Goal: Task Accomplishment & Management: Use online tool/utility

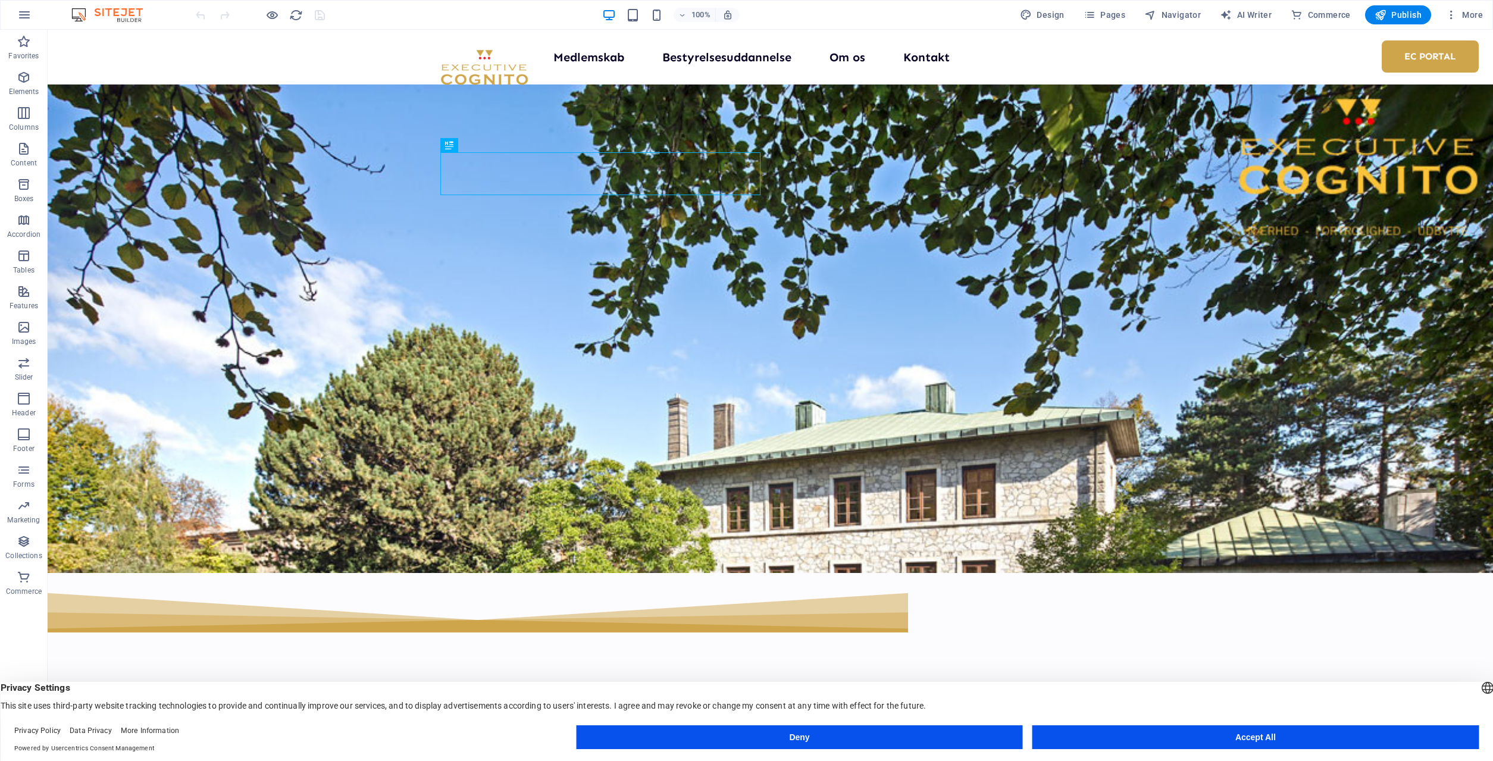
click at [896, 726] on button "Deny" at bounding box center [799, 737] width 446 height 24
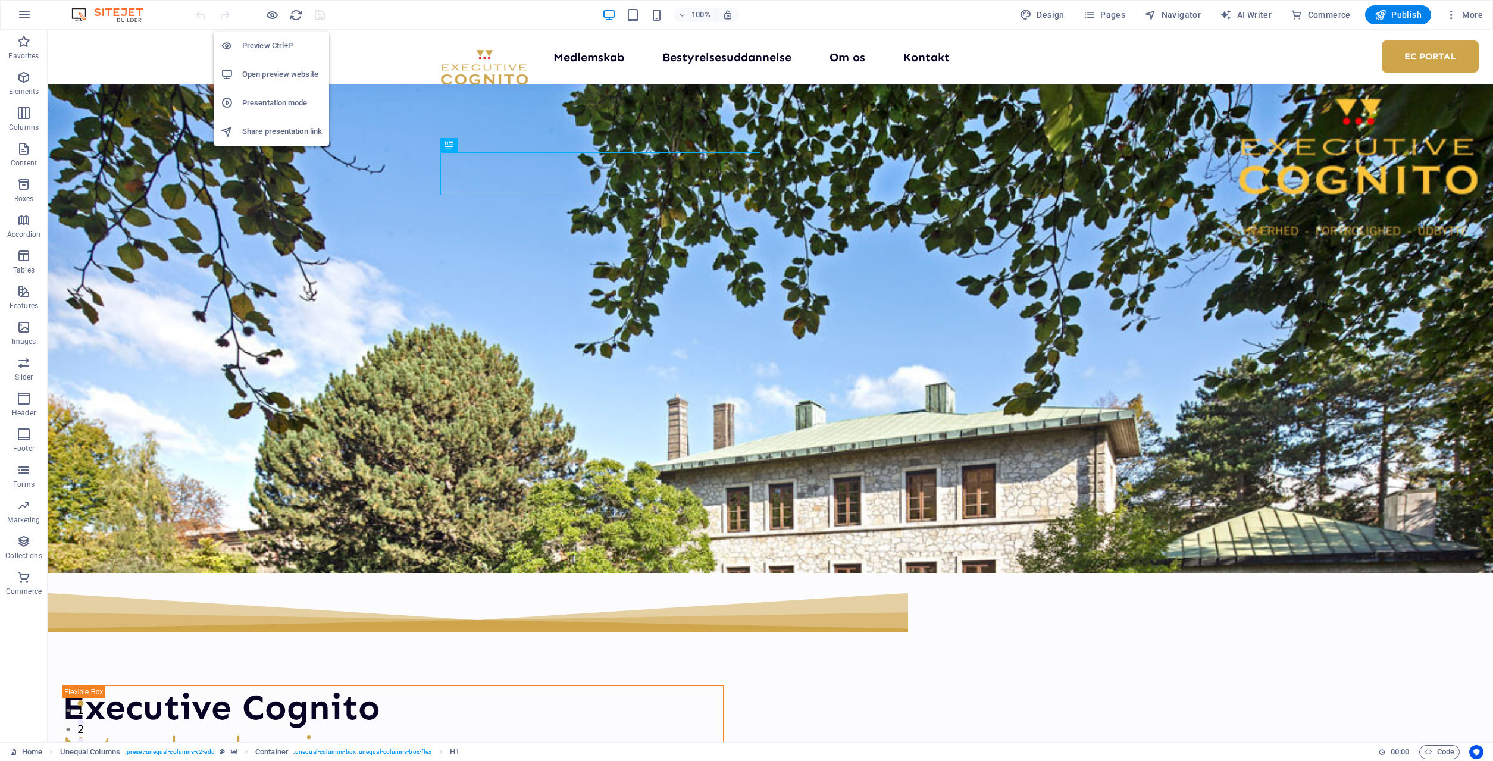
click at [268, 43] on h6 "Preview Ctrl+P" at bounding box center [282, 46] width 80 height 14
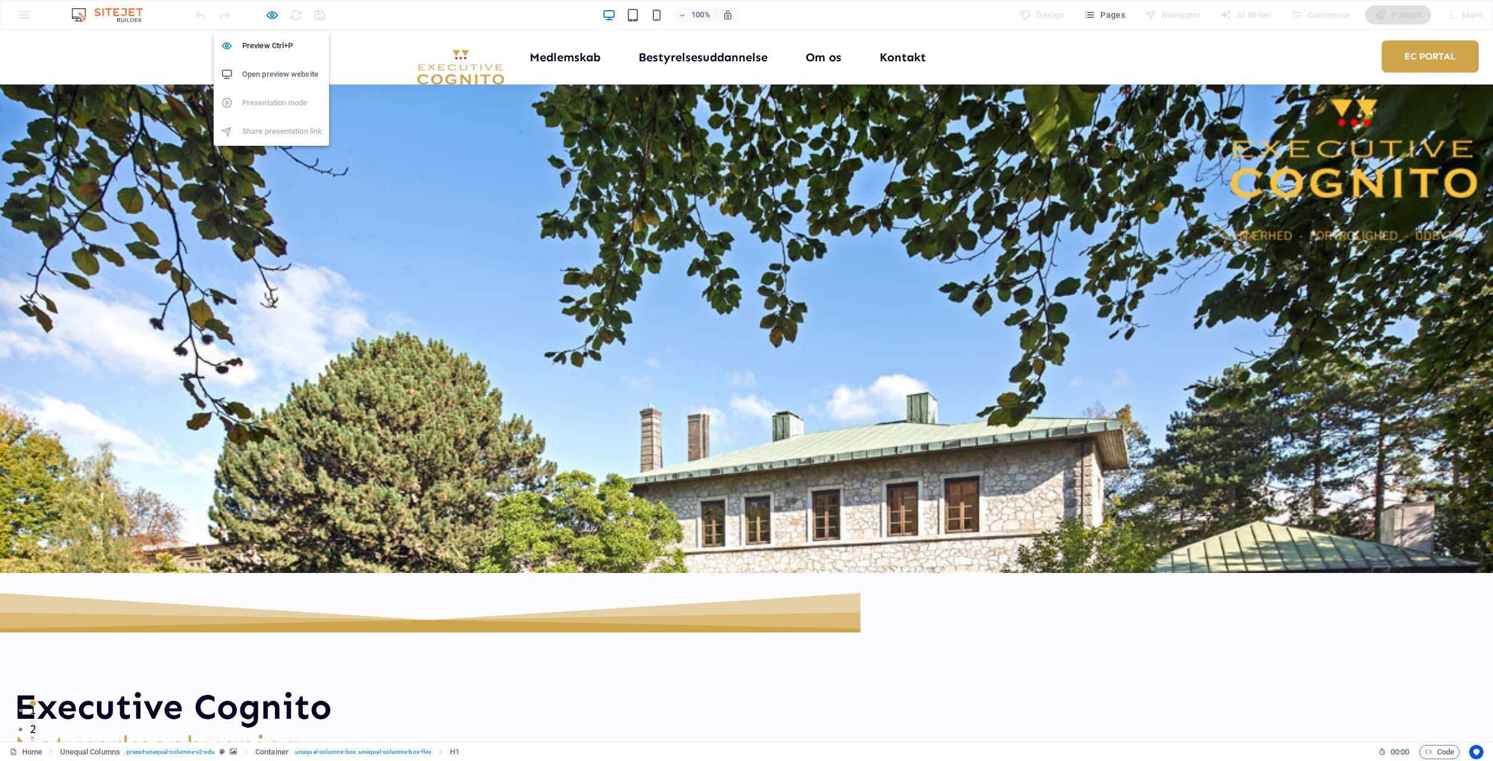
click at [277, 78] on h6 "Open preview website" at bounding box center [282, 74] width 80 height 14
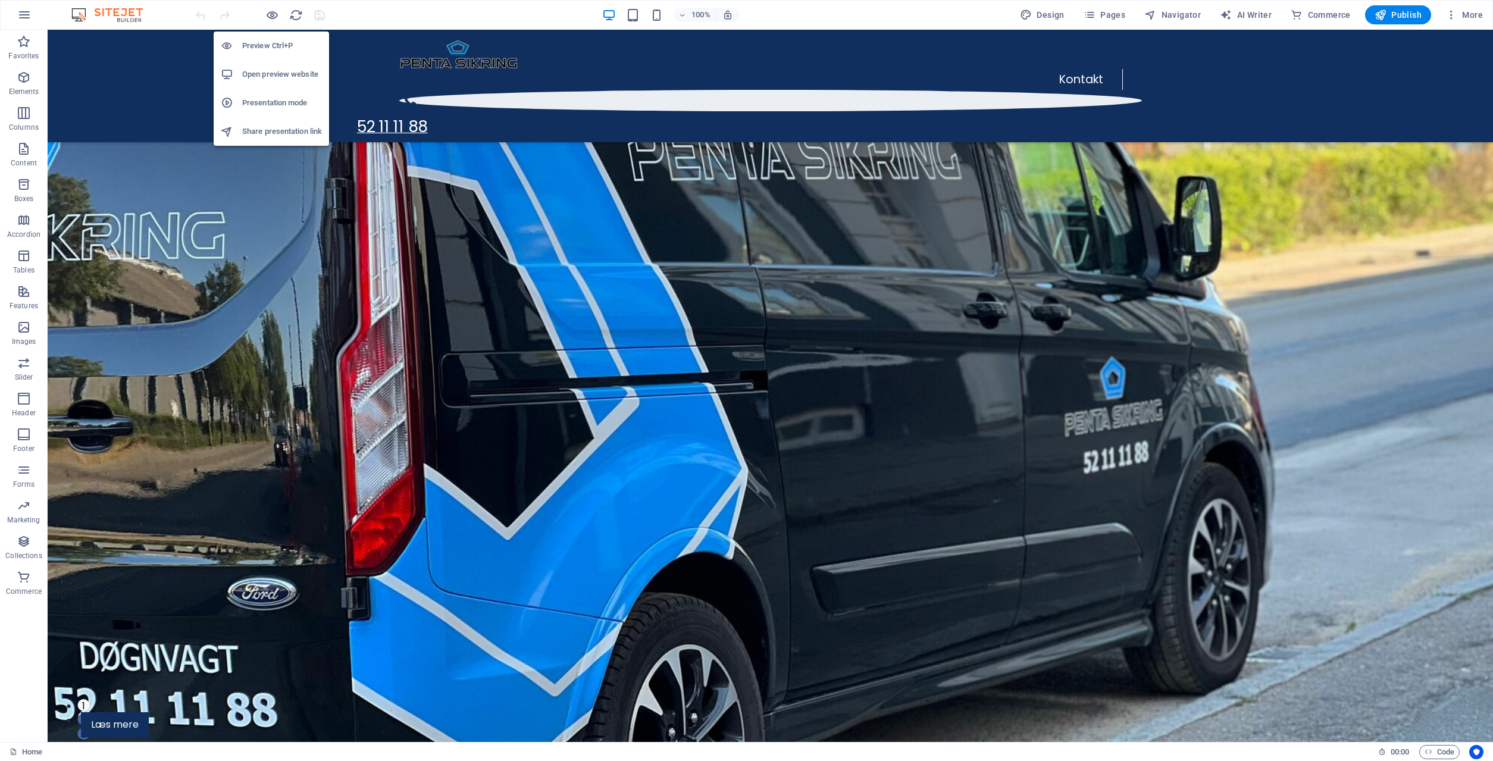
click at [251, 76] on h6 "Open preview website" at bounding box center [282, 74] width 80 height 14
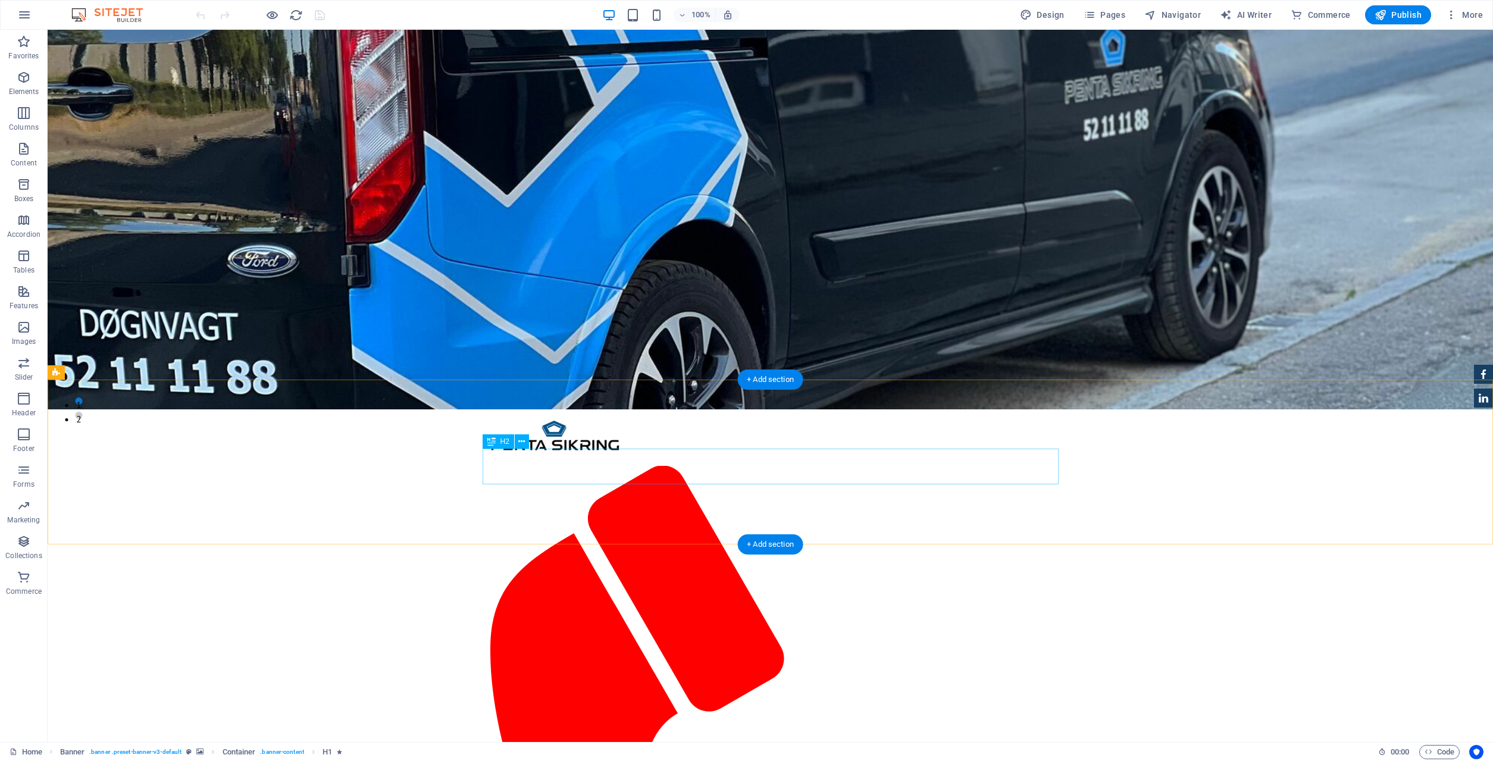
scroll to position [364, 0]
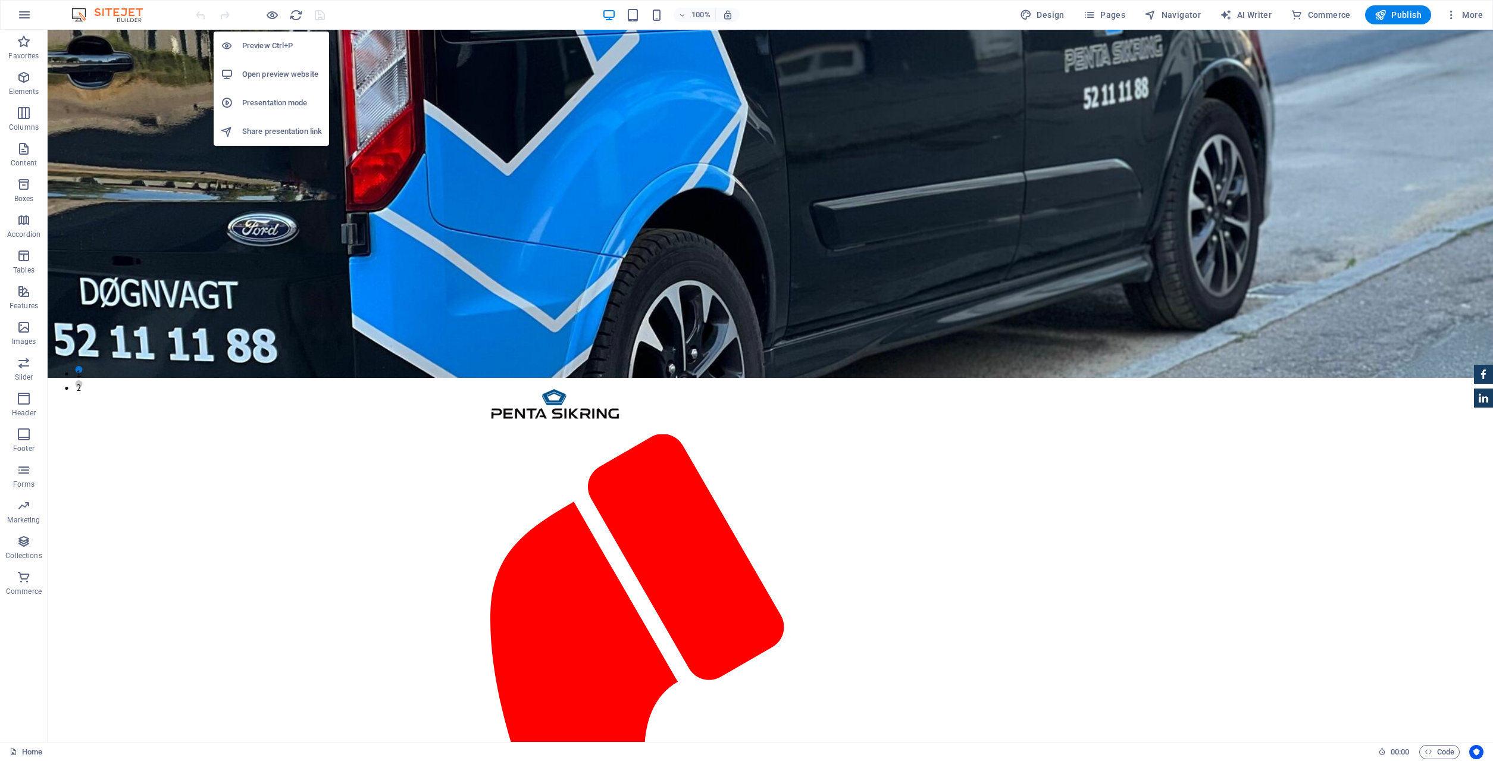
click at [277, 70] on h6 "Open preview website" at bounding box center [282, 74] width 80 height 14
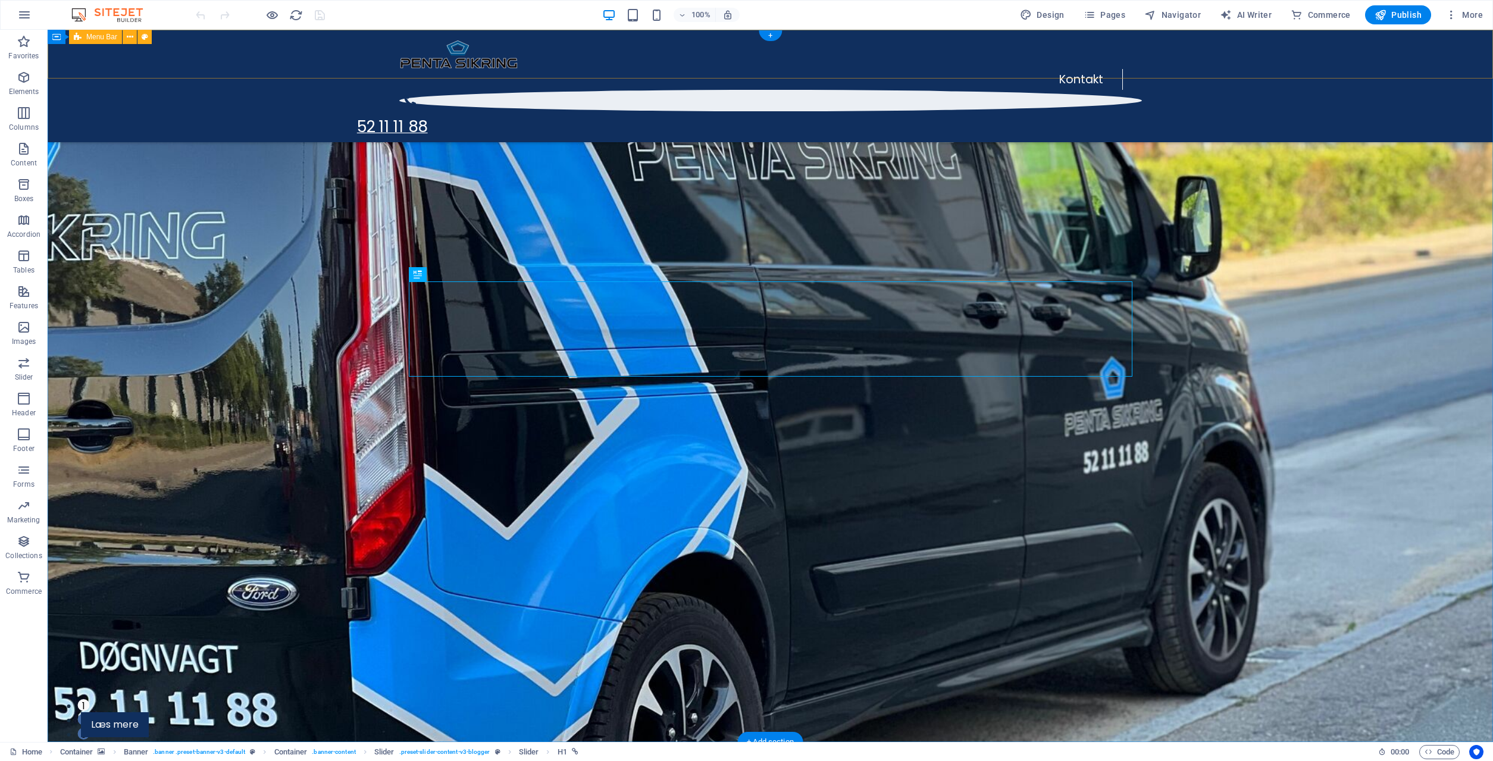
click at [1245, 42] on div "Kontakt .fa-secondary{opacity:.4} 52 11 11 88" at bounding box center [770, 86] width 1445 height 112
select select "%"
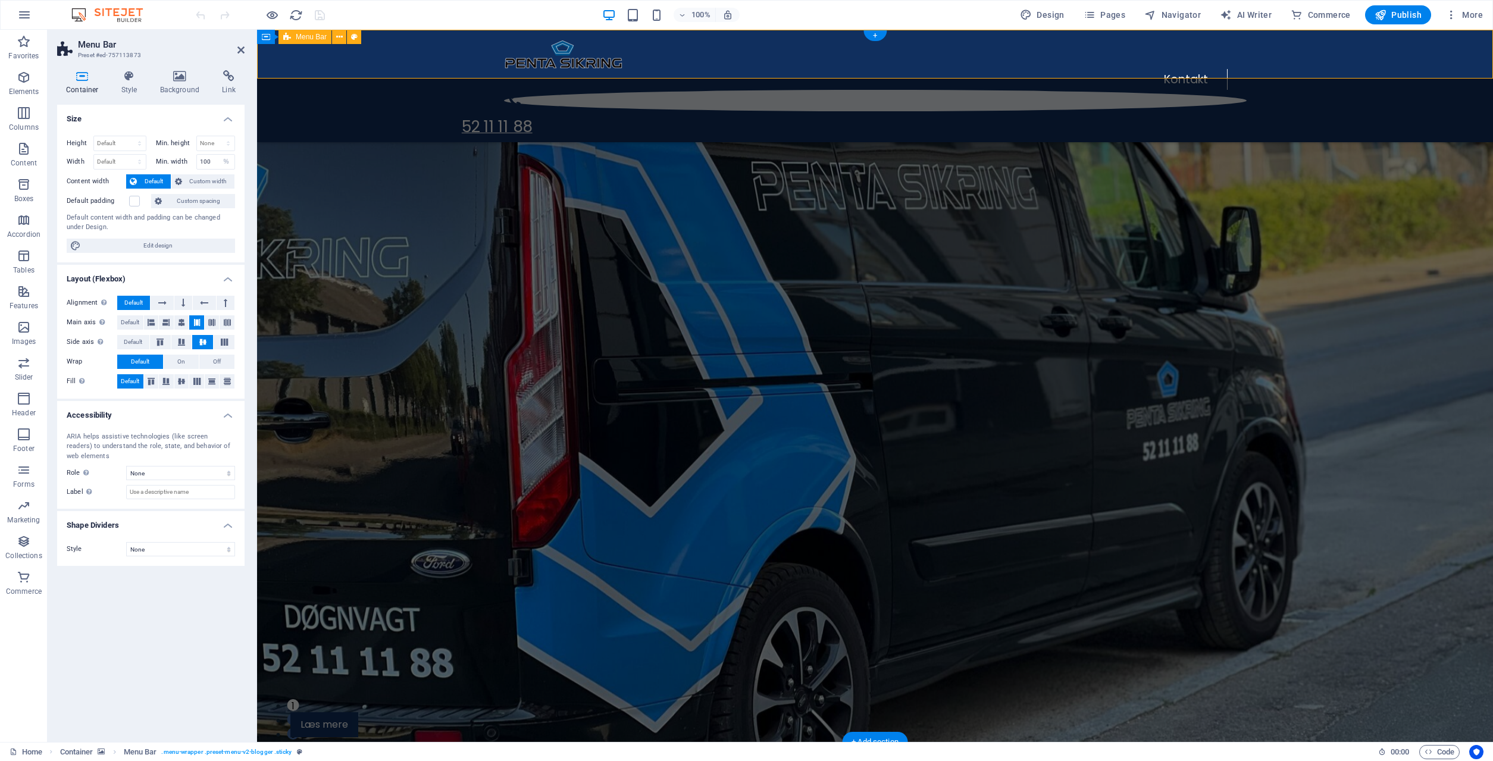
select select "rem"
click at [121, 71] on icon at bounding box center [129, 76] width 34 height 12
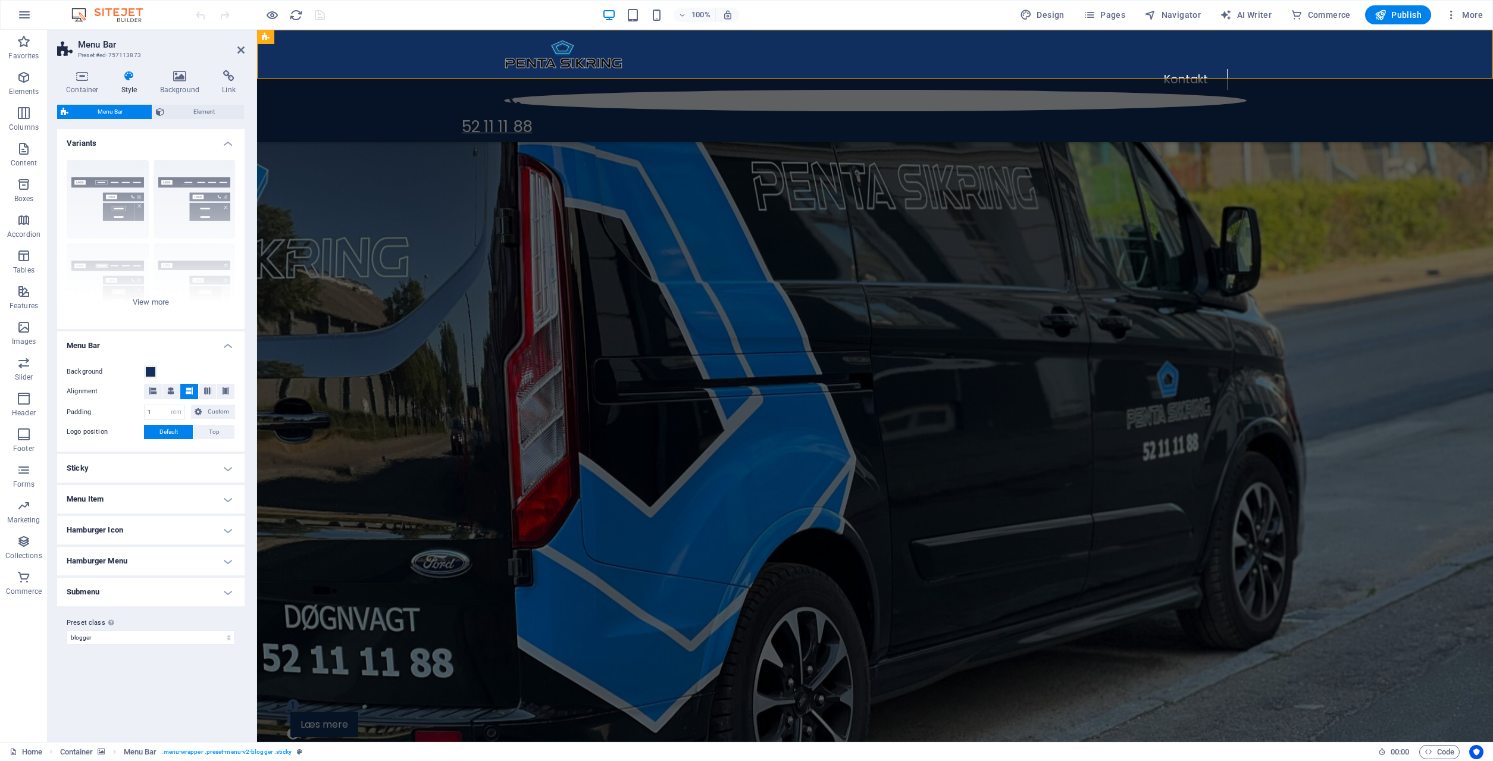
click at [200, 104] on div "Container Style Background Link Size Height Default px rem % vh vw Min. height …" at bounding box center [150, 401] width 187 height 662
click at [208, 108] on span "Element" at bounding box center [204, 112] width 73 height 14
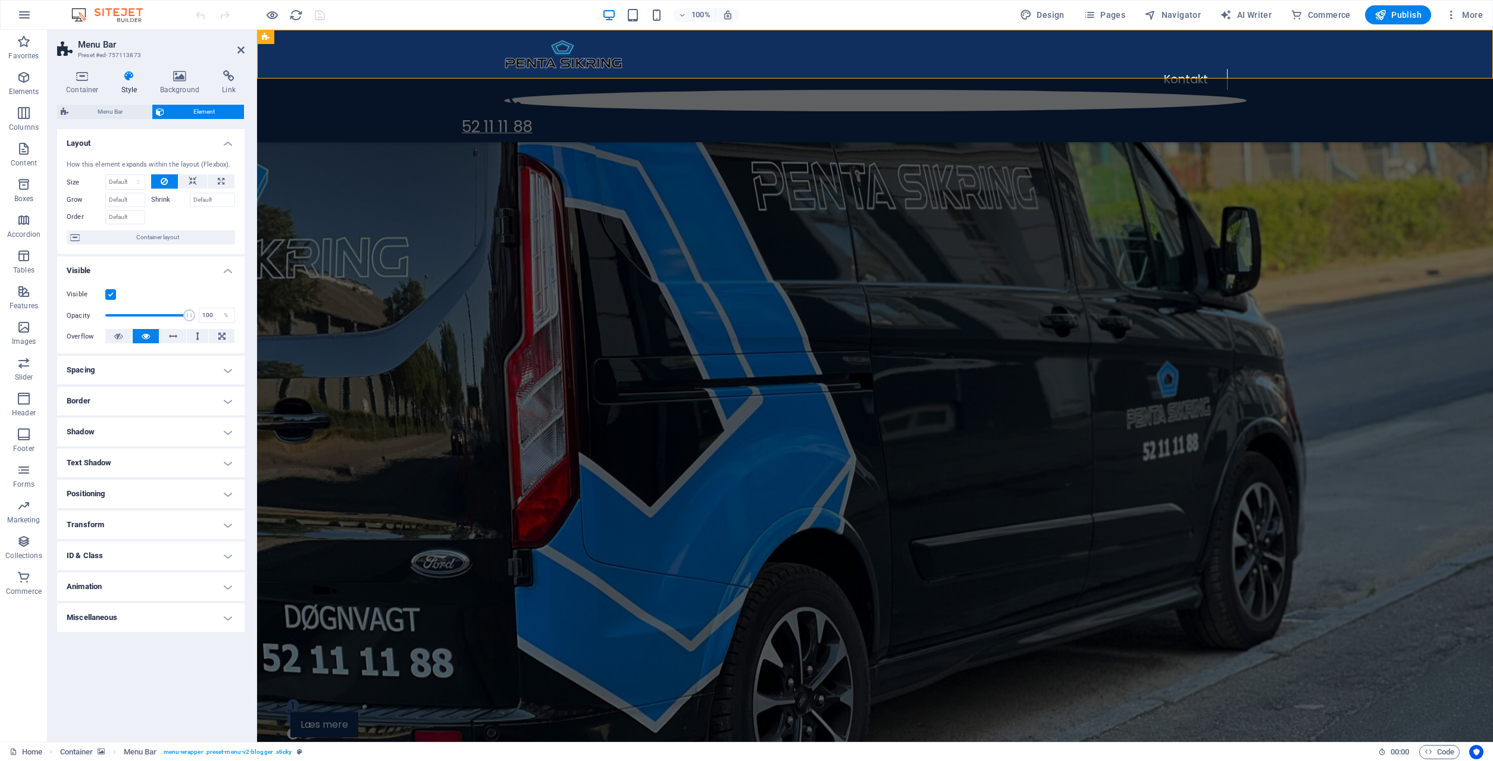
click at [127, 103] on div "Container Style Background Link Size Height Default px rem % vh vw Min. height …" at bounding box center [150, 401] width 187 height 662
click at [127, 112] on span "Menu Bar" at bounding box center [110, 112] width 76 height 14
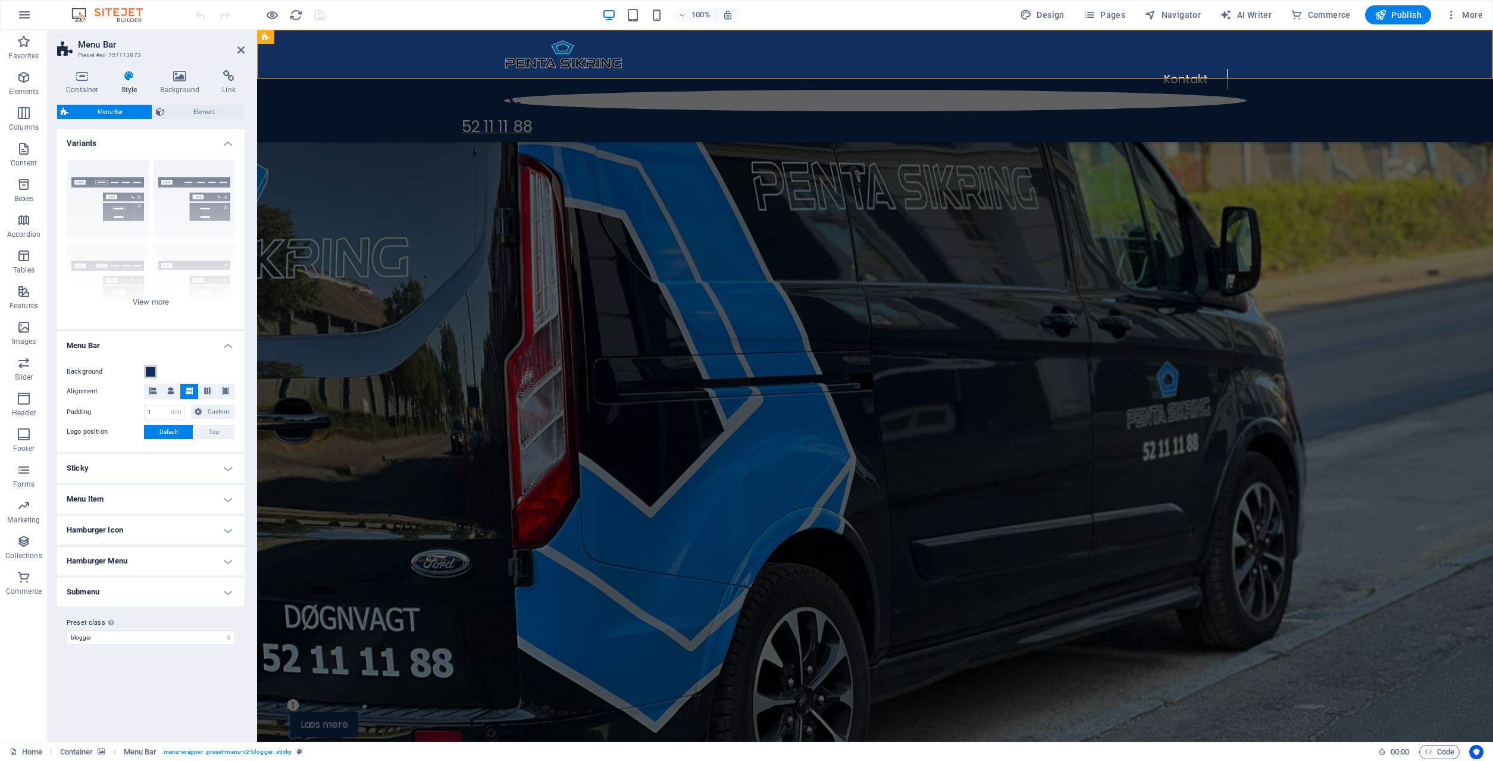
click at [146, 374] on span at bounding box center [151, 372] width 10 height 10
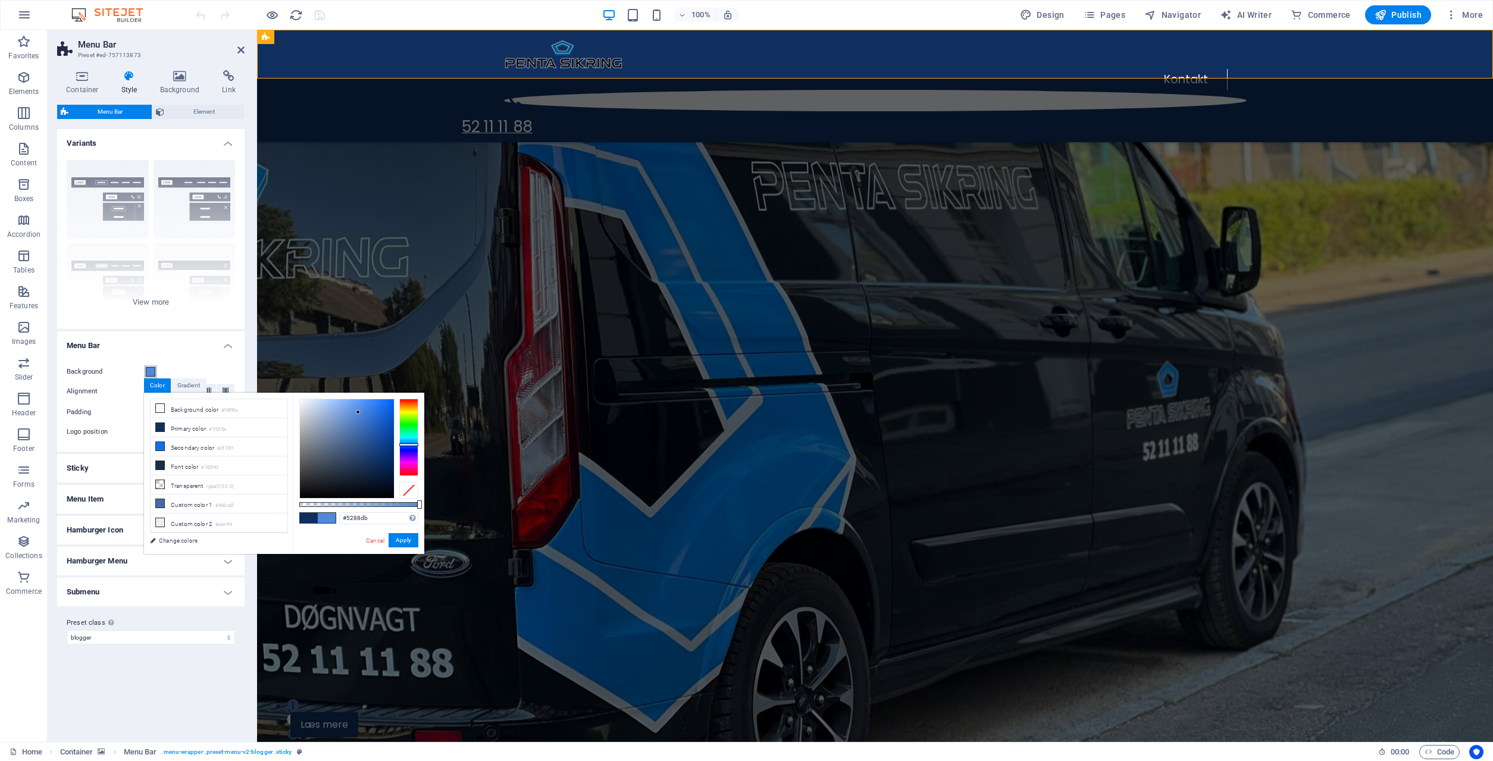
drag, startPoint x: 364, startPoint y: 440, endPoint x: 358, endPoint y: 412, distance: 28.0
click at [358, 412] on div at bounding box center [347, 448] width 94 height 99
click at [406, 541] on button "Apply" at bounding box center [403, 540] width 30 height 14
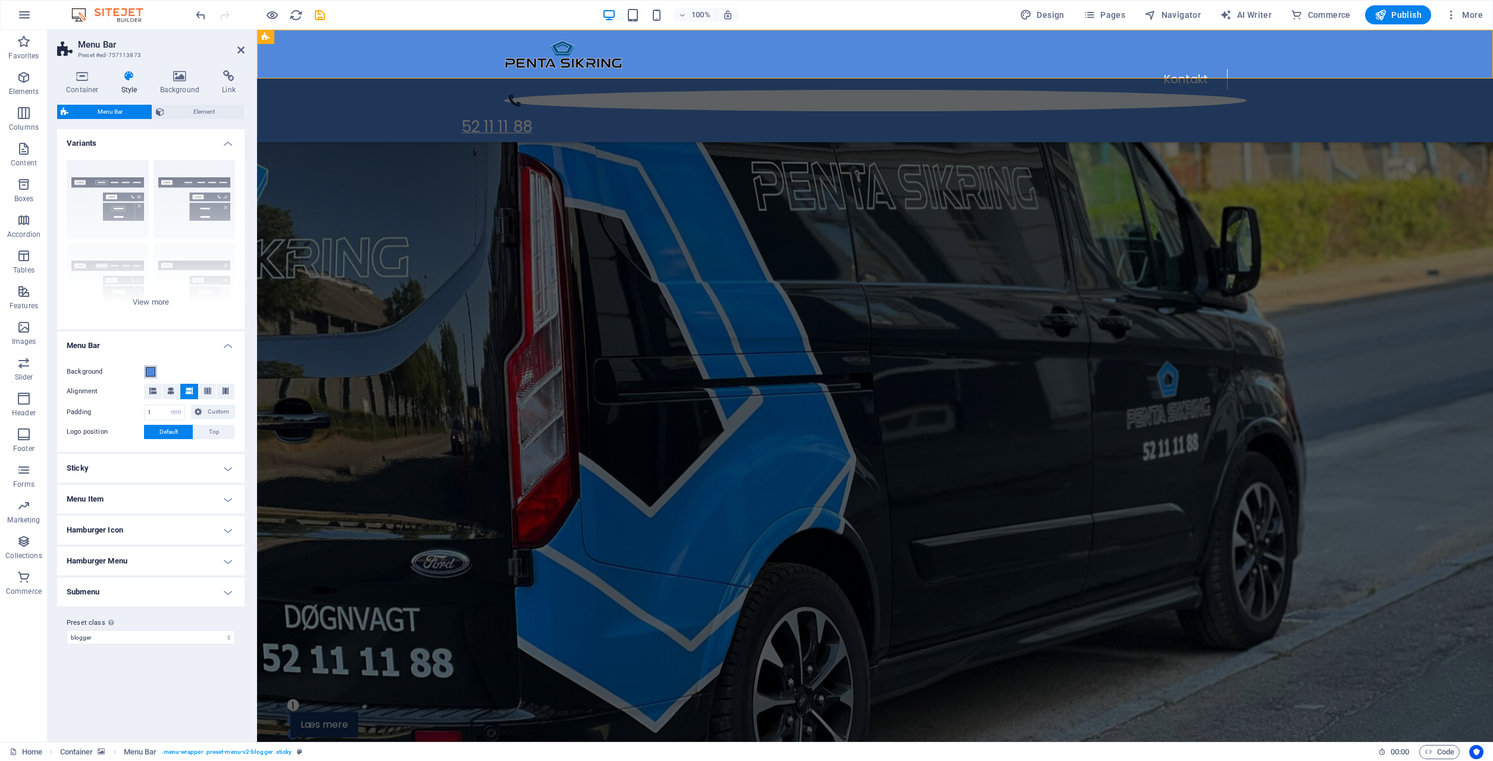
click at [155, 369] on button "Background" at bounding box center [150, 371] width 13 height 13
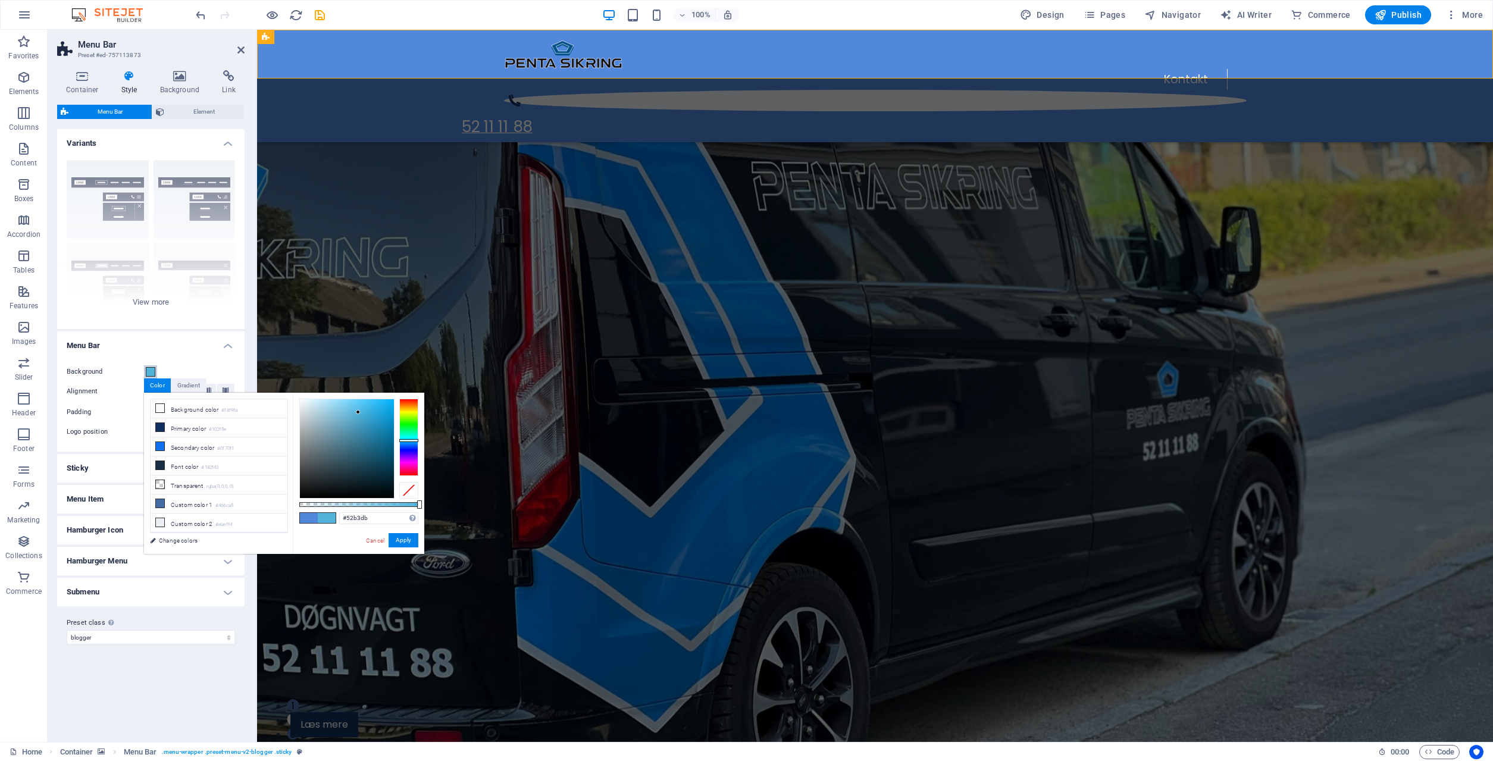
click at [408, 440] on div at bounding box center [408, 437] width 19 height 77
drag, startPoint x: 359, startPoint y: 409, endPoint x: 393, endPoint y: 417, distance: 34.2
click at [393, 417] on div at bounding box center [347, 448] width 94 height 99
drag, startPoint x: 393, startPoint y: 417, endPoint x: 398, endPoint y: 409, distance: 9.9
click at [398, 409] on div at bounding box center [358, 449] width 119 height 100
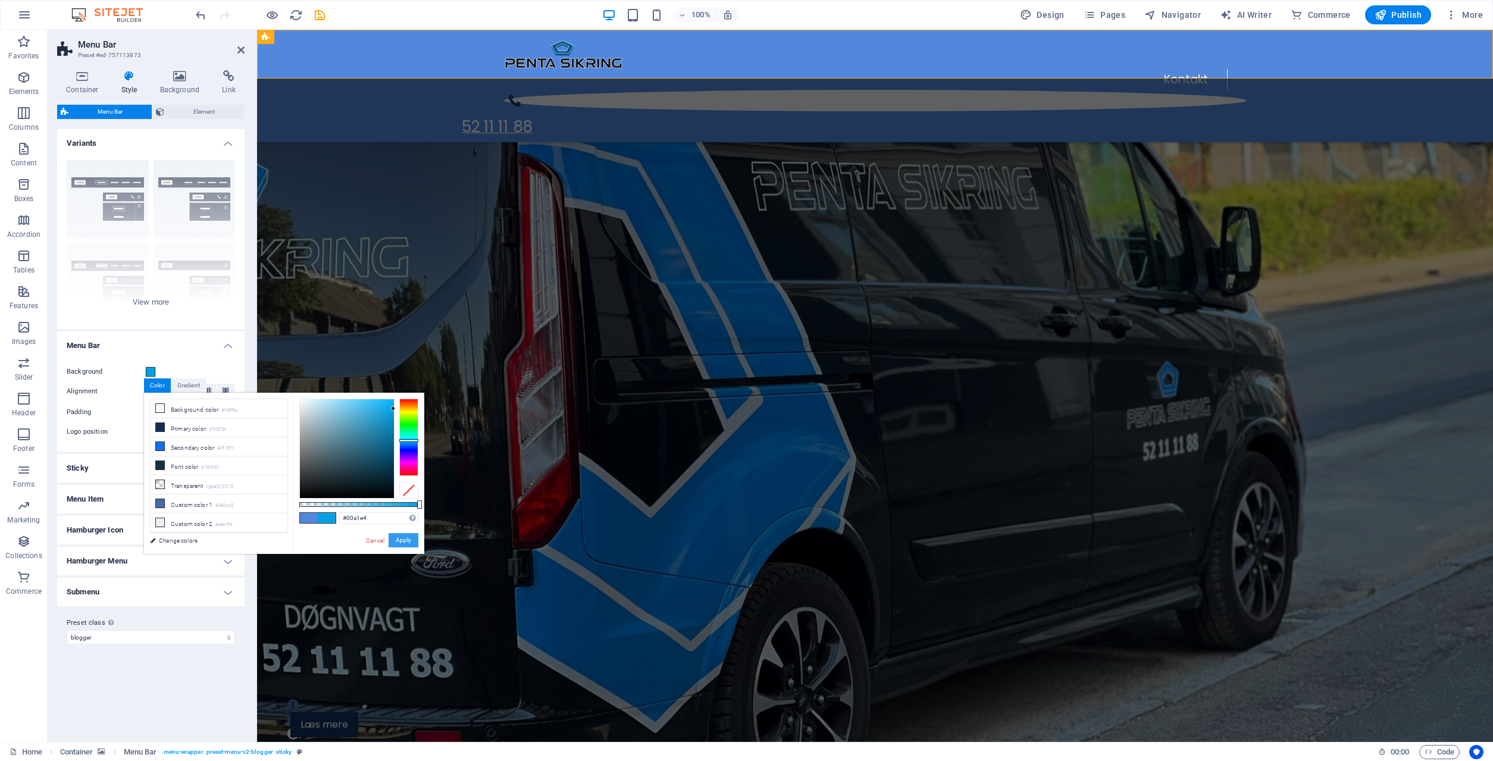
click at [409, 541] on button "Apply" at bounding box center [403, 540] width 30 height 14
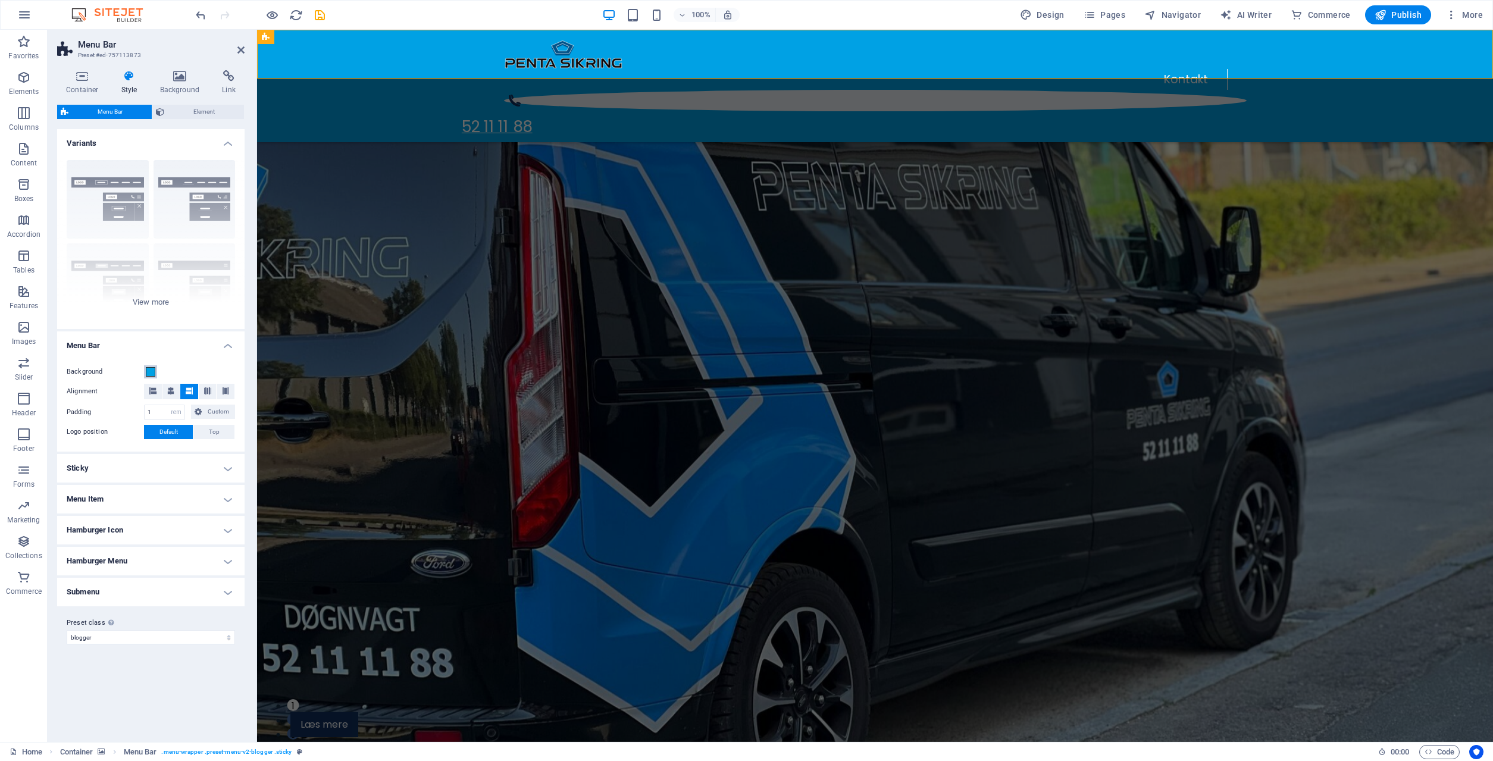
click at [152, 374] on span at bounding box center [151, 372] width 10 height 10
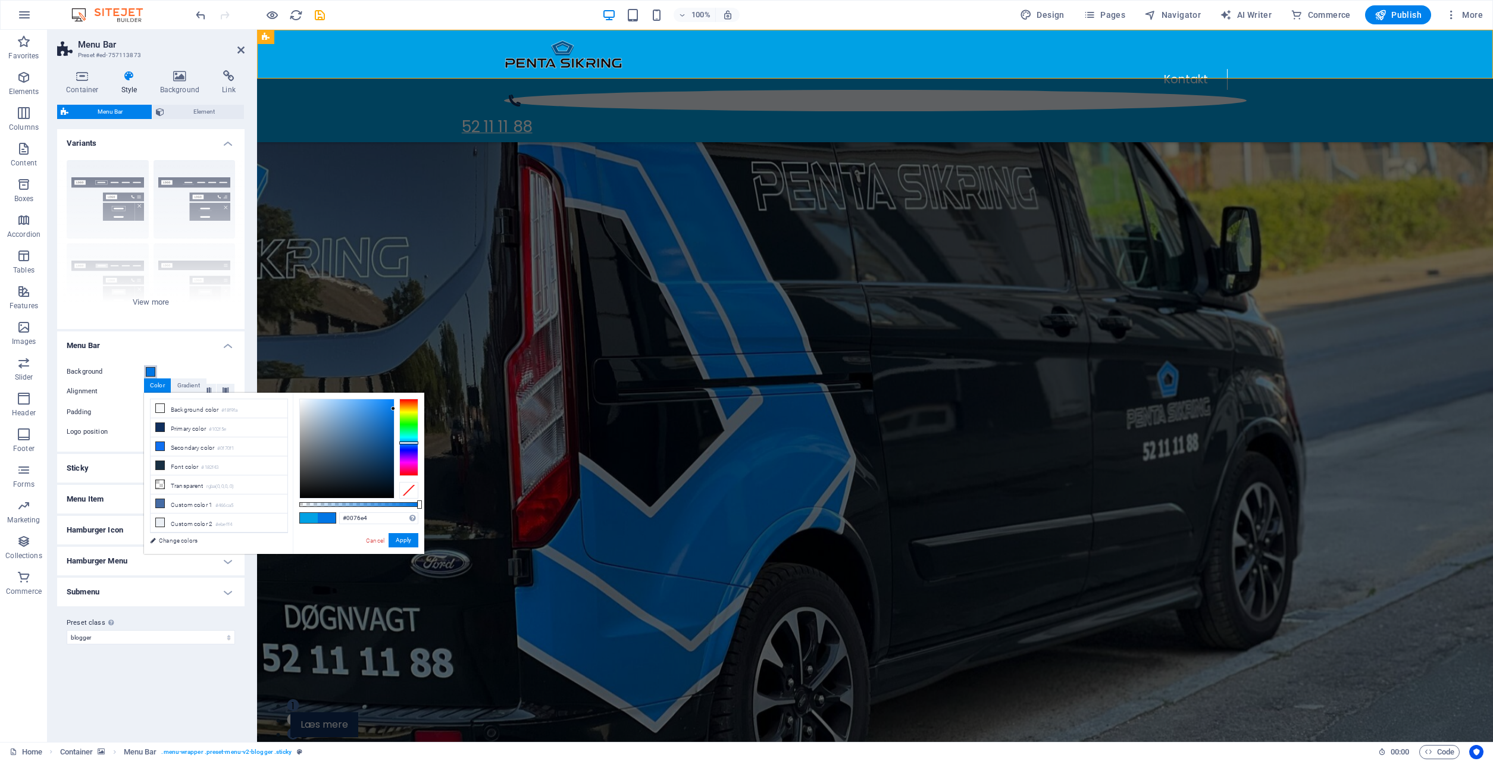
click at [409, 443] on div at bounding box center [408, 442] width 19 height 3
click at [402, 540] on button "Apply" at bounding box center [403, 540] width 30 height 14
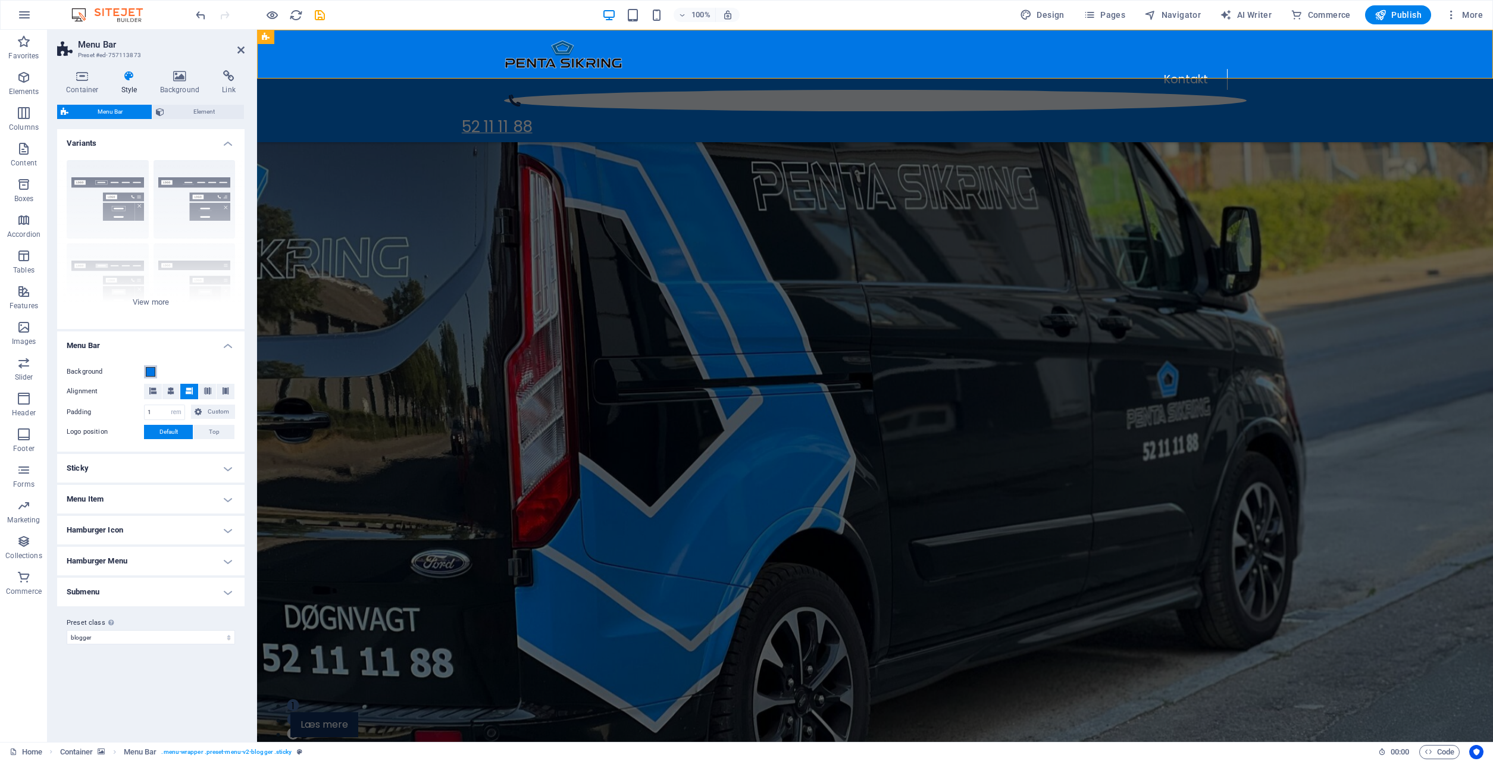
click at [154, 374] on span at bounding box center [151, 372] width 10 height 10
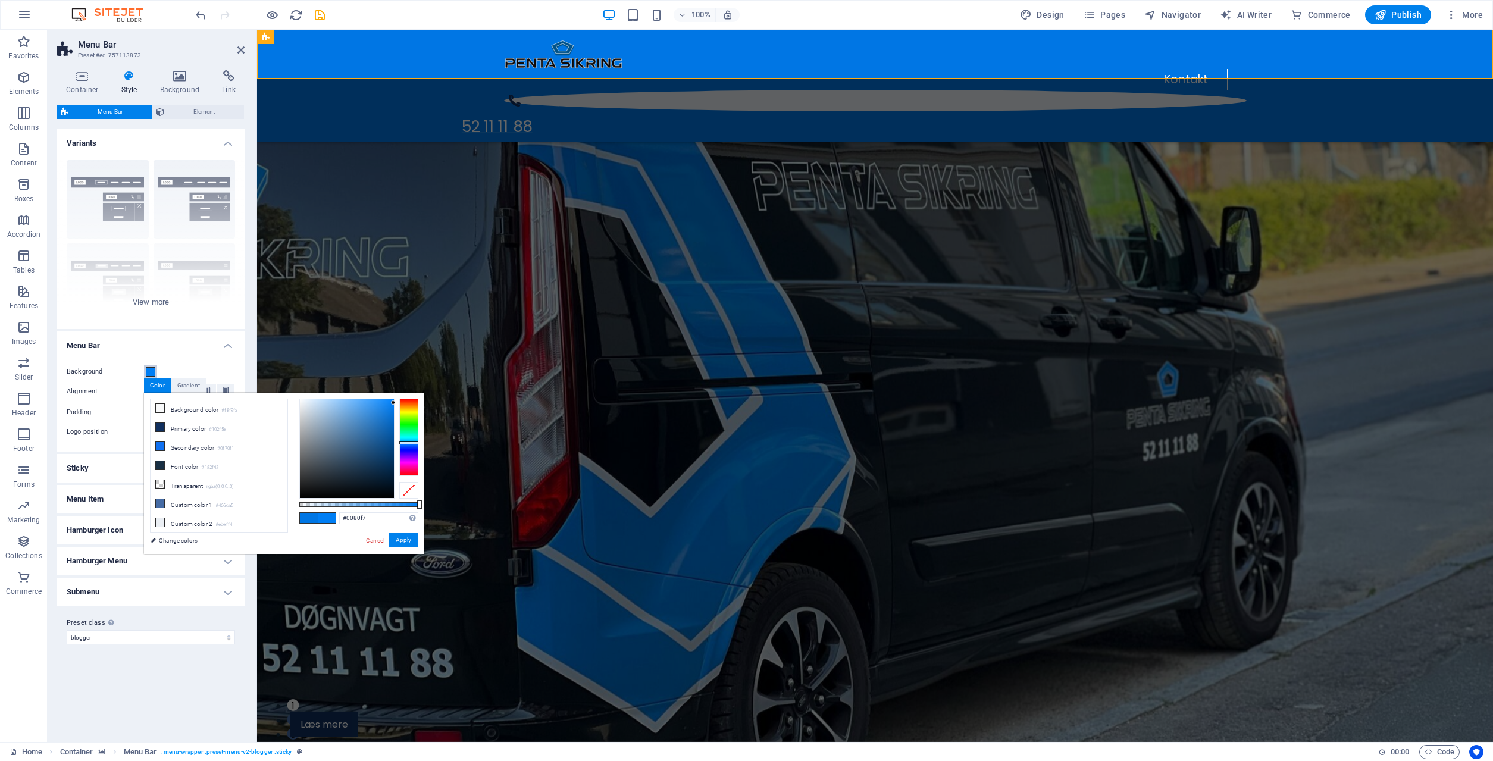
type input "#0081f8"
drag, startPoint x: 394, startPoint y: 408, endPoint x: 394, endPoint y: 401, distance: 6.6
click at [394, 401] on div at bounding box center [393, 401] width 4 height 4
click at [403, 537] on button "Apply" at bounding box center [403, 540] width 30 height 14
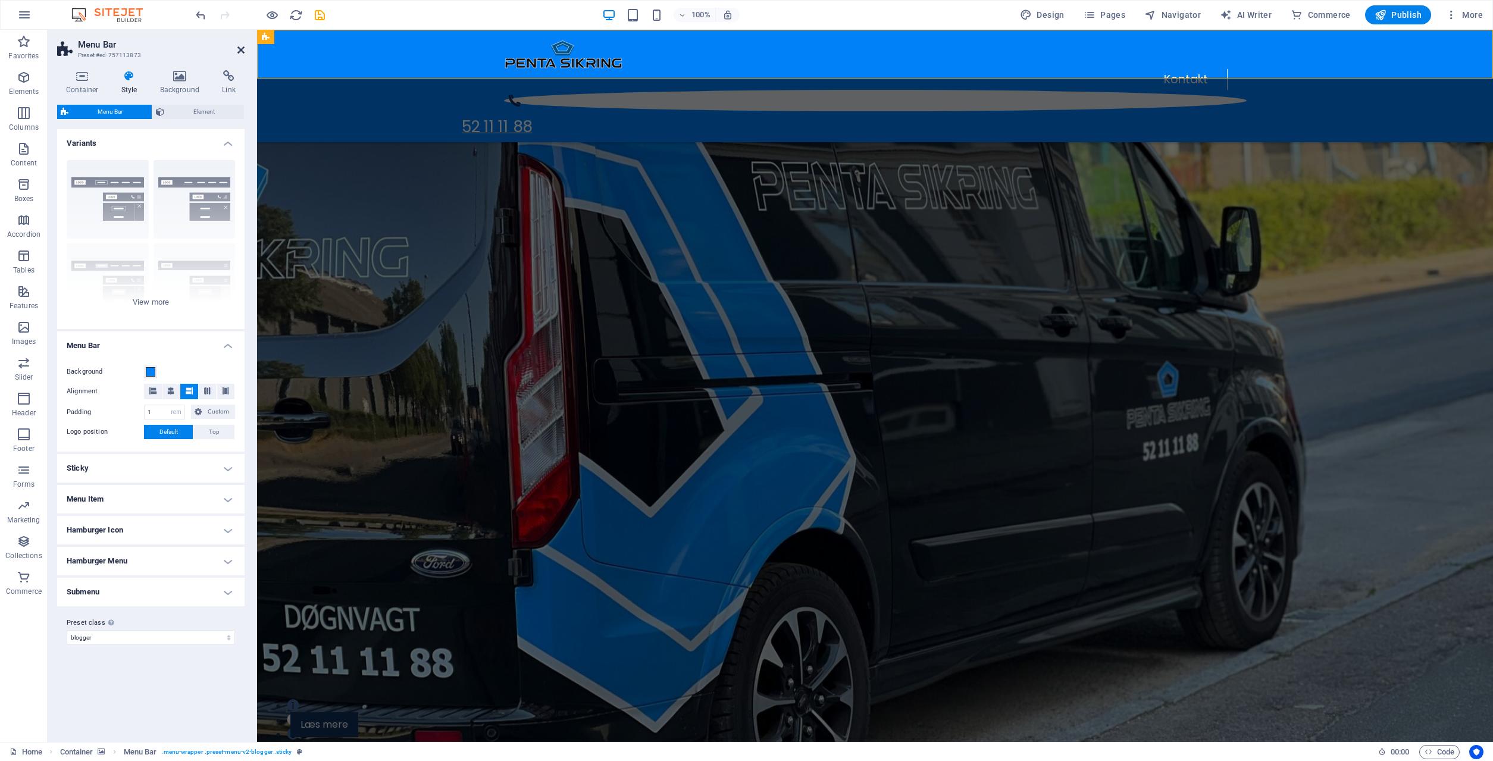
click at [241, 46] on icon at bounding box center [240, 50] width 7 height 10
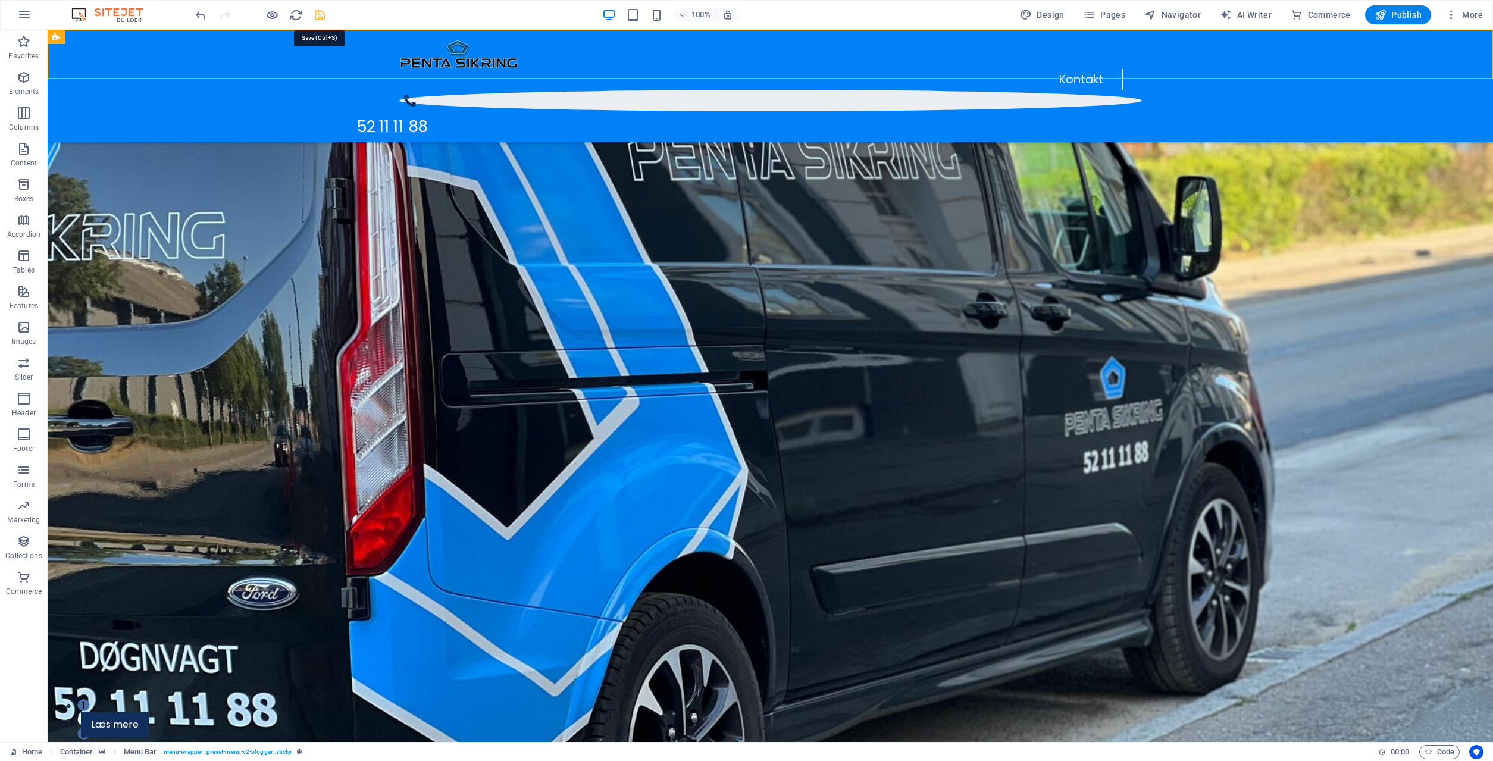
click at [319, 14] on icon "save" at bounding box center [320, 15] width 14 height 14
checkbox input "false"
click at [290, 17] on icon "reload" at bounding box center [296, 15] width 14 height 14
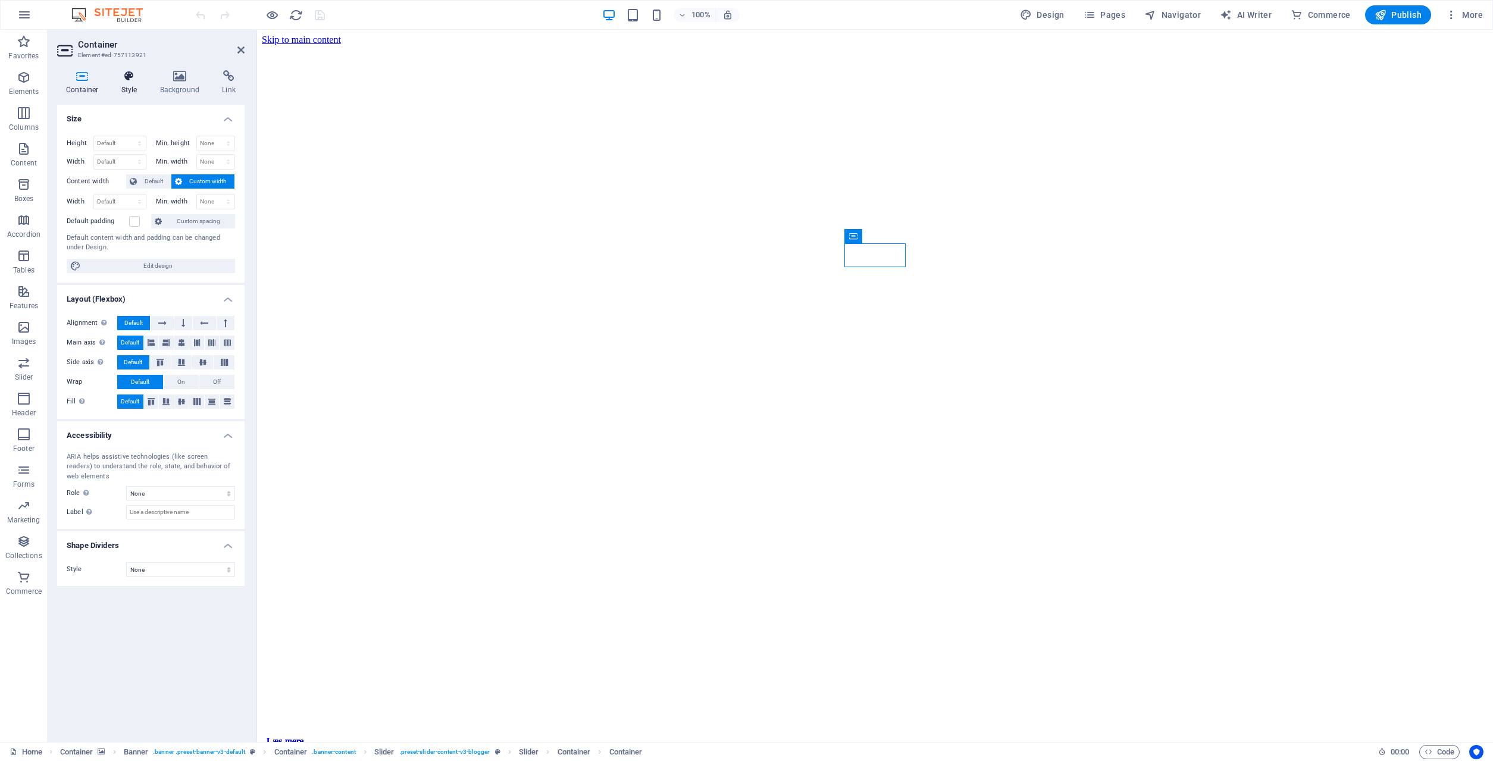
click at [131, 86] on h4 "Style" at bounding box center [131, 82] width 39 height 25
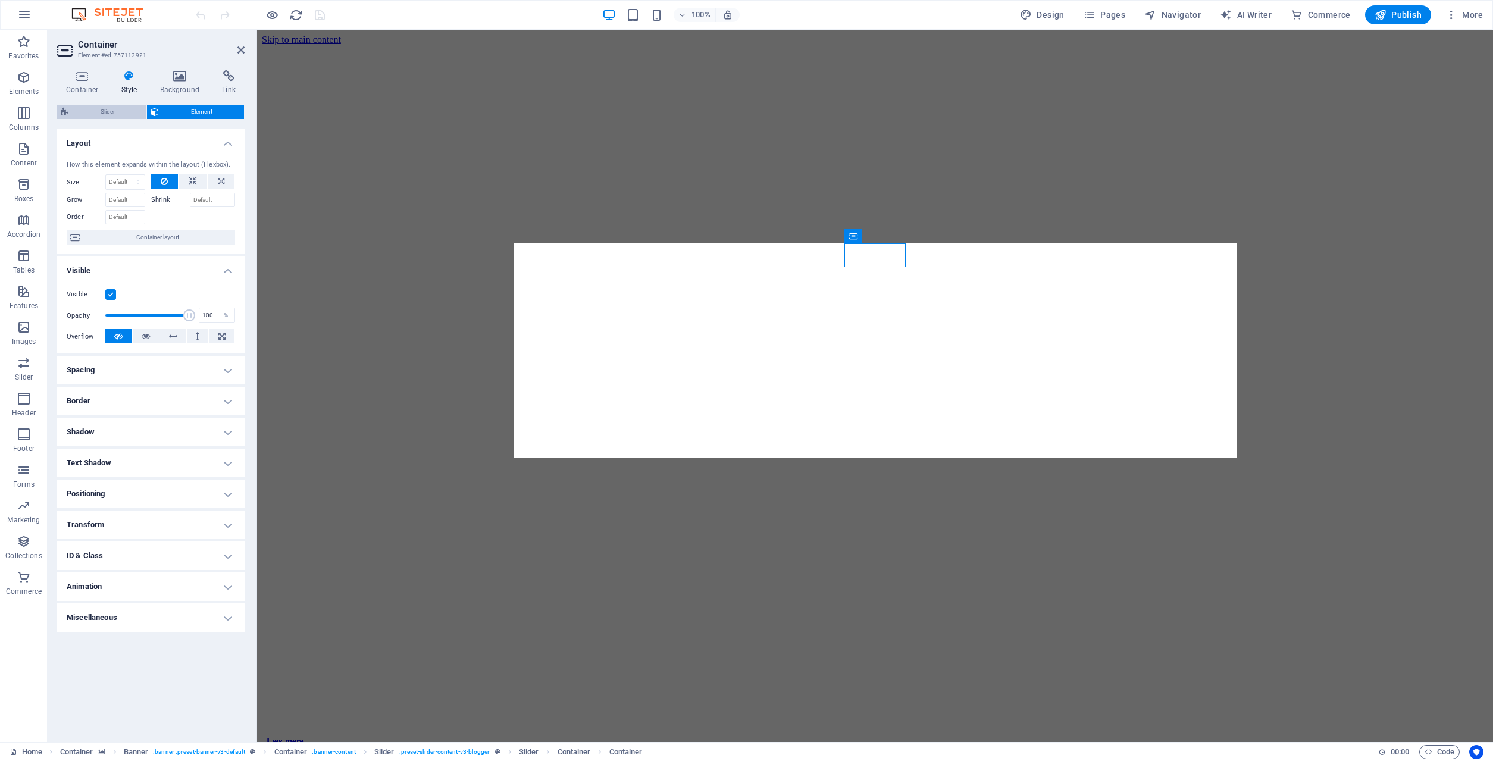
click at [114, 111] on span "Slider" at bounding box center [107, 112] width 71 height 14
select select "rem"
select select "px"
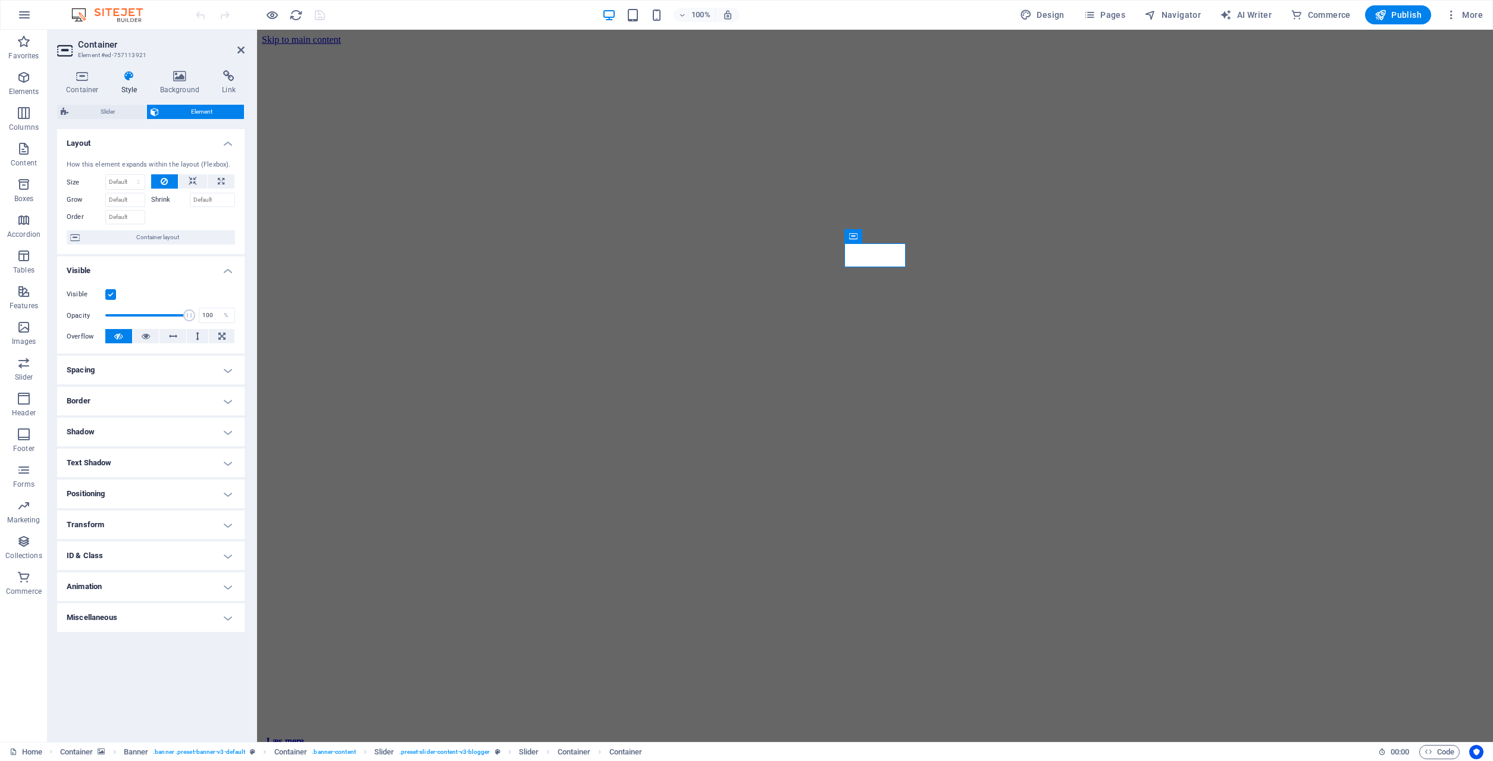
click at [121, 381] on h4 "Spacing" at bounding box center [150, 370] width 187 height 29
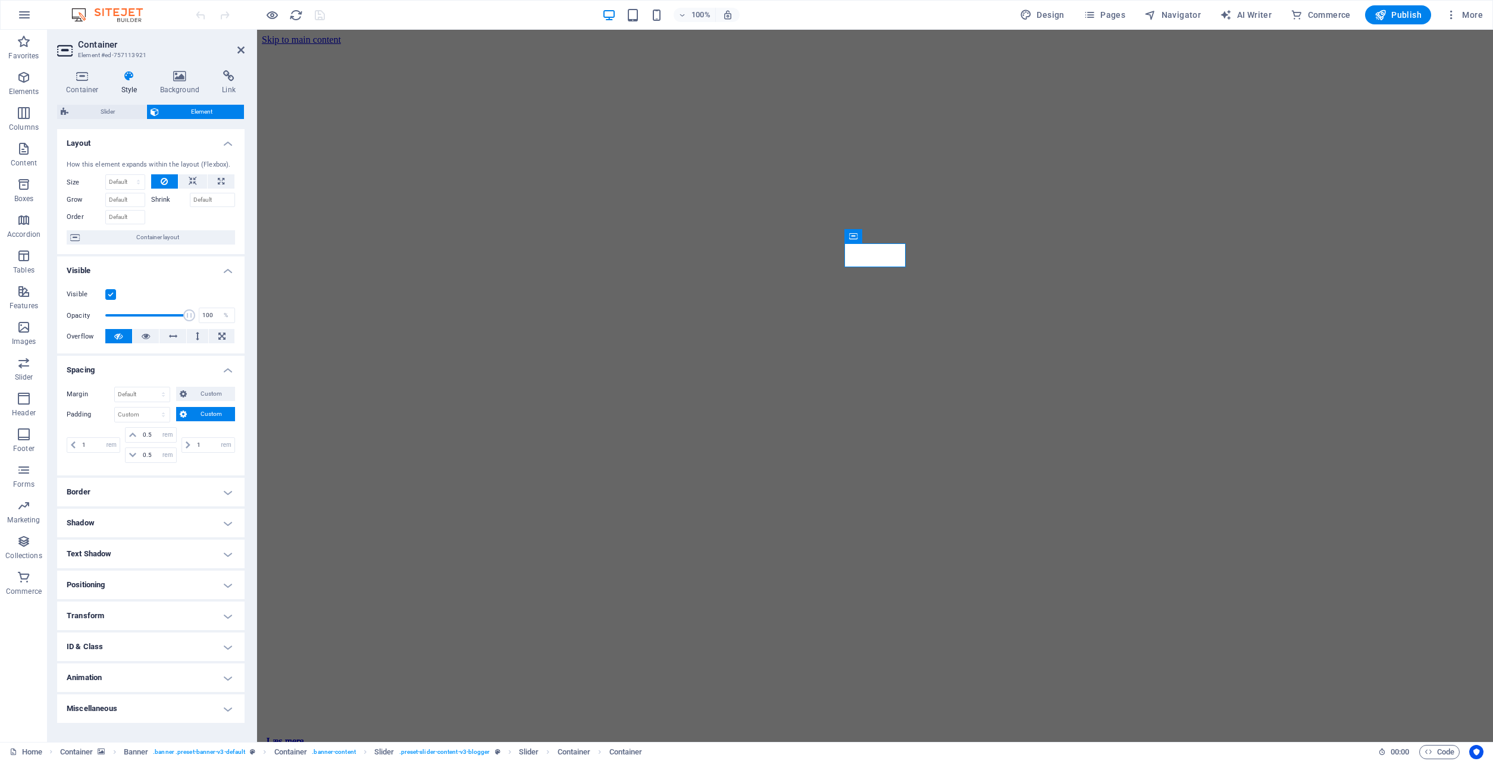
click at [114, 505] on h4 "Border" at bounding box center [150, 492] width 187 height 29
click at [97, 573] on h4 "Shadow" at bounding box center [150, 571] width 187 height 29
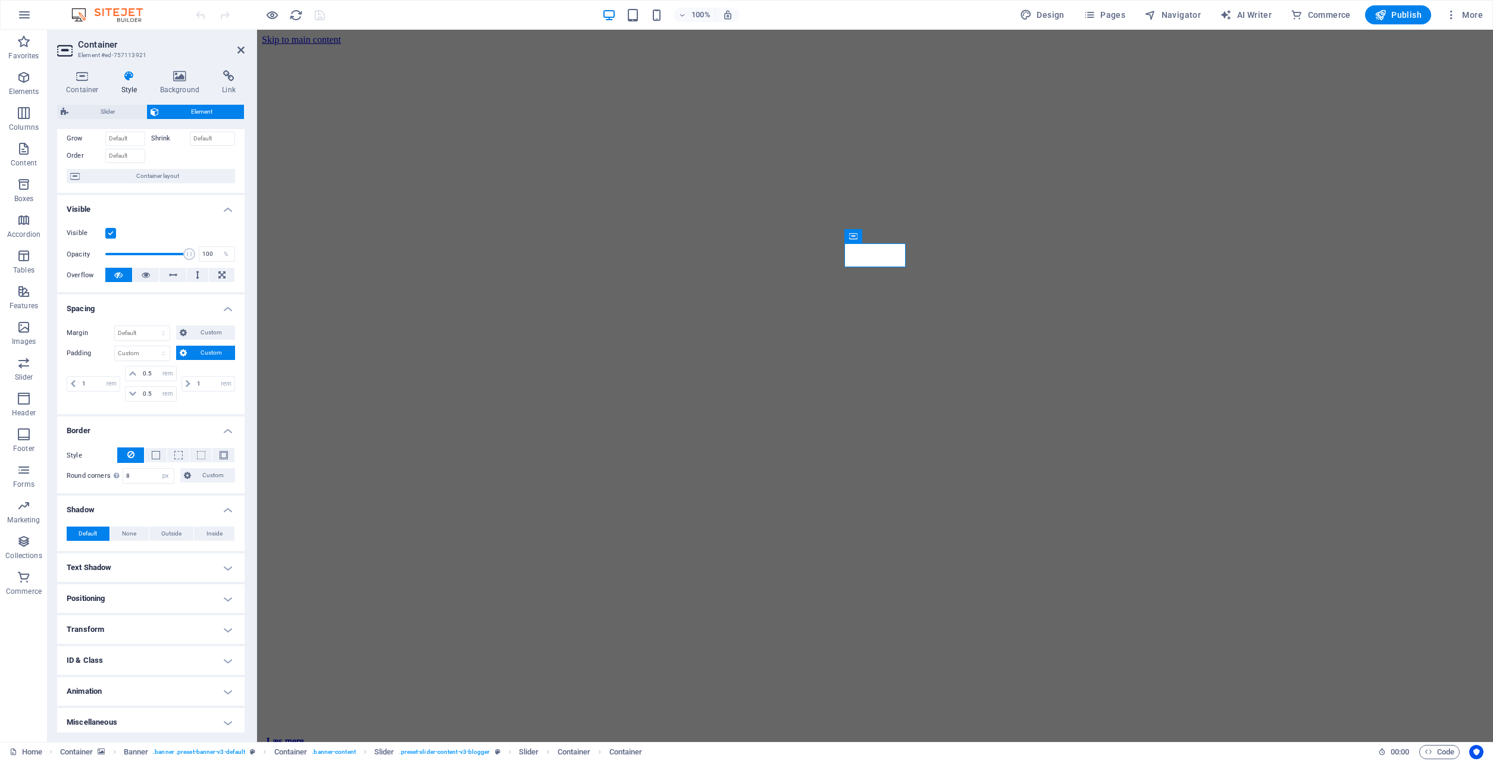
scroll to position [65, 0]
click at [121, 566] on h4 "Text Shadow" at bounding box center [150, 563] width 187 height 29
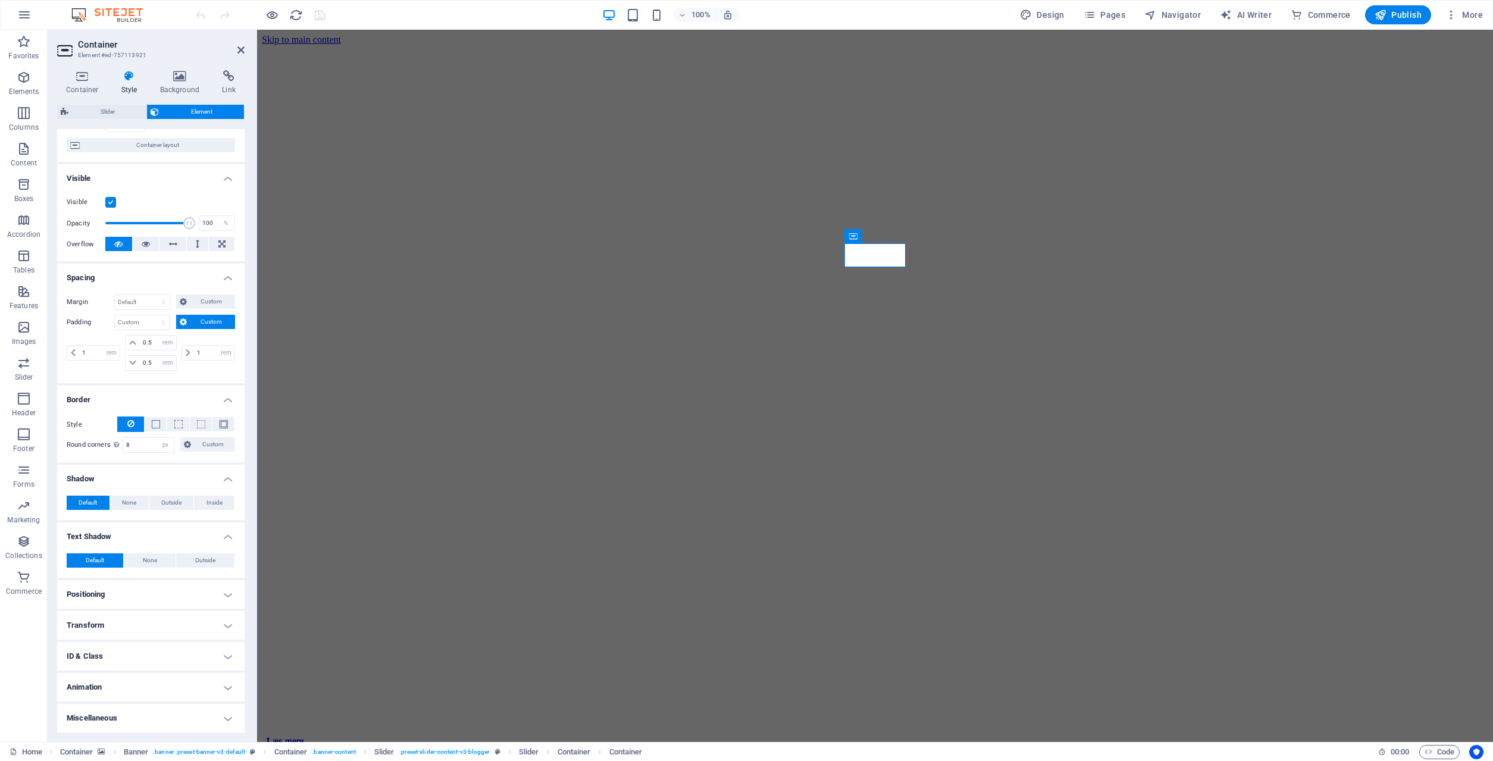
click at [242, 45] on h2 "Container" at bounding box center [161, 44] width 167 height 11
click at [240, 50] on icon at bounding box center [240, 50] width 7 height 10
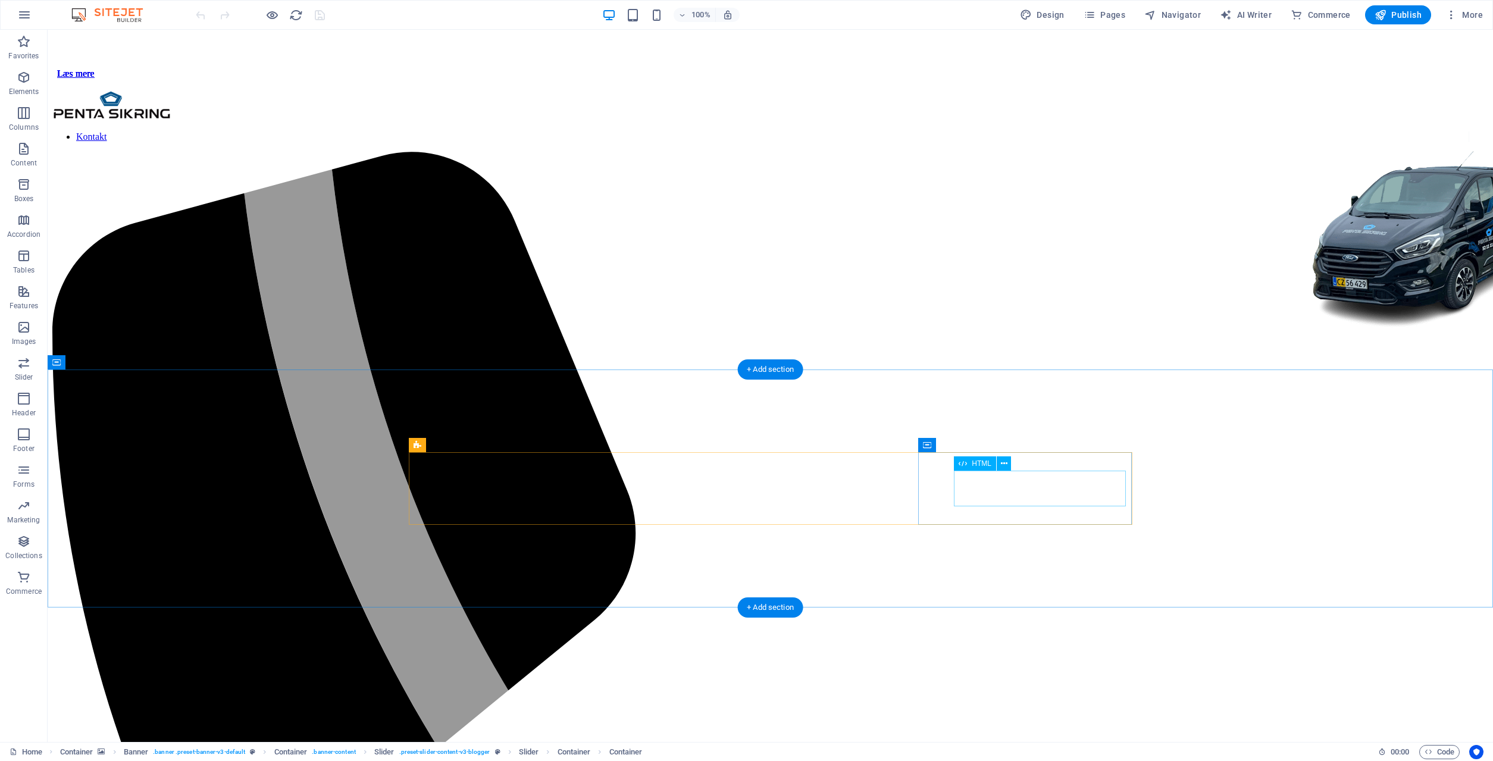
scroll to position [789, 0]
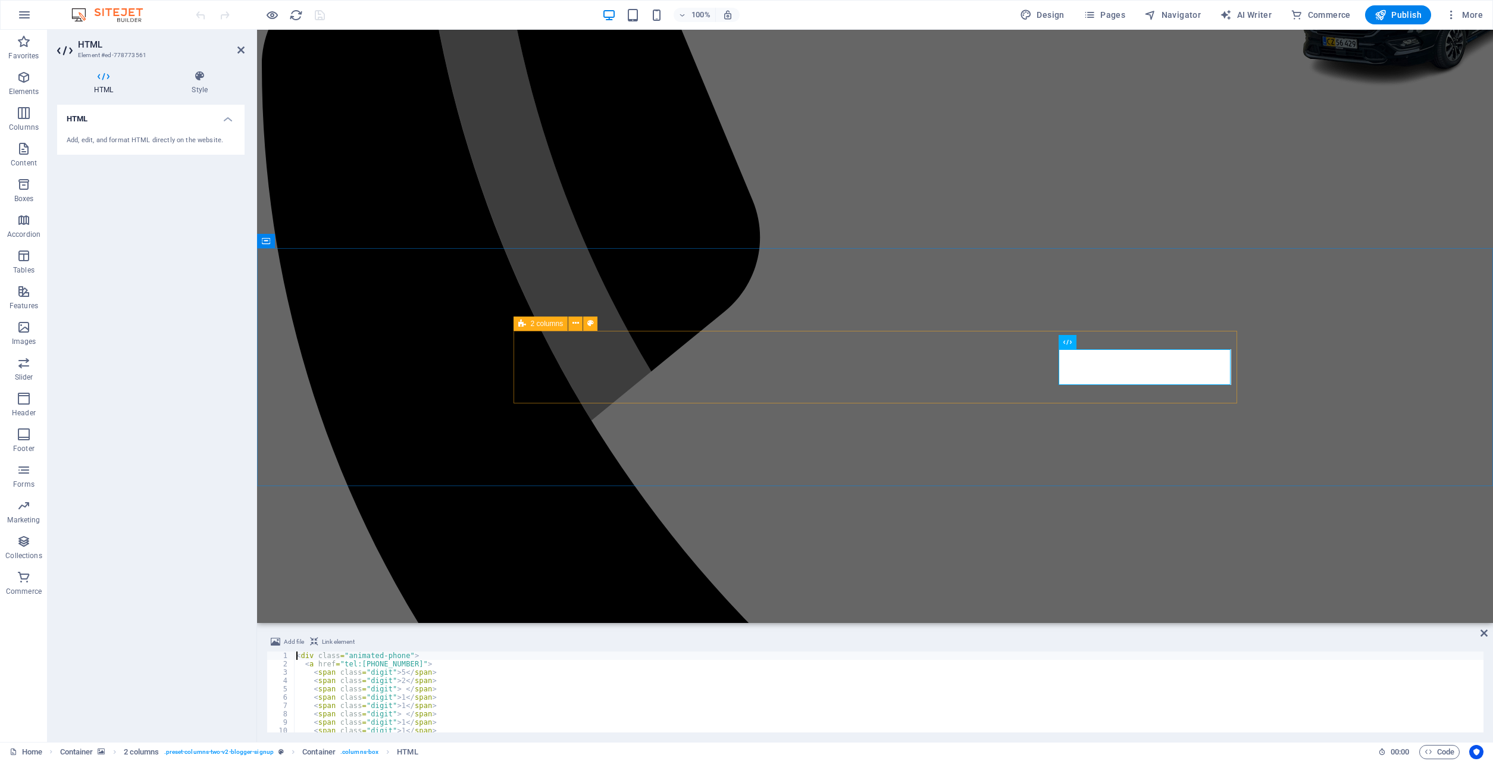
scroll to position [670, 0]
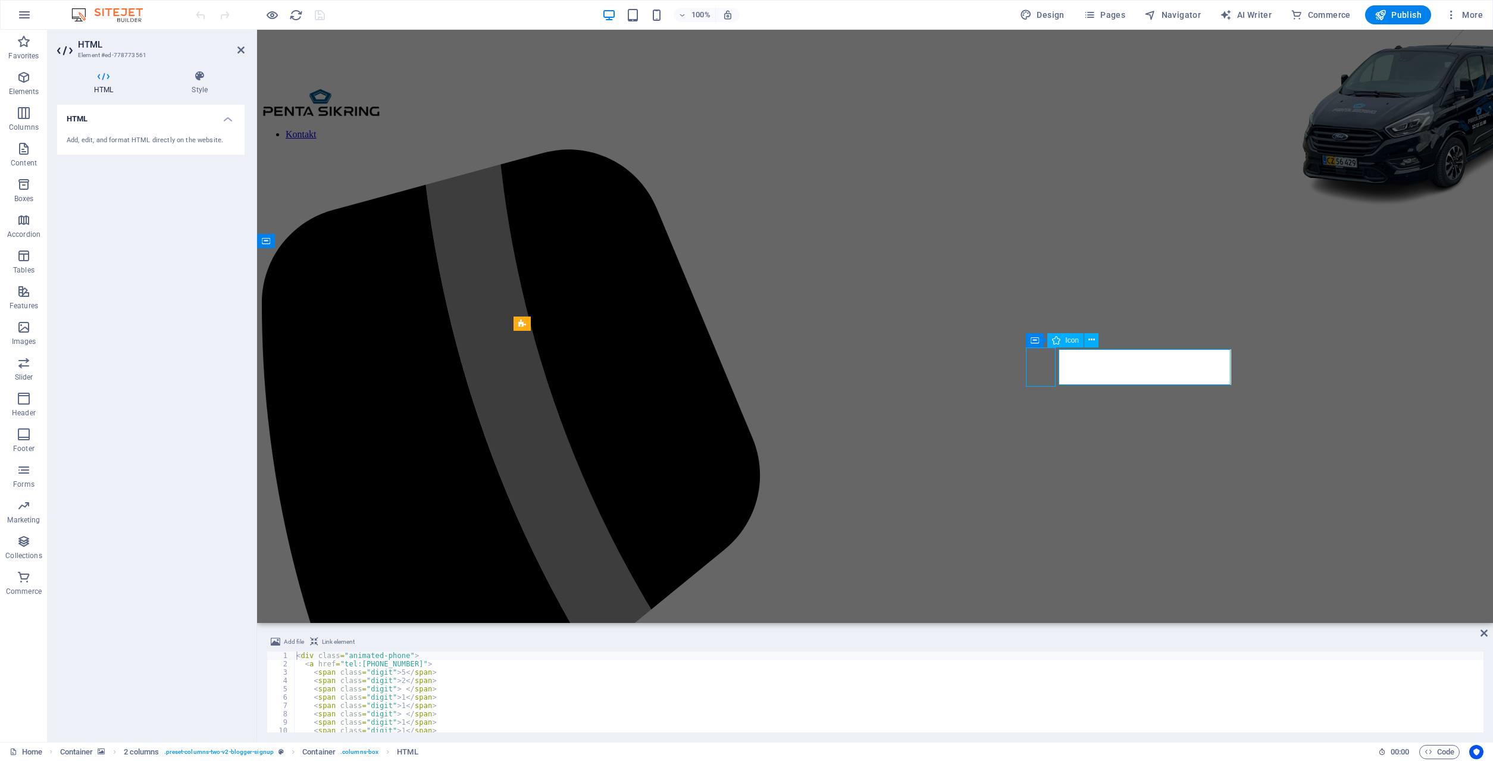
scroll to position [789, 0]
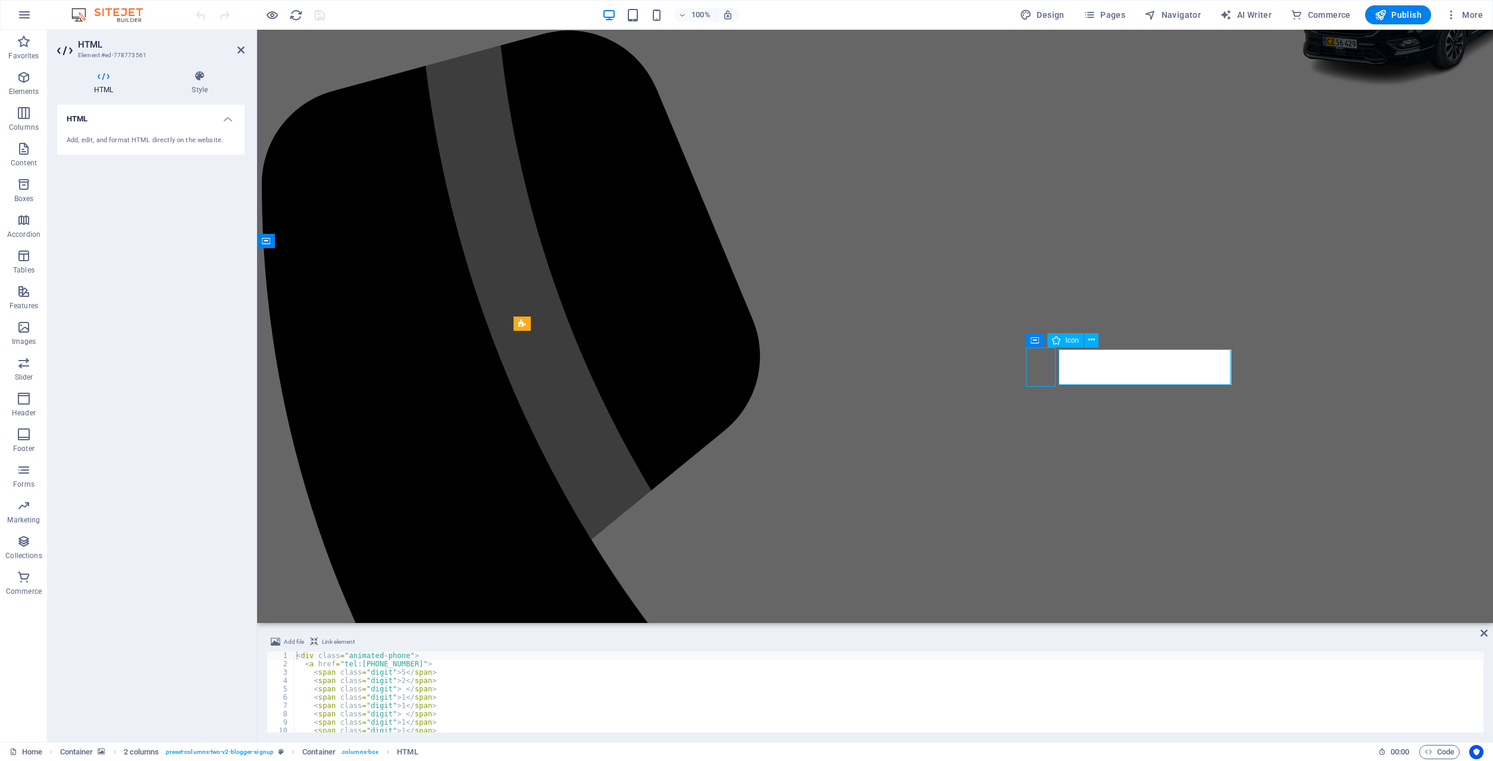
select select "xMidYMid"
select select "px"
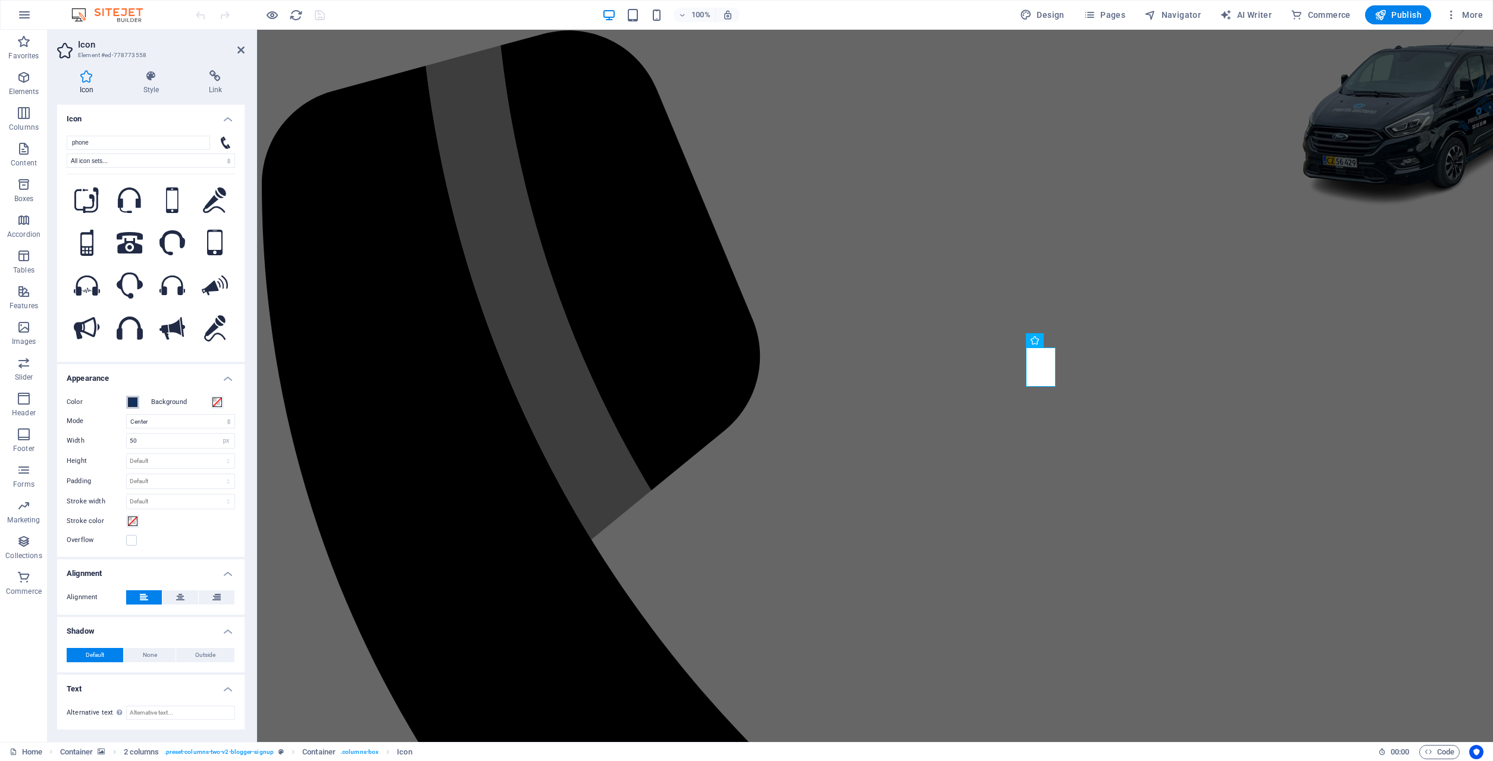
click at [134, 403] on span at bounding box center [133, 402] width 10 height 10
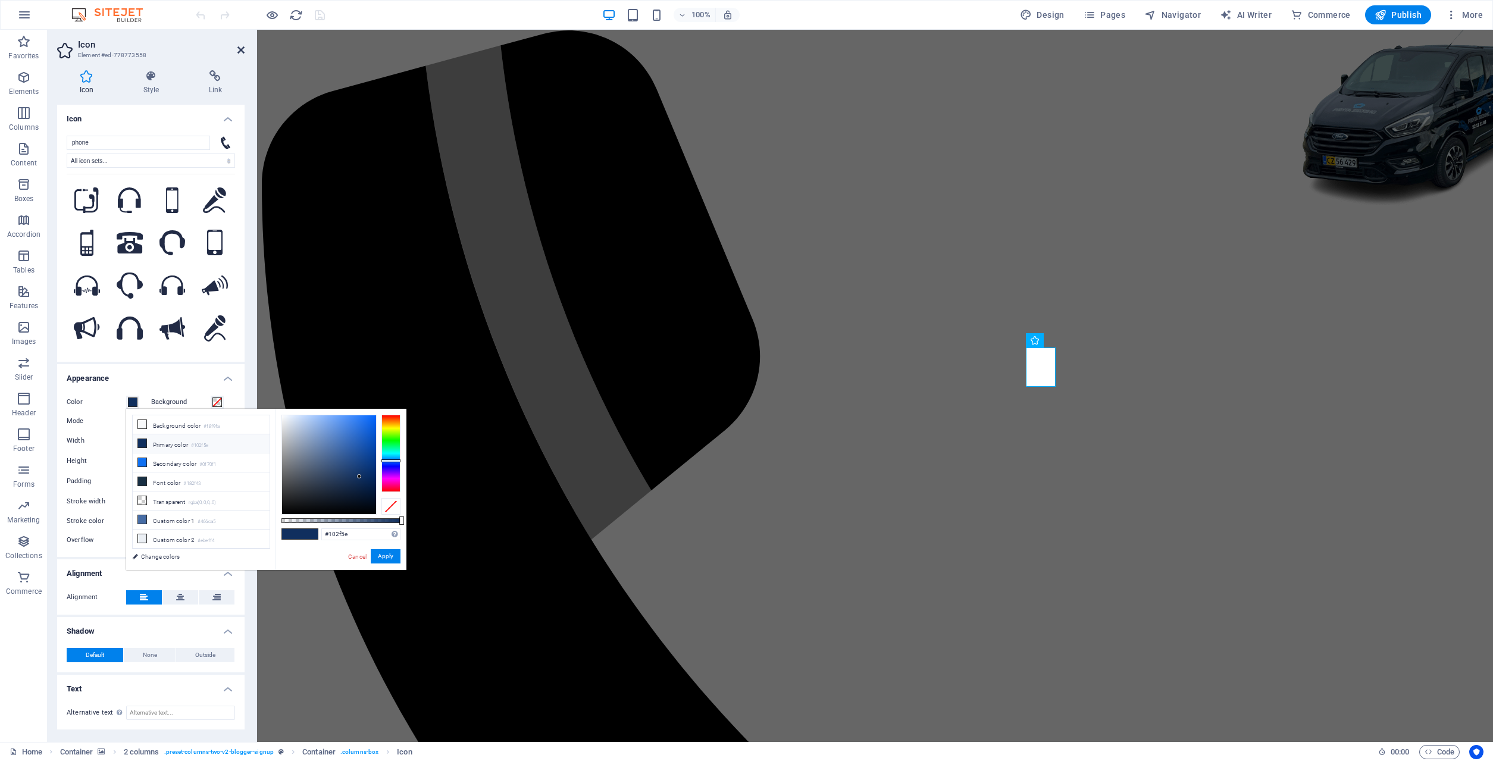
click at [239, 54] on icon at bounding box center [240, 50] width 7 height 10
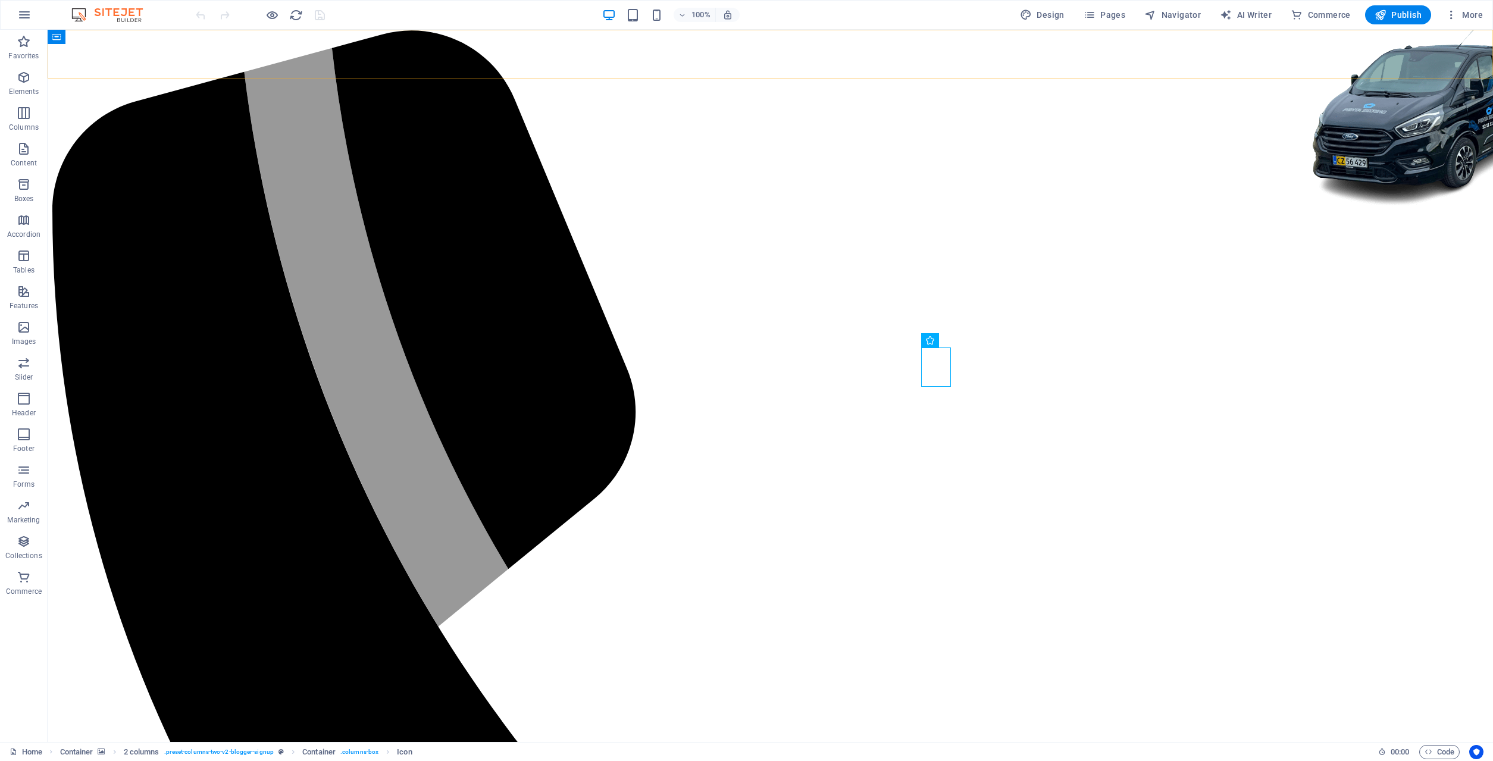
click at [330, 50] on div "Kontakt .fa-secondary{opacity:.4} 52 11 11 88" at bounding box center [769, 730] width 1435 height 1525
select select "%"
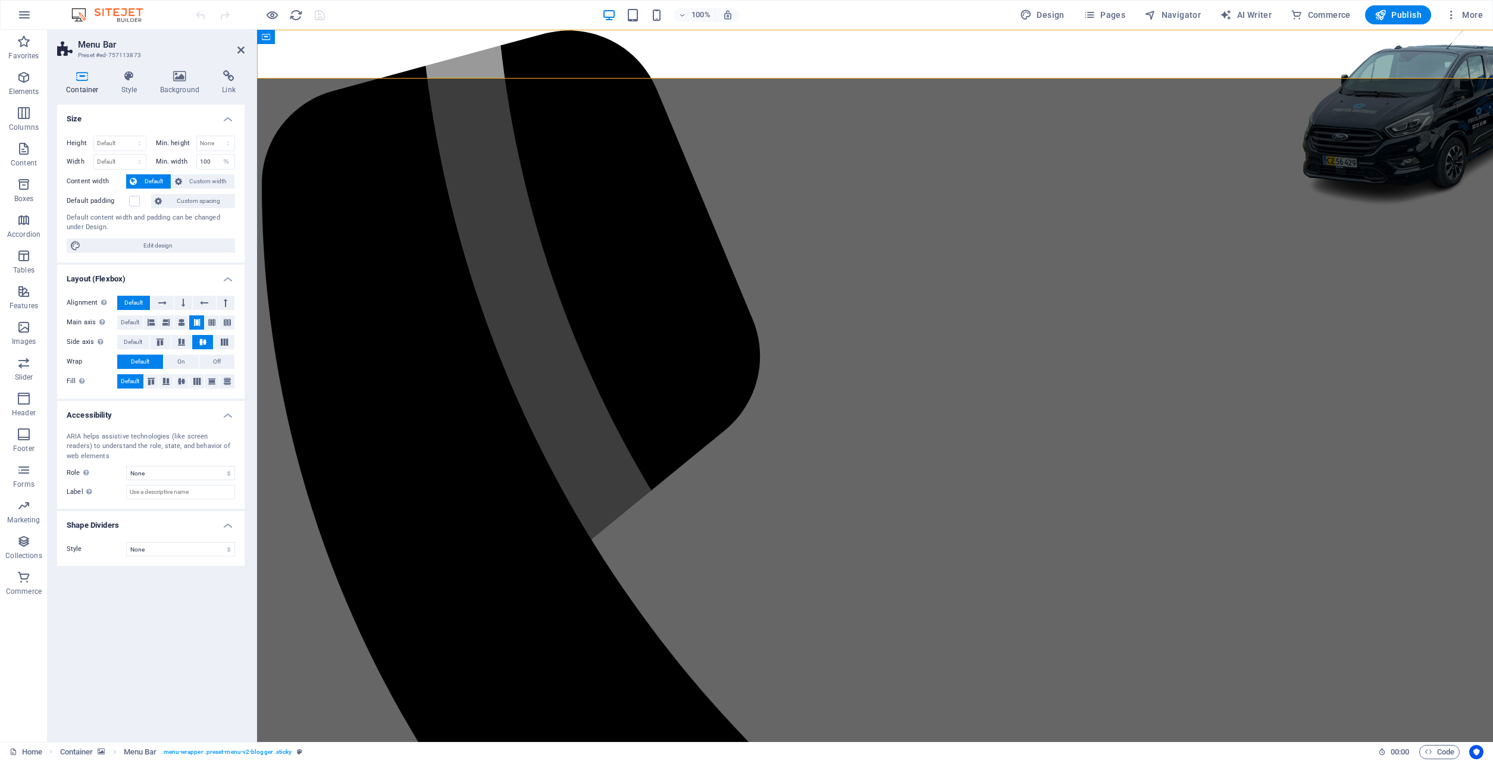
select select "rem"
click at [143, 81] on icon at bounding box center [129, 76] width 34 height 12
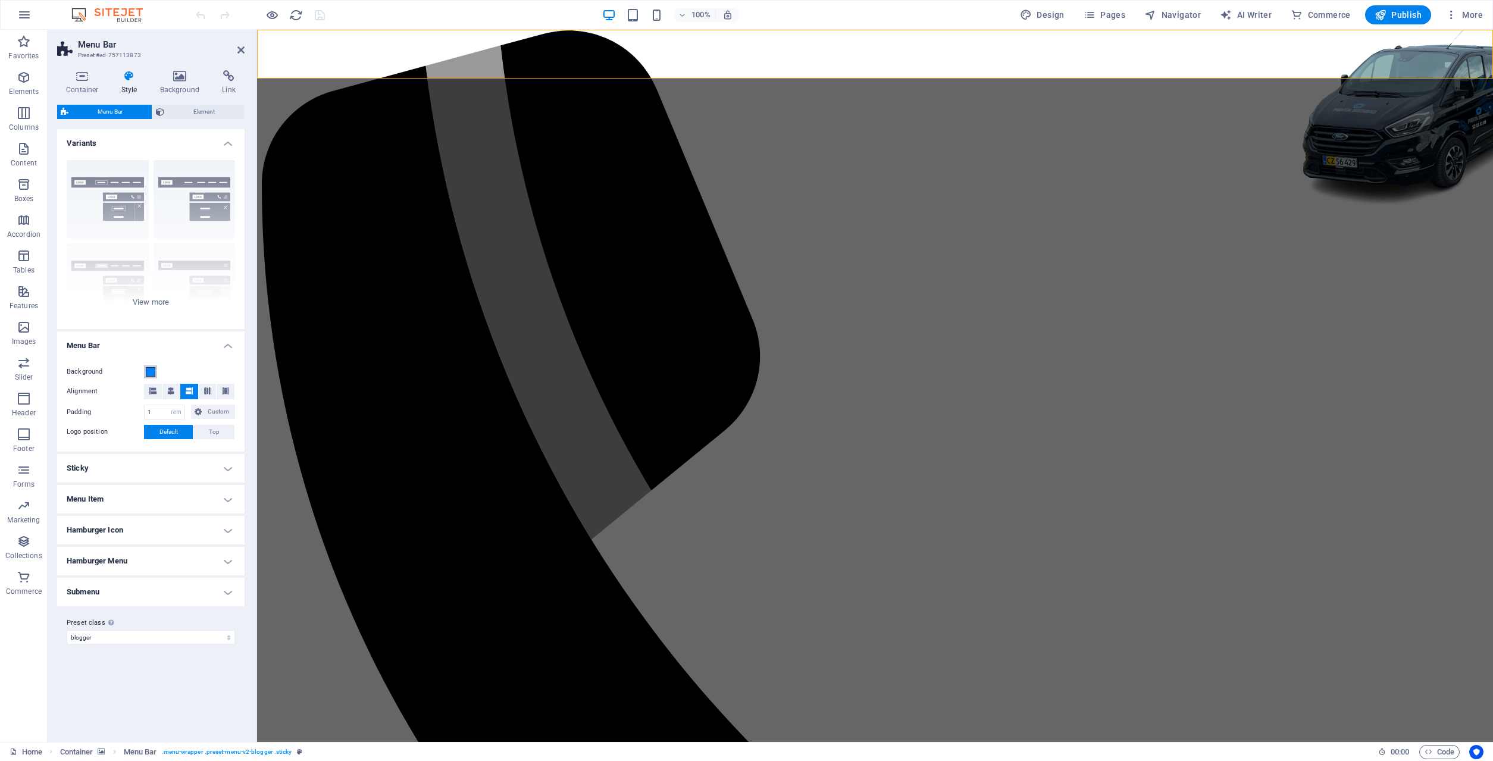
click at [147, 371] on span at bounding box center [151, 372] width 10 height 10
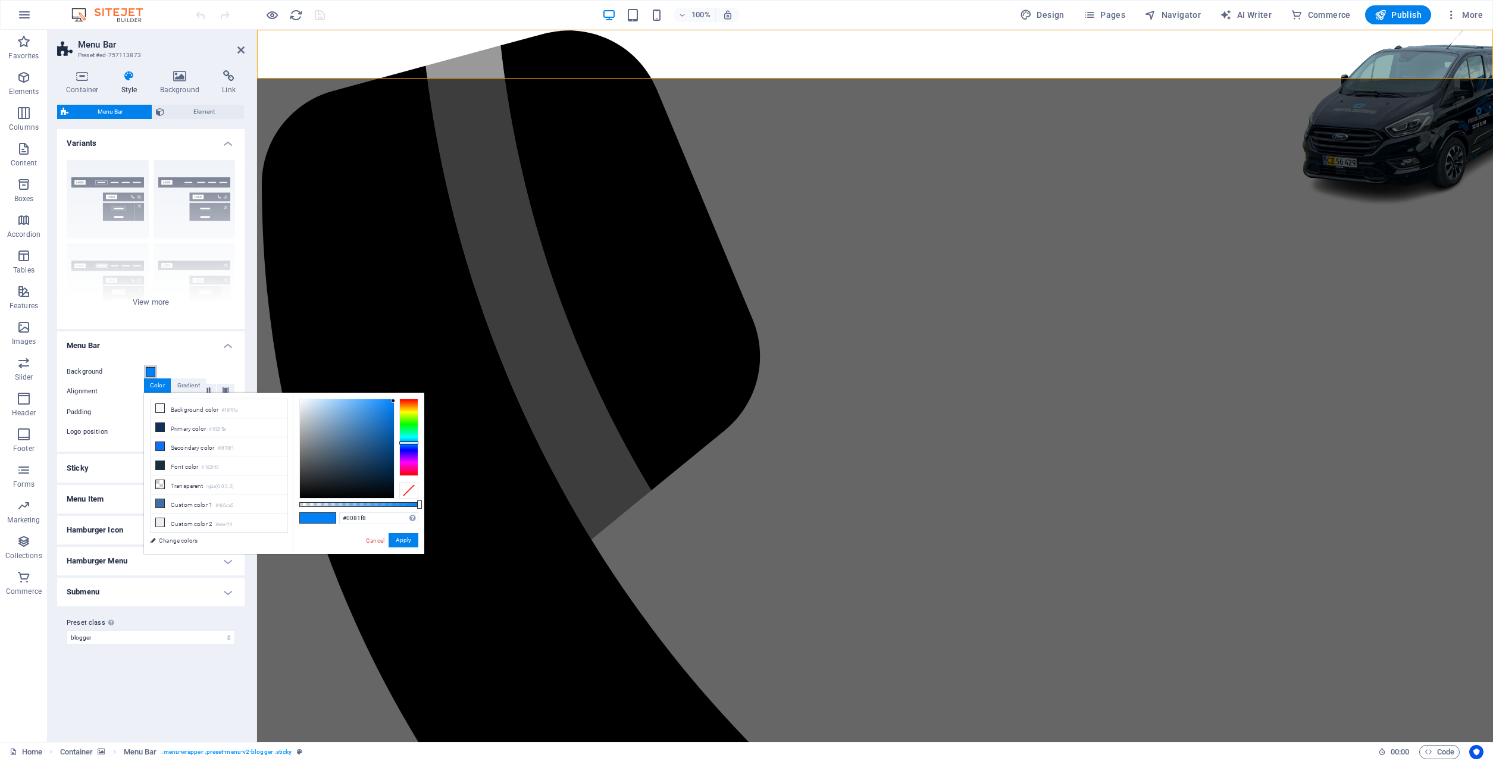
click at [147, 371] on span at bounding box center [151, 372] width 10 height 10
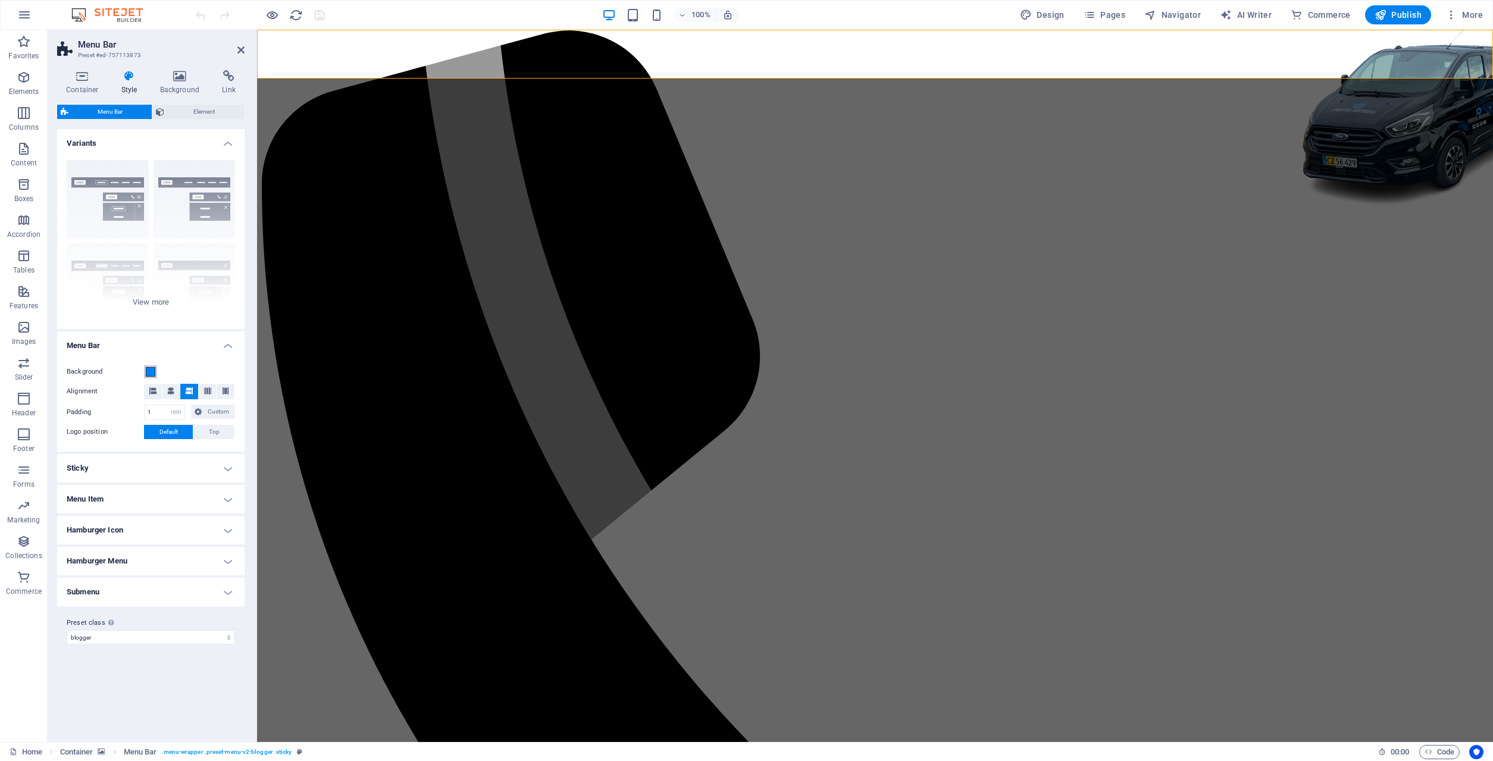
click at [146, 367] on span at bounding box center [151, 372] width 10 height 10
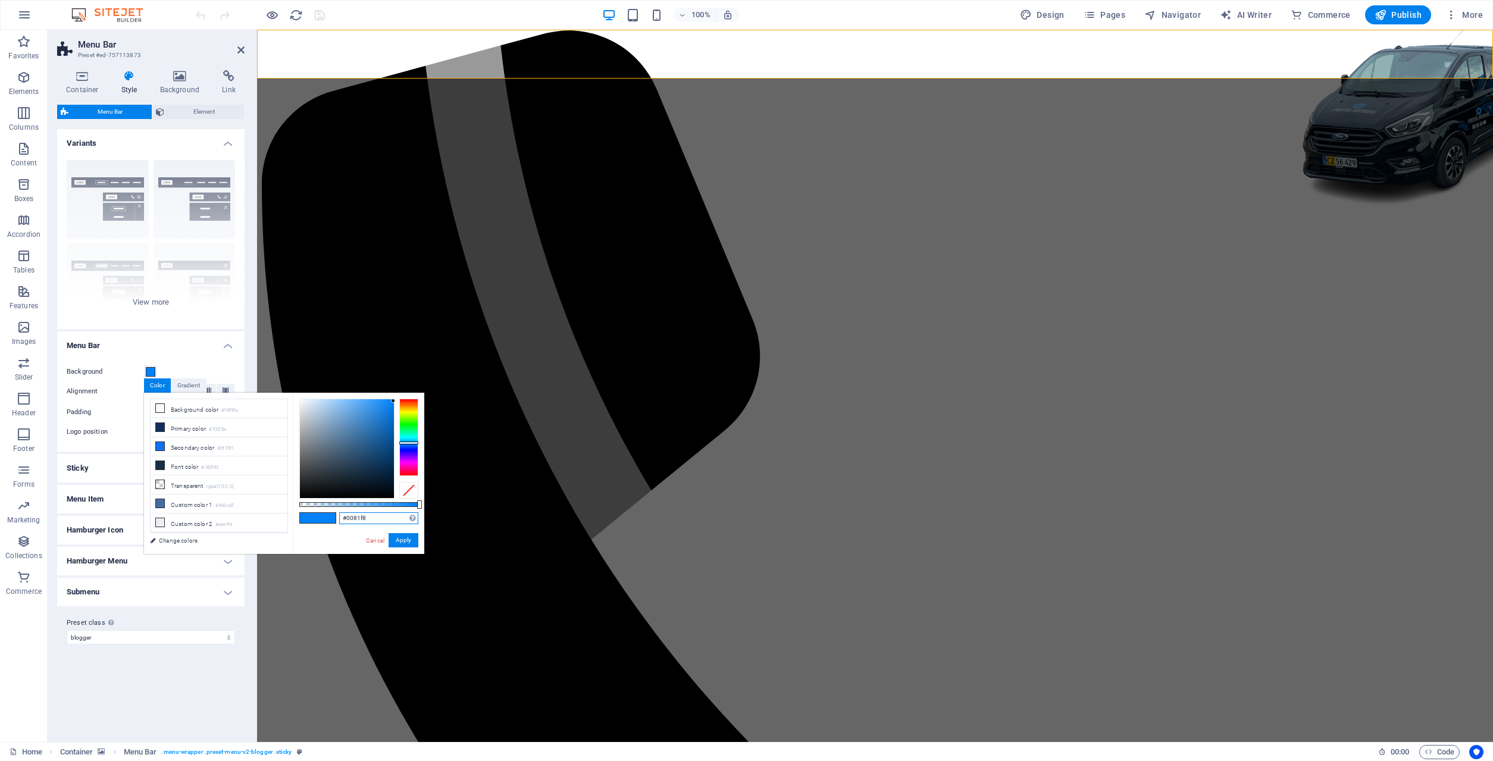
drag, startPoint x: 381, startPoint y: 516, endPoint x: 290, endPoint y: 503, distance: 91.9
click at [339, 512] on input "#0081f8" at bounding box center [378, 518] width 79 height 12
click at [199, 430] on li "Primary color #102f5e" at bounding box center [219, 427] width 137 height 19
drag, startPoint x: 313, startPoint y: 509, endPoint x: 283, endPoint y: 508, distance: 30.4
click at [339, 512] on input "#102f5e" at bounding box center [378, 518] width 79 height 12
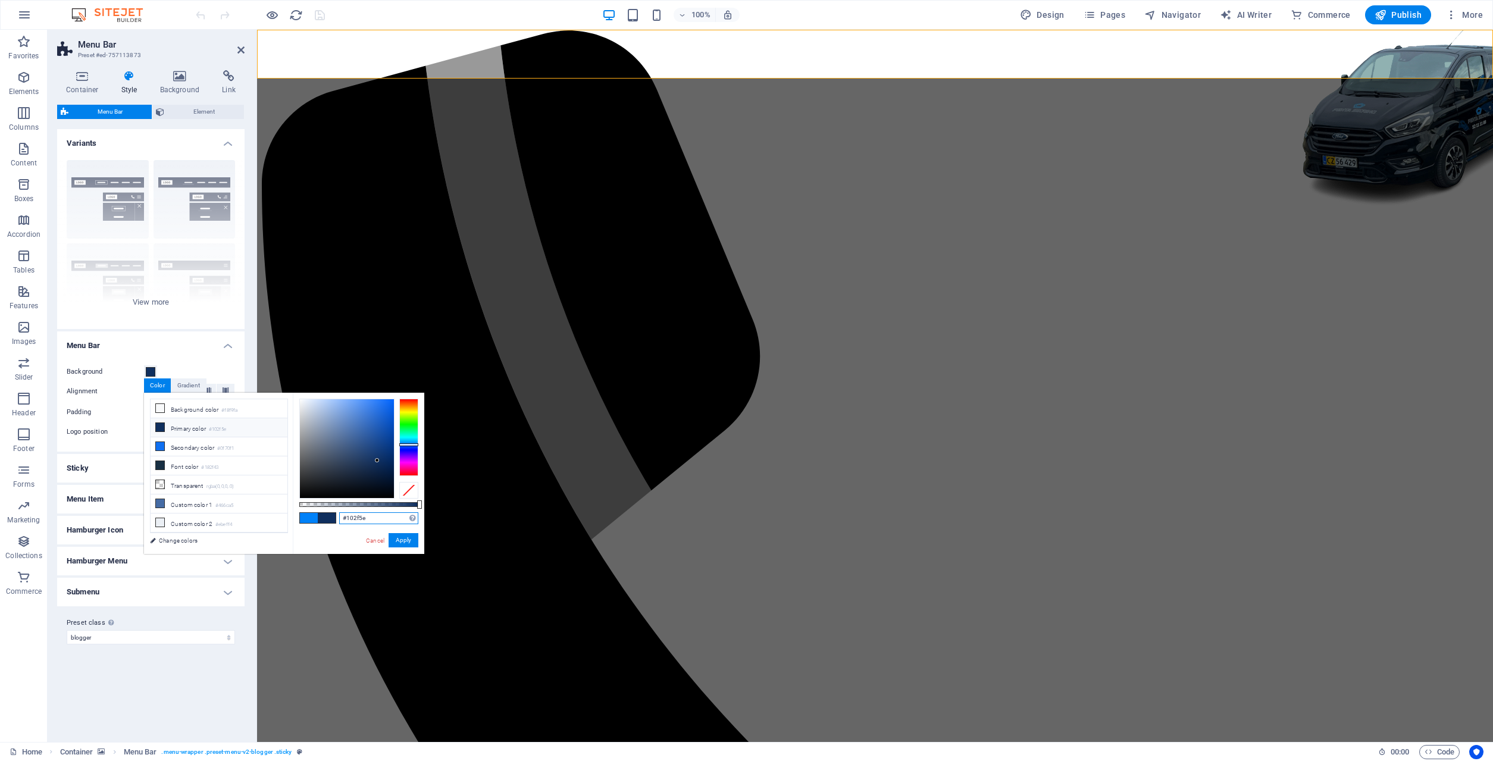
paste input "0081f8"
type input "#0081f8"
click at [403, 541] on button "Apply" at bounding box center [403, 540] width 30 height 14
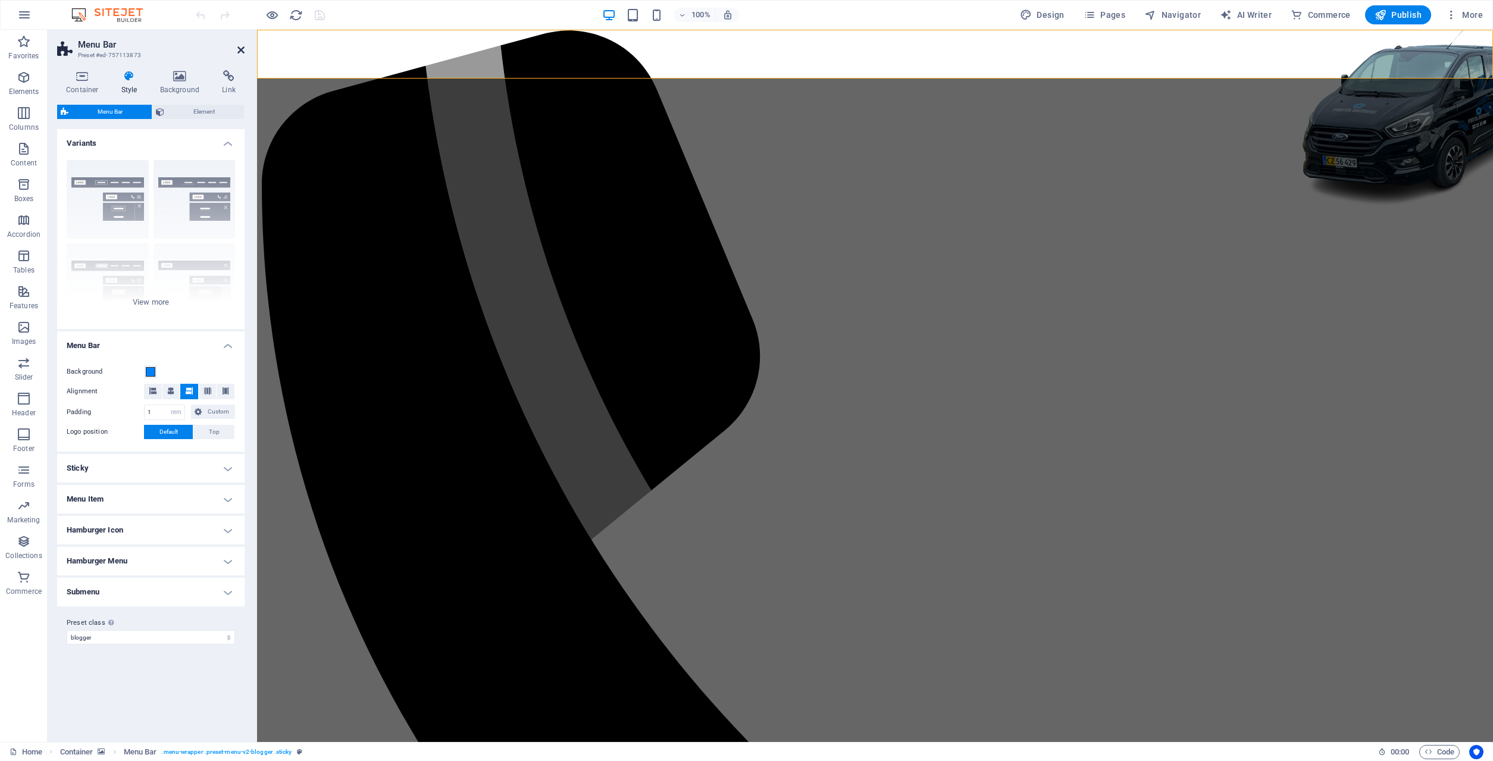
click at [243, 46] on icon at bounding box center [240, 50] width 7 height 10
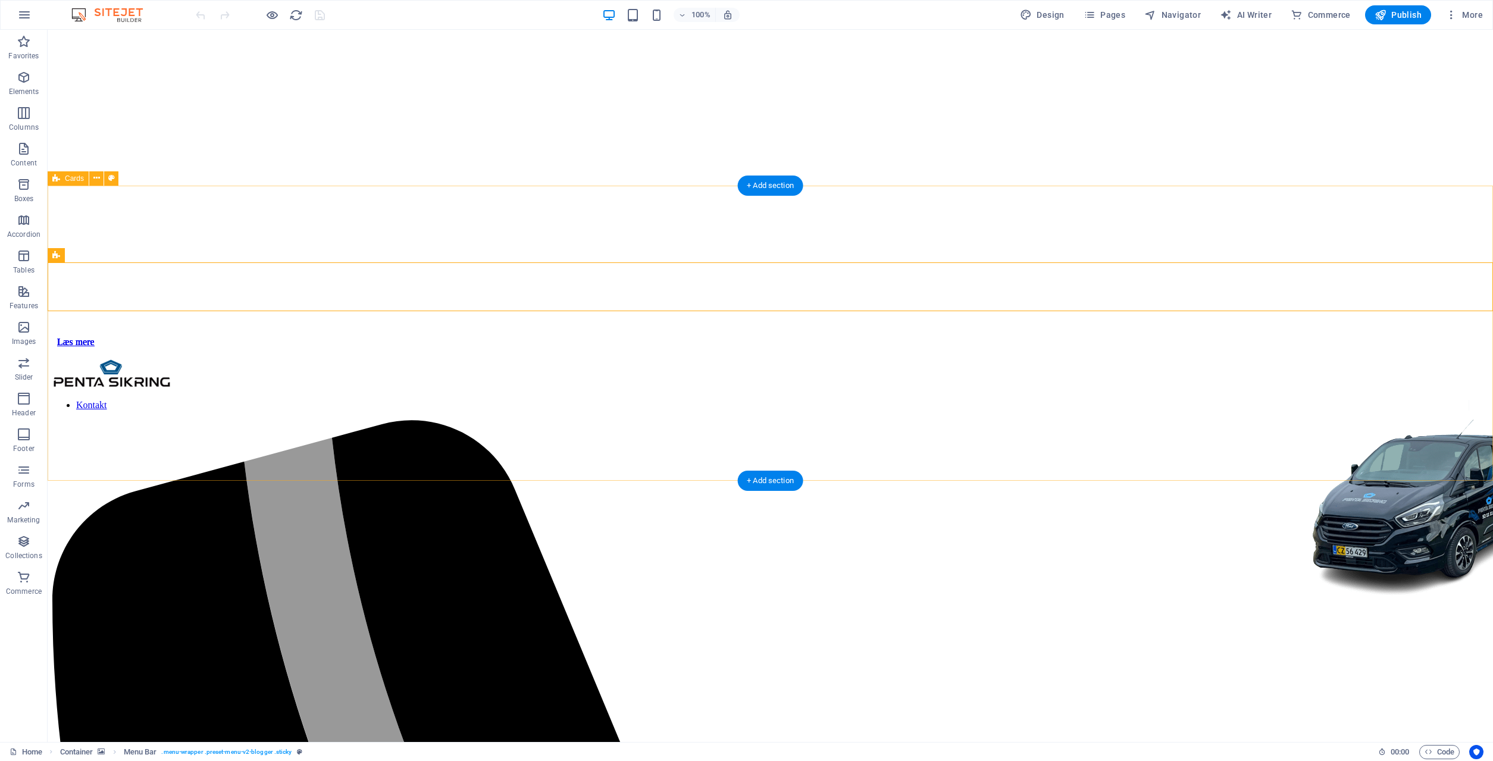
scroll to position [243, 0]
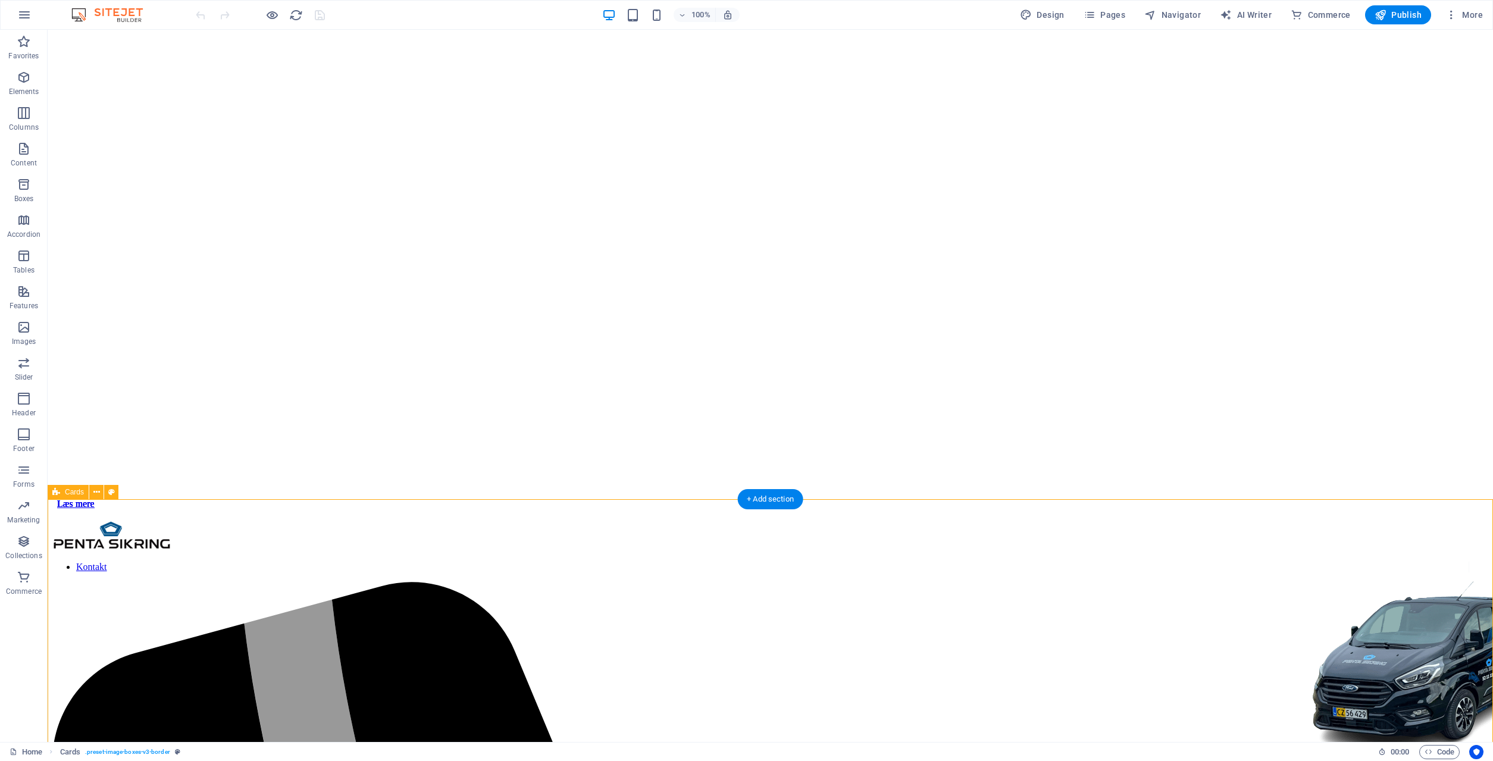
scroll to position [0, 0]
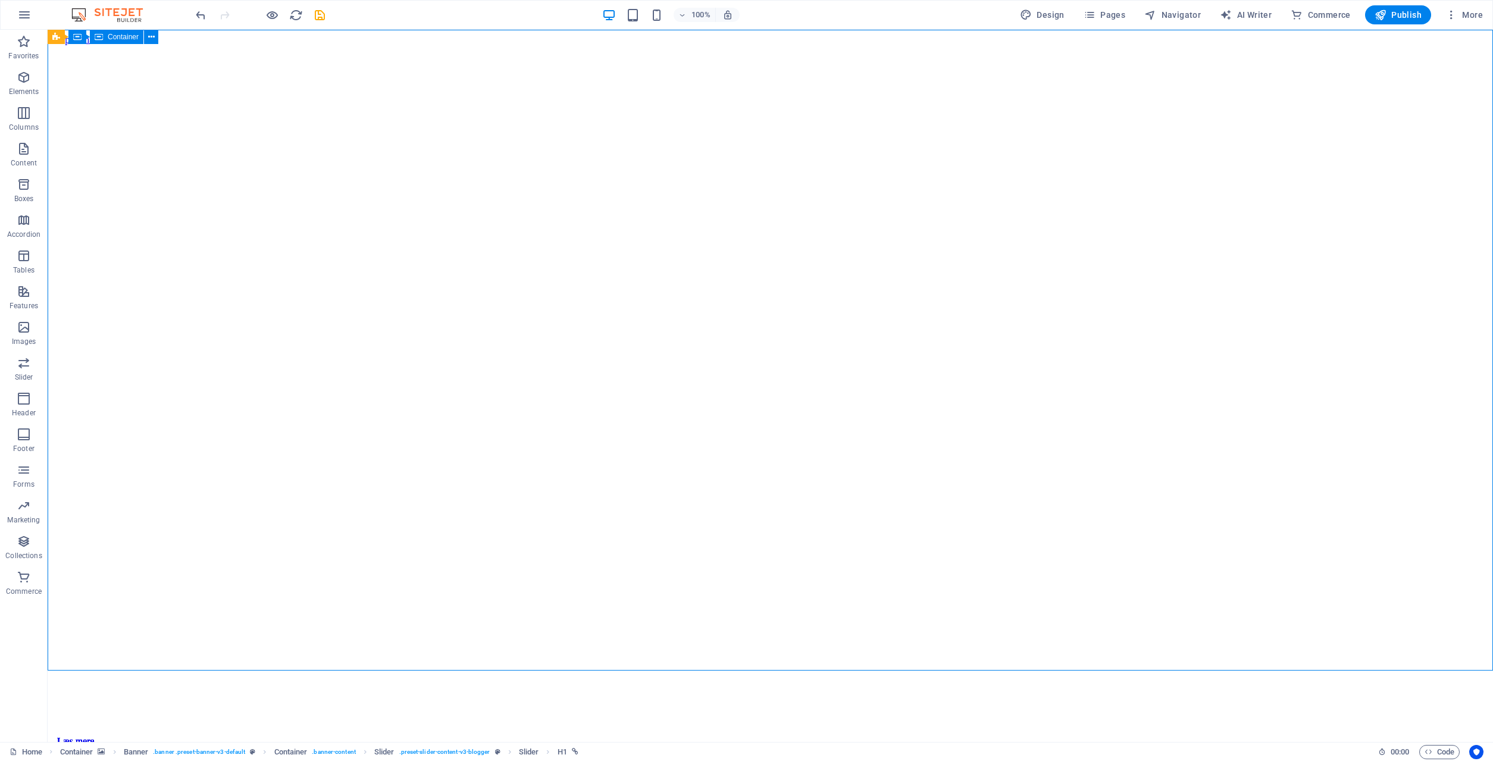
click at [315, 21] on icon "save" at bounding box center [320, 15] width 14 height 14
checkbox input "false"
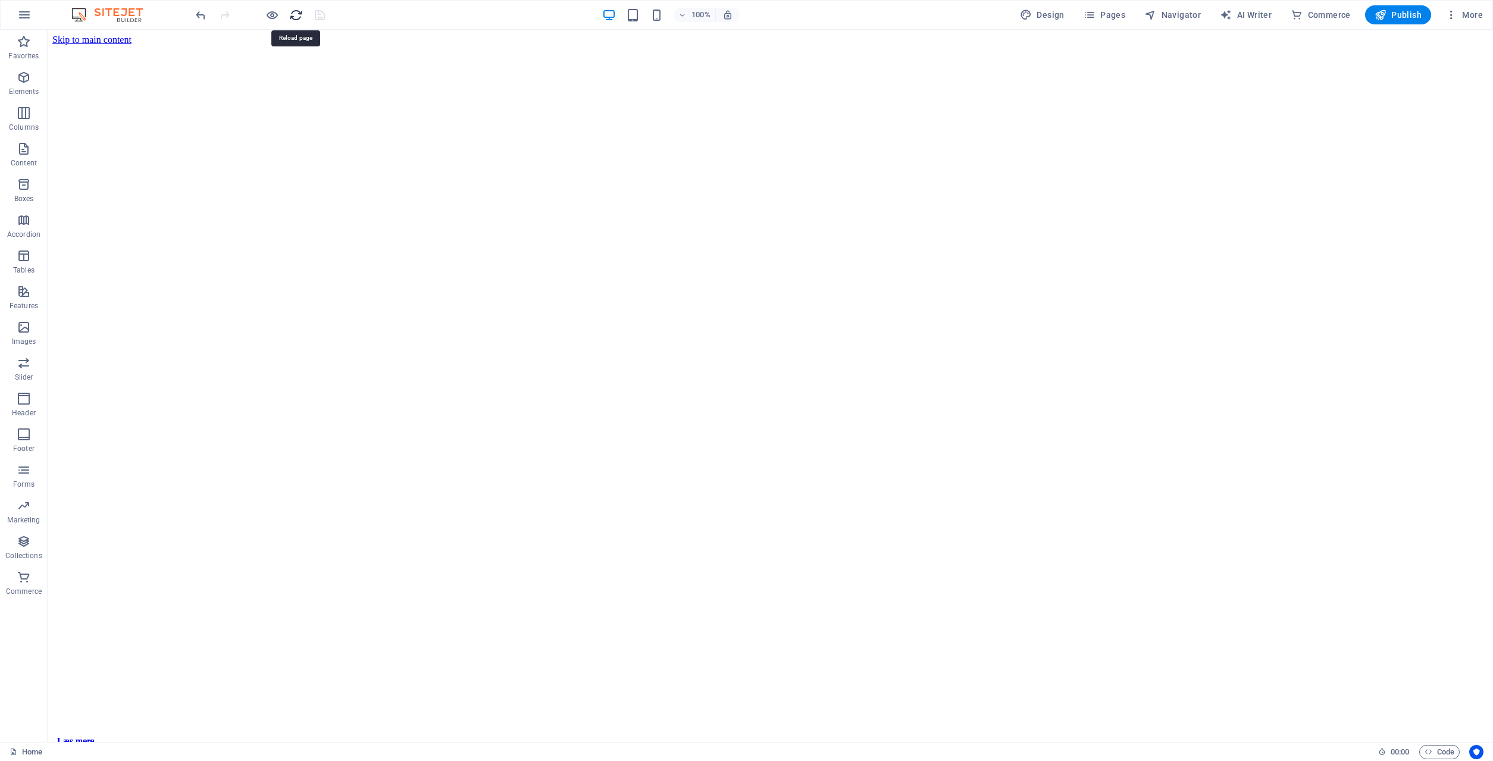
click at [295, 12] on icon "reload" at bounding box center [296, 15] width 14 height 14
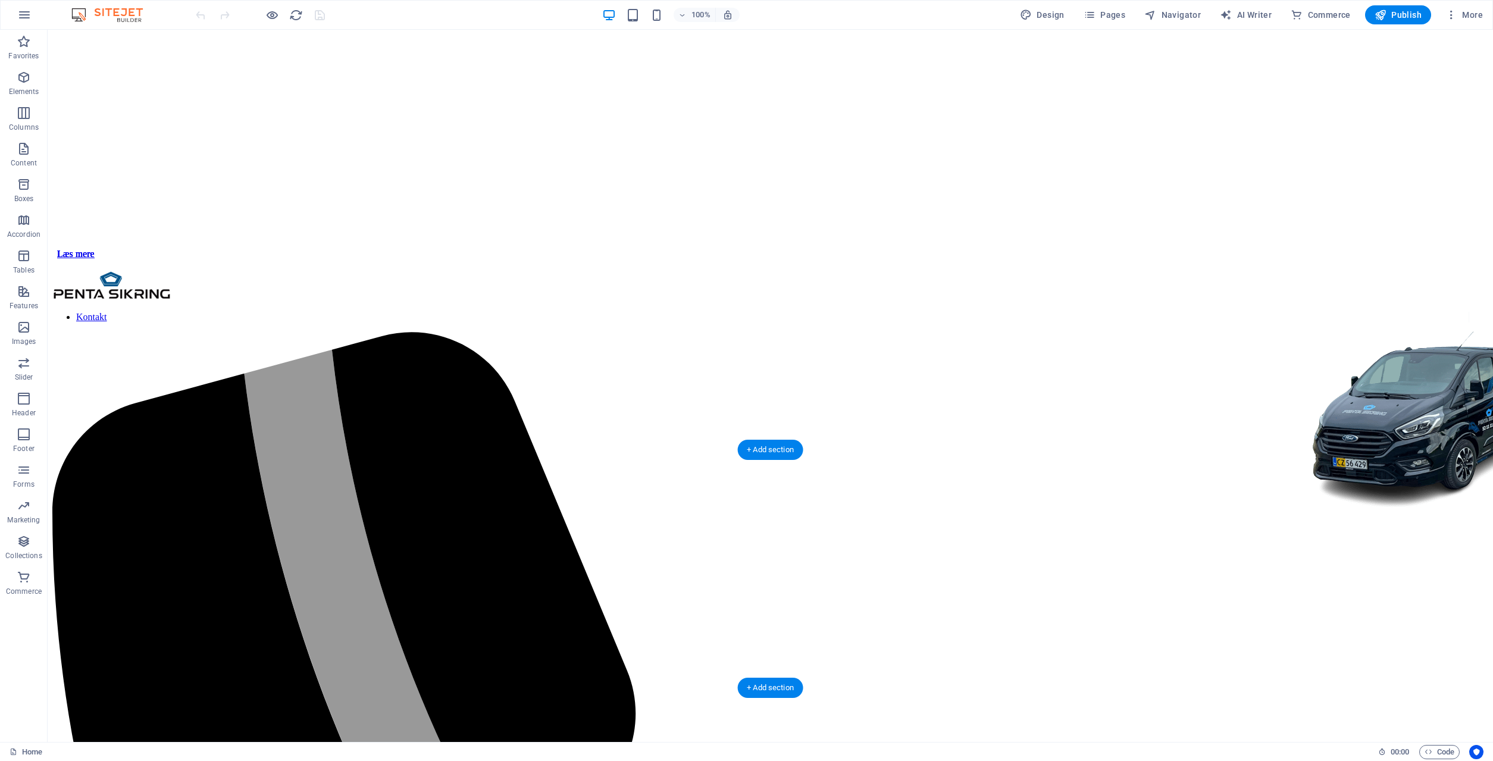
scroll to position [607, 0]
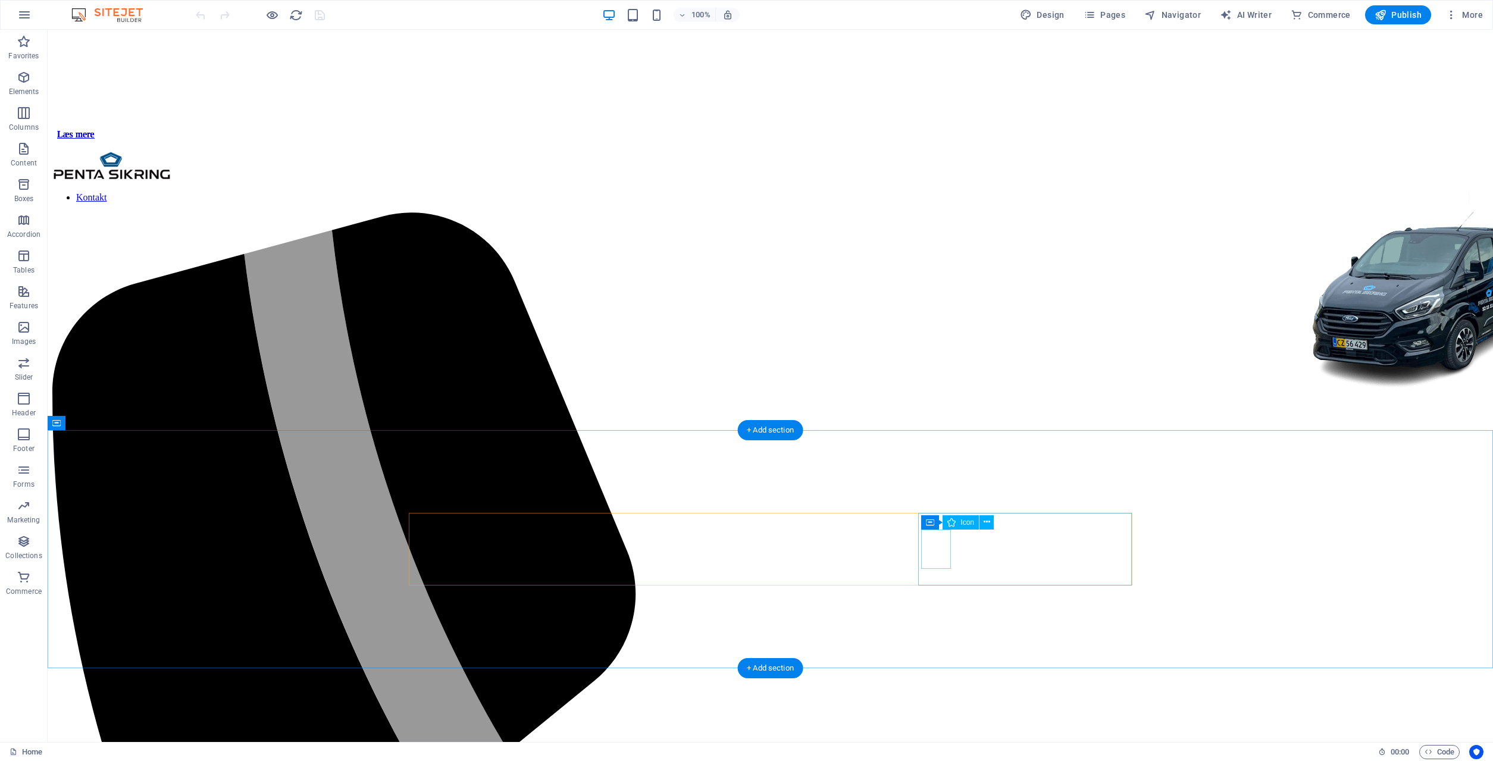
select select "xMidYMid"
select select "px"
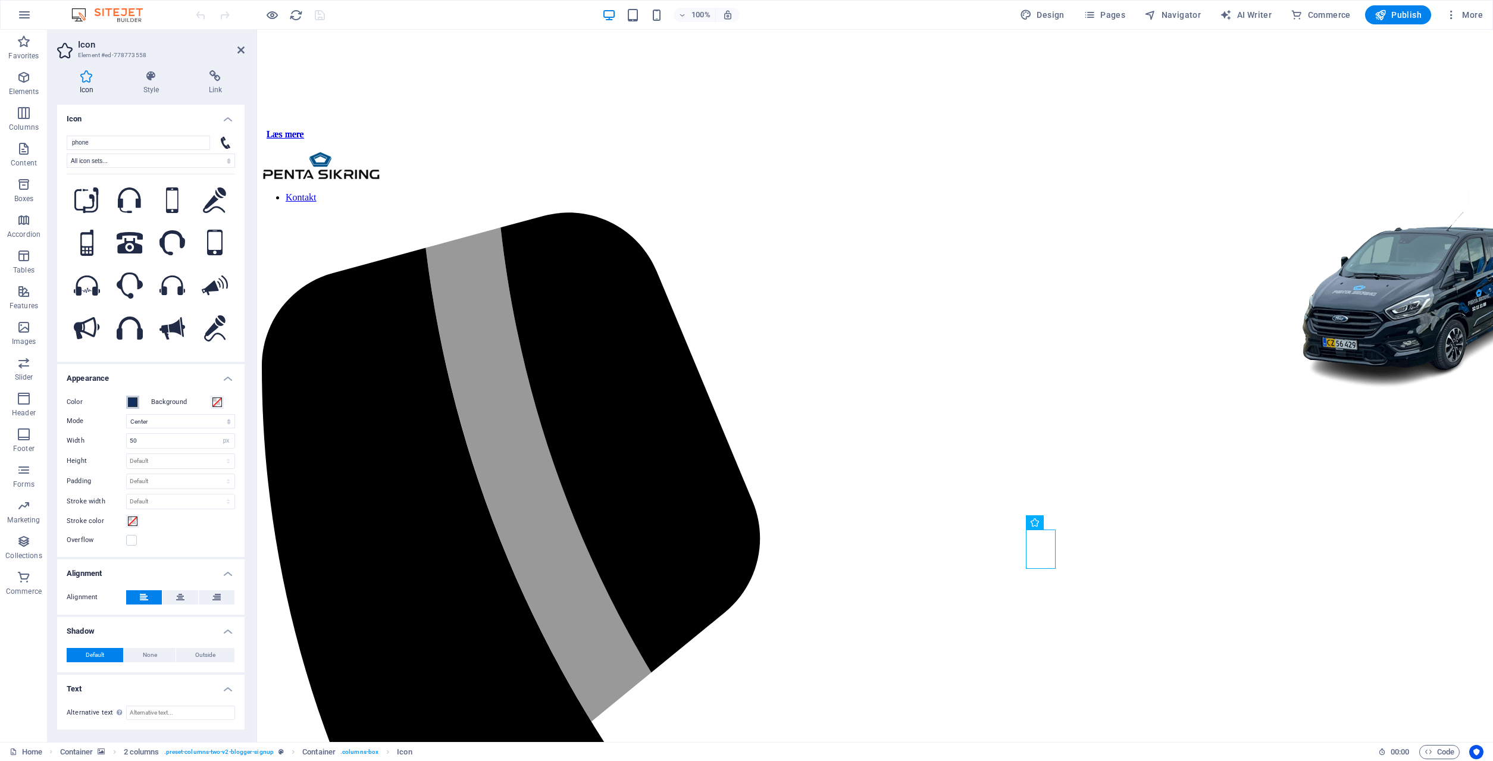
click at [138, 407] on button "Color" at bounding box center [132, 402] width 13 height 13
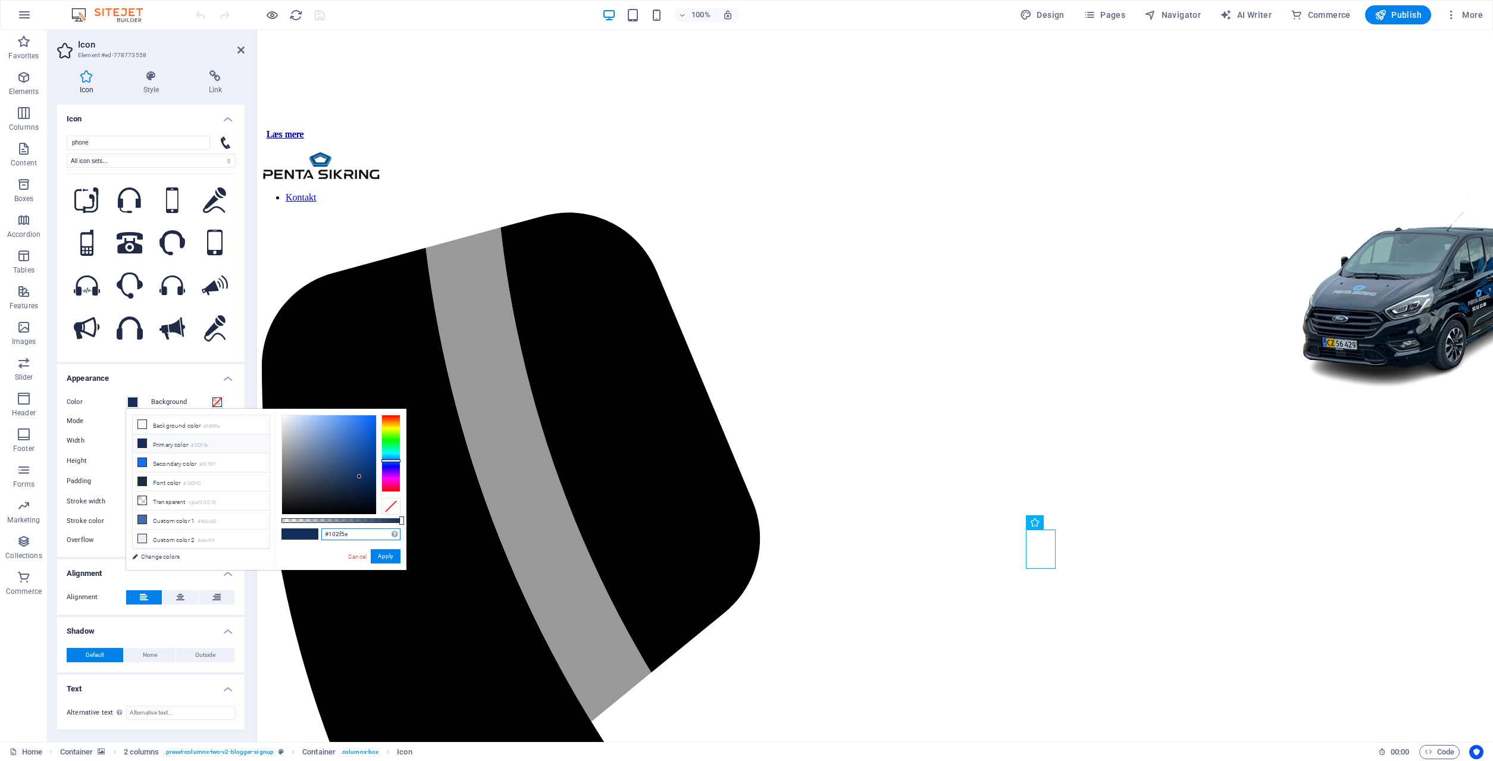
drag, startPoint x: 357, startPoint y: 537, endPoint x: 293, endPoint y: 532, distance: 64.5
click at [321, 532] on input "#102f5e" at bounding box center [360, 534] width 79 height 12
click at [179, 463] on li "Secondary color #0f70f1" at bounding box center [201, 462] width 137 height 19
drag, startPoint x: 361, startPoint y: 537, endPoint x: 274, endPoint y: 527, distance: 86.9
click at [321, 528] on input "#0f70f1" at bounding box center [360, 534] width 79 height 12
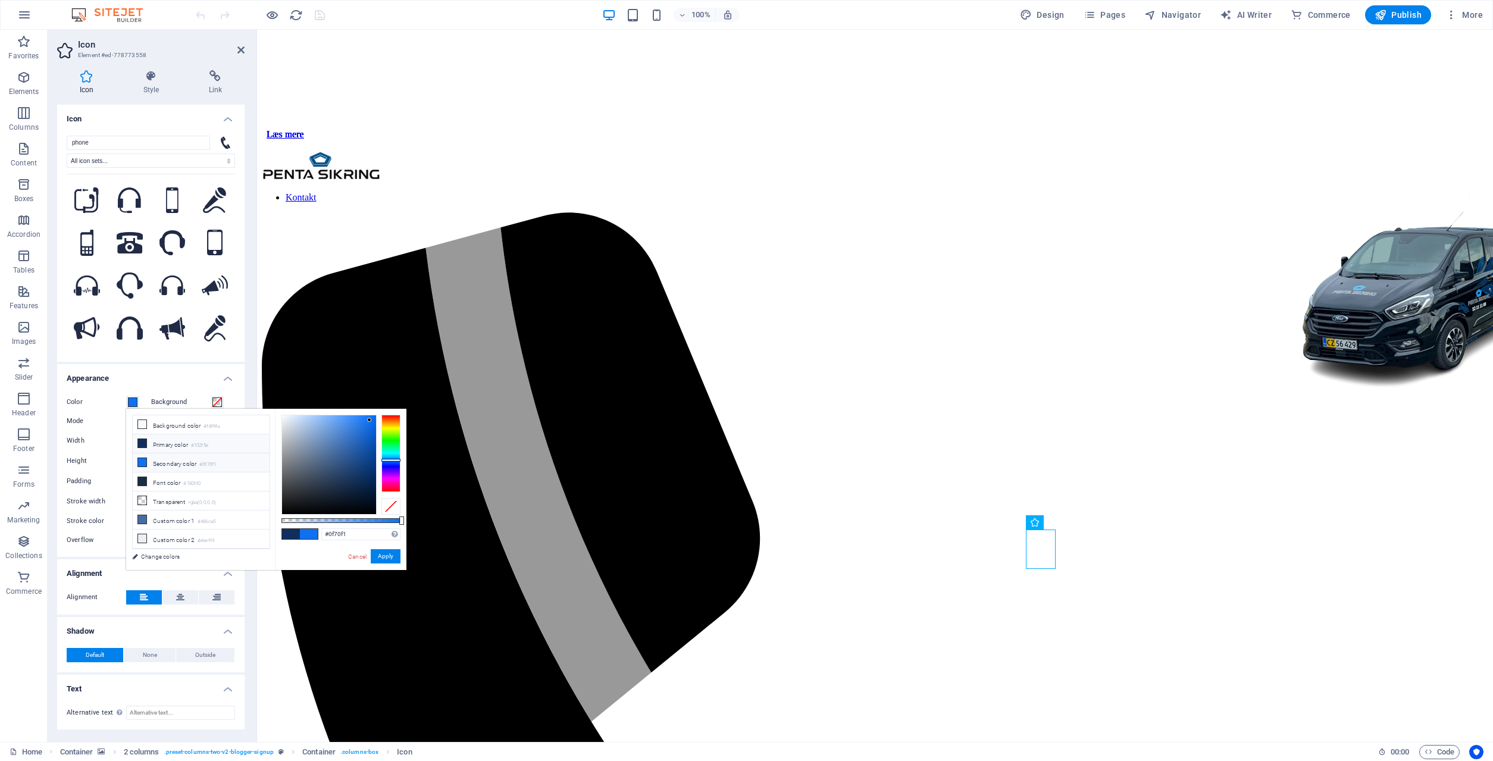
click at [183, 444] on li "Primary color #102f5e" at bounding box center [201, 443] width 137 height 19
drag, startPoint x: 352, startPoint y: 536, endPoint x: 303, endPoint y: 535, distance: 49.4
click at [321, 535] on input "#102f5e" at bounding box center [360, 534] width 79 height 12
paste input "0f70f1"
type input "#0f70f1"
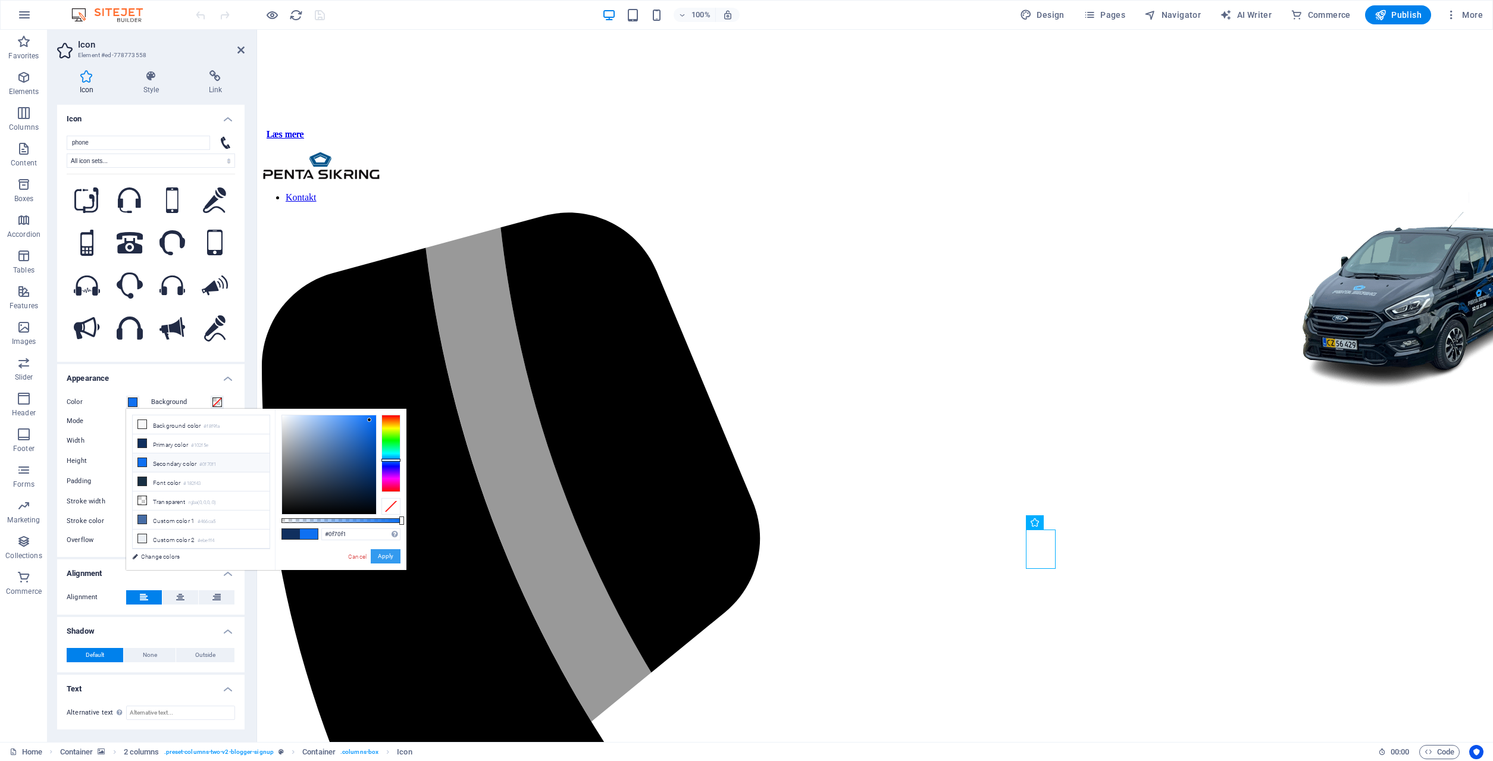
click at [387, 559] on button "Apply" at bounding box center [386, 556] width 30 height 14
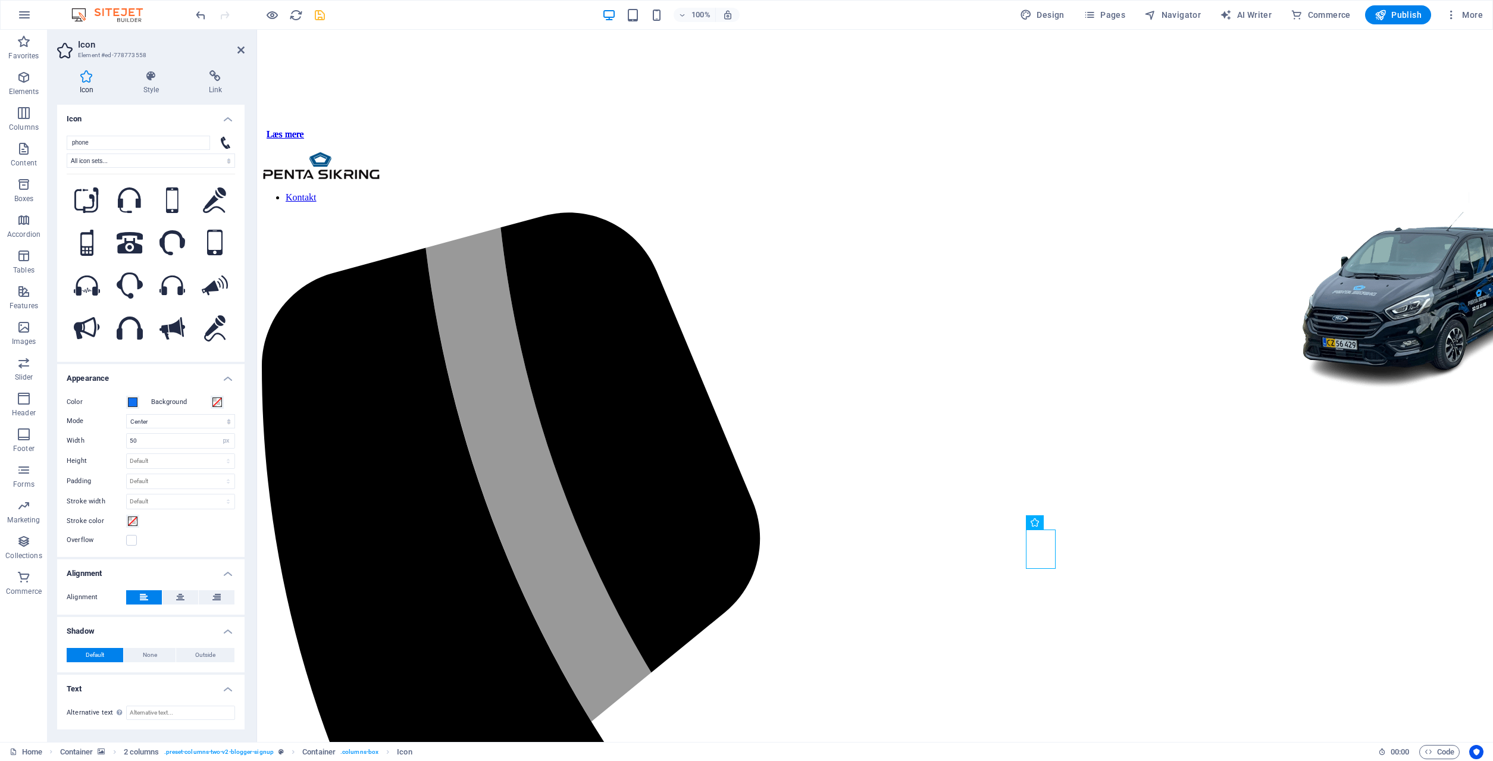
click at [325, 11] on icon "save" at bounding box center [320, 15] width 14 height 14
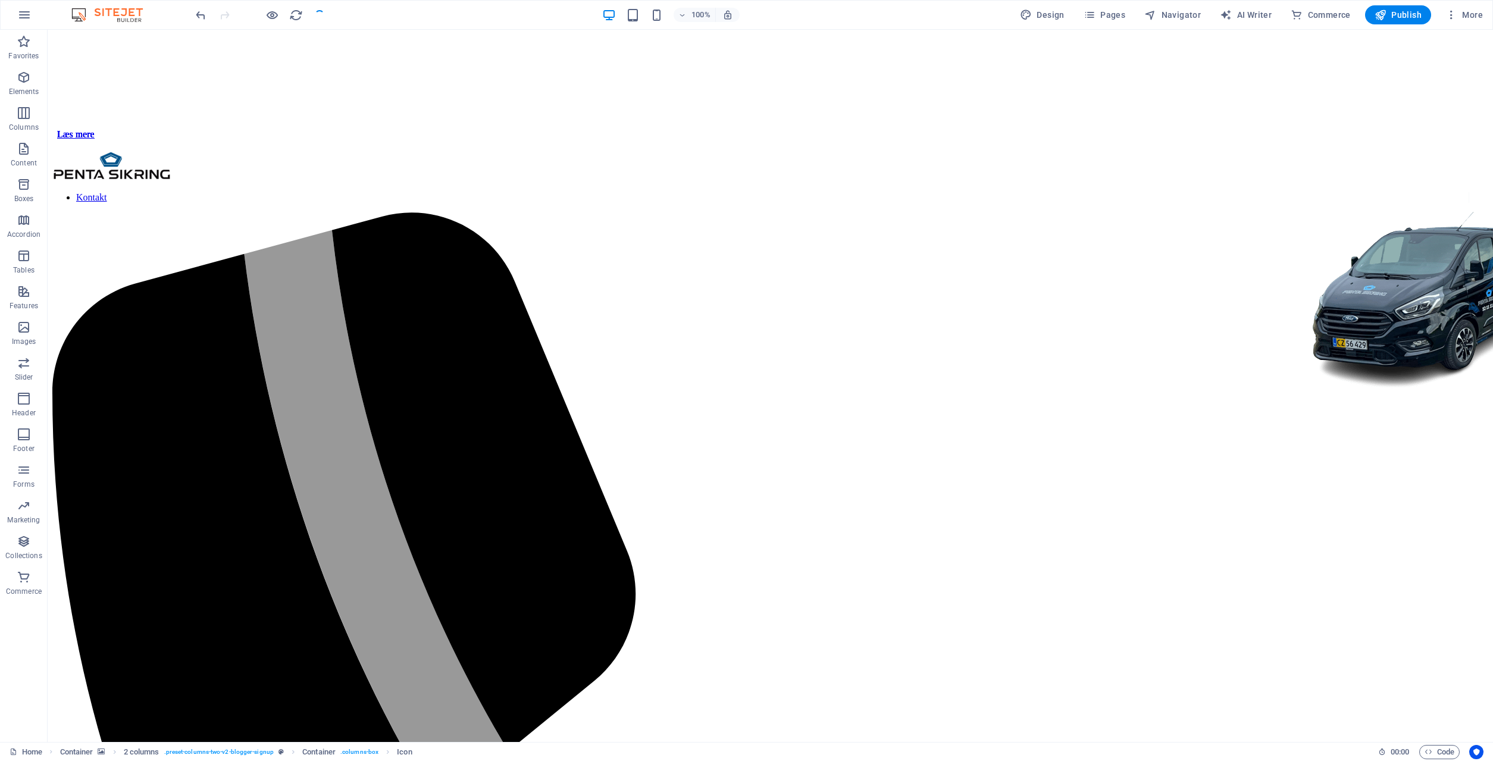
checkbox input "false"
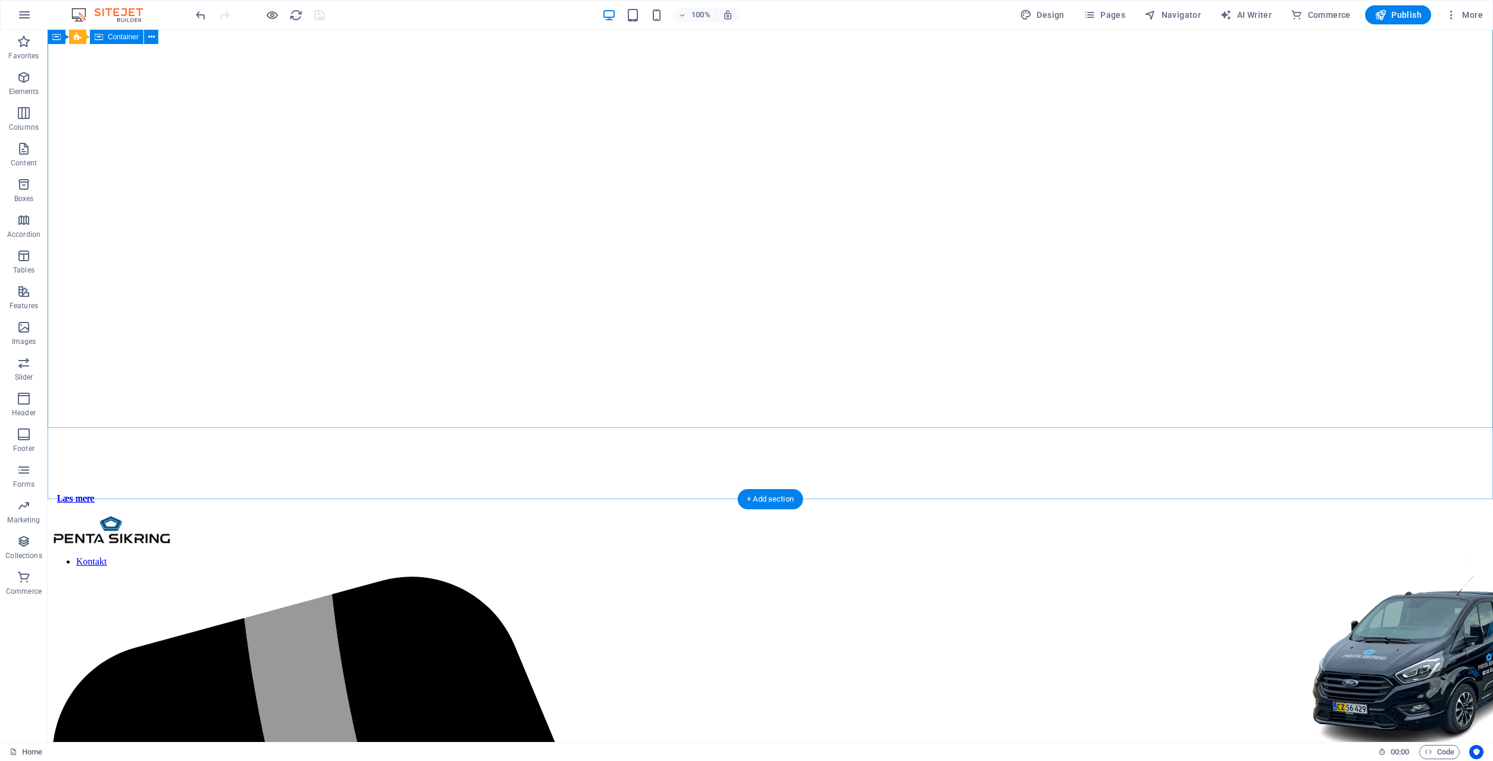
scroll to position [0, 0]
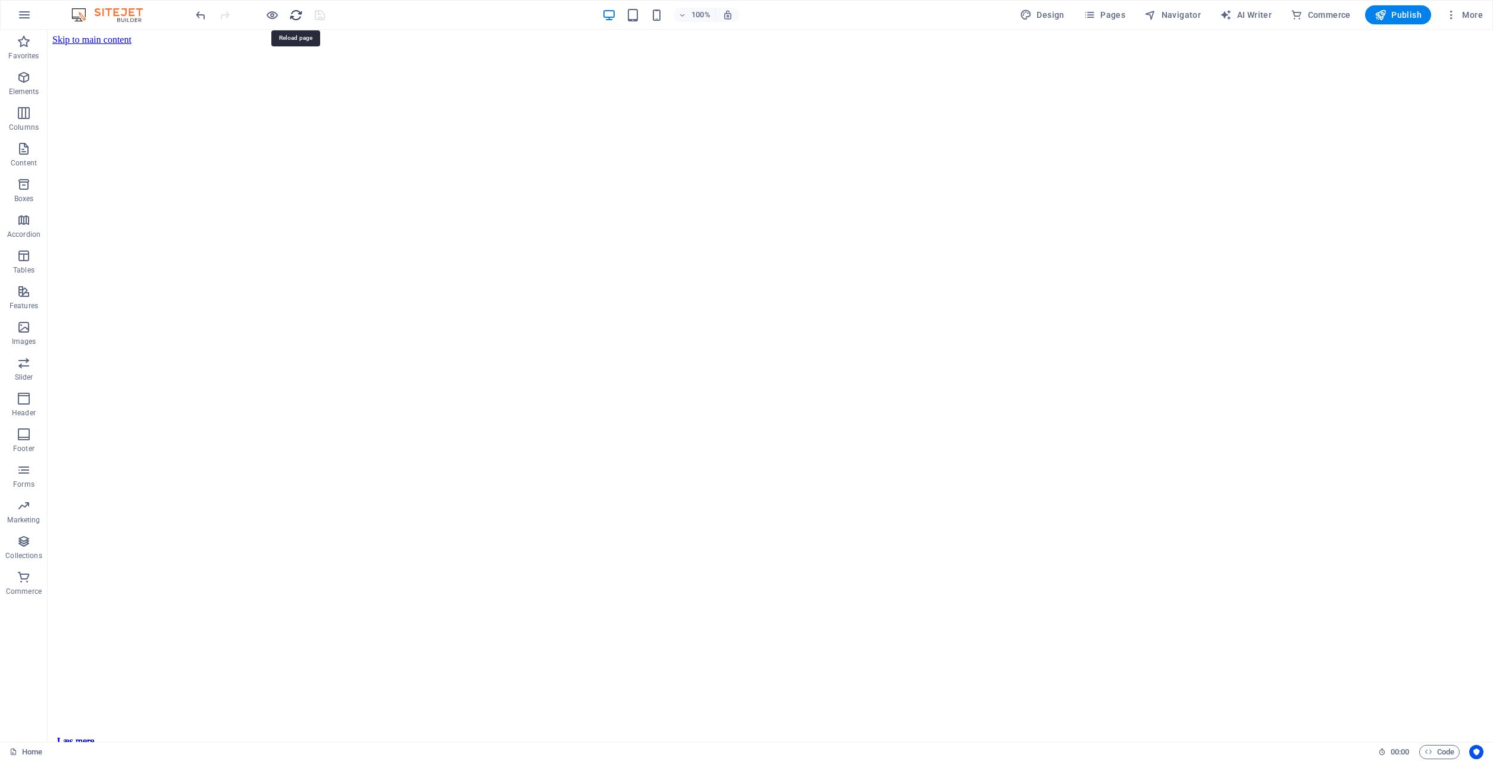
click at [299, 14] on icon "reload" at bounding box center [296, 15] width 14 height 14
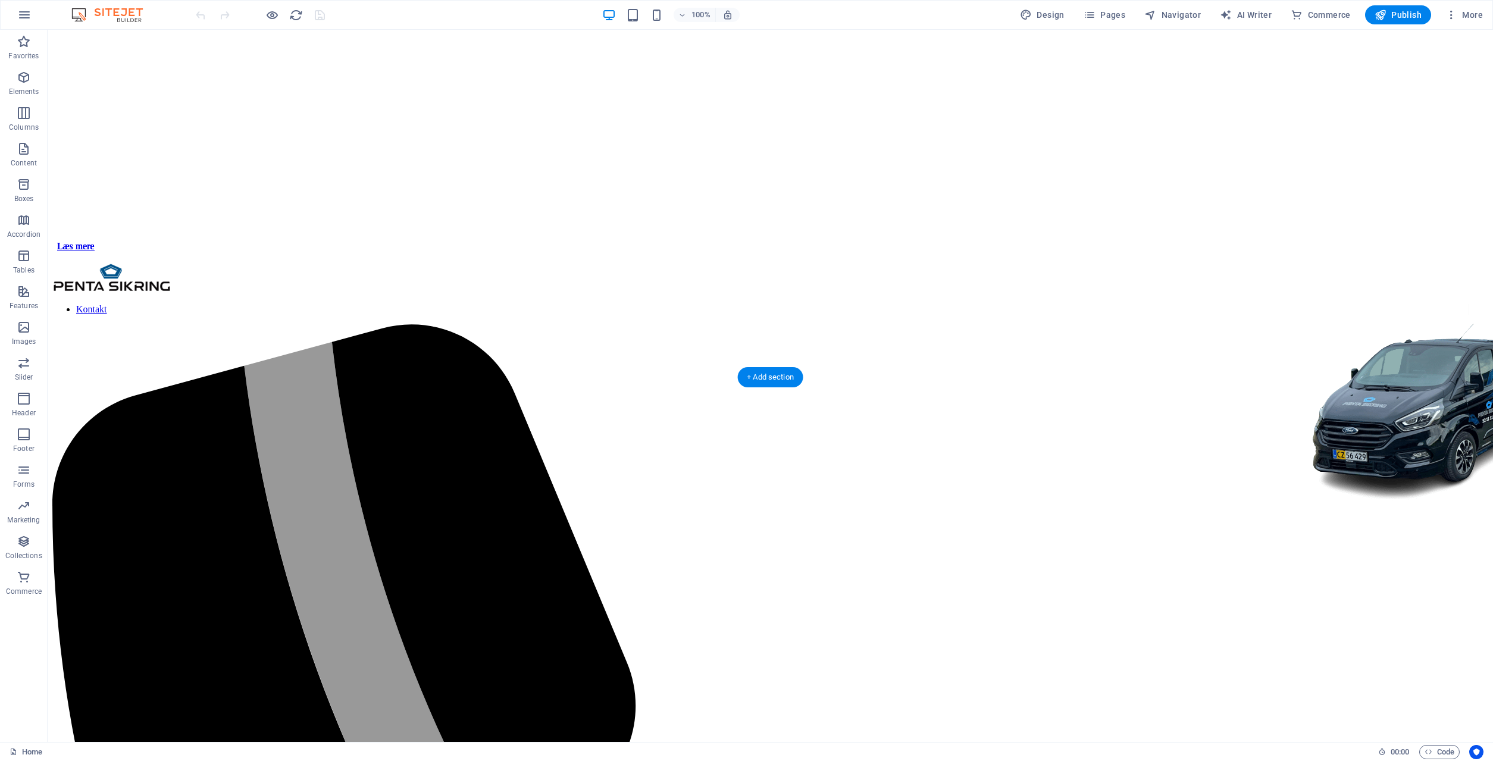
scroll to position [789, 0]
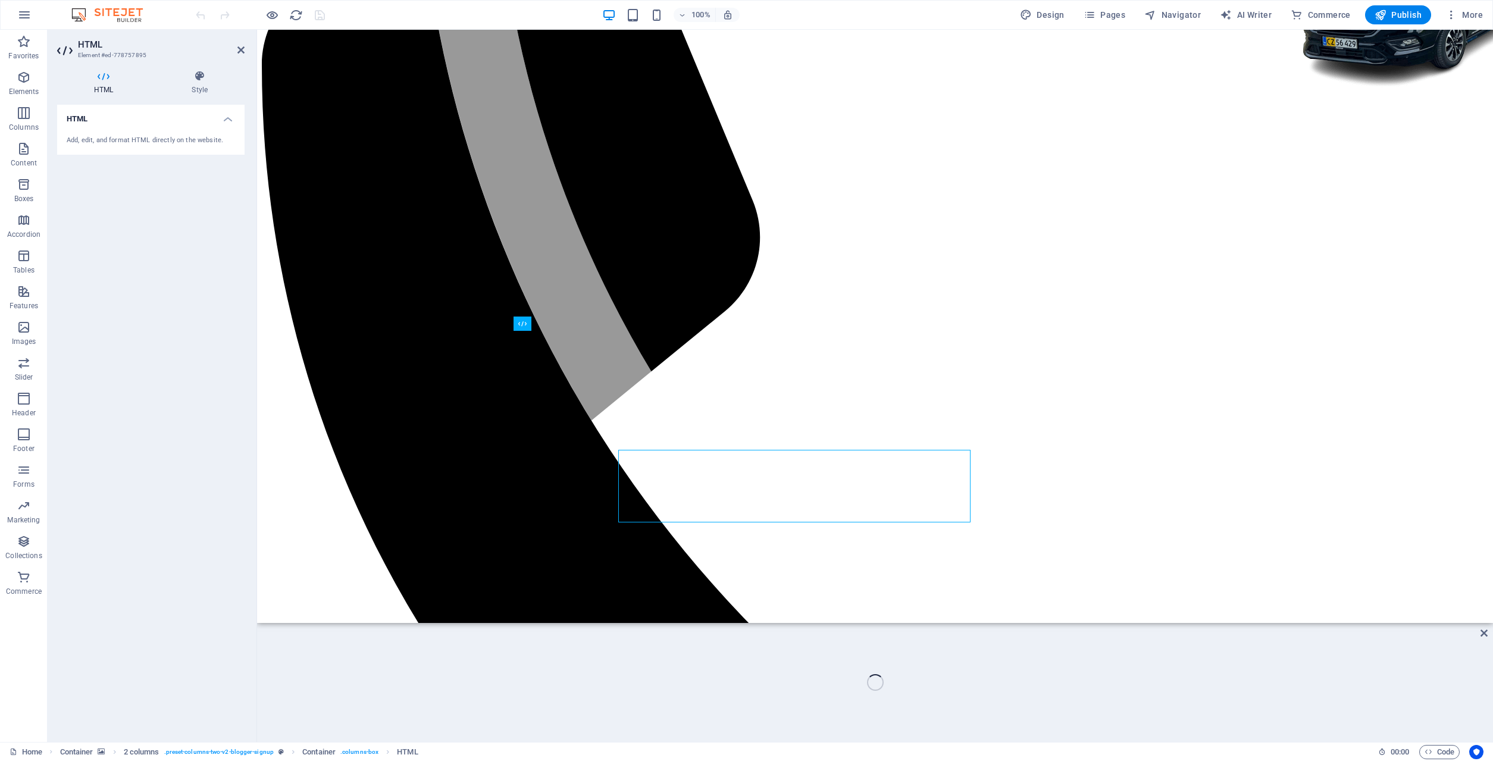
scroll to position [670, 0]
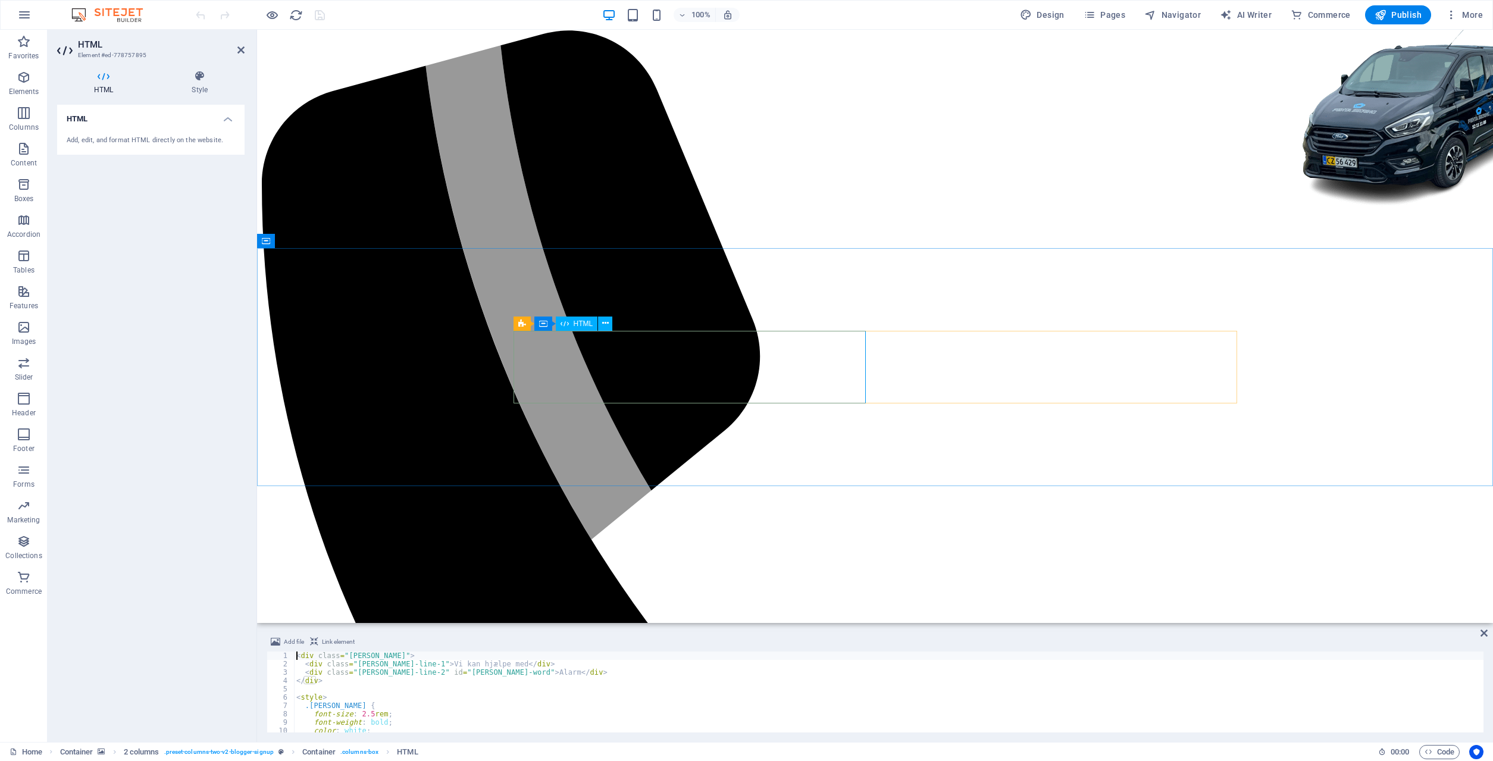
click at [240, 43] on h2 "HTML" at bounding box center [161, 44] width 167 height 11
click at [240, 55] on header "HTML Element #ed-778757895" at bounding box center [150, 45] width 187 height 31
click at [241, 51] on icon at bounding box center [240, 50] width 7 height 10
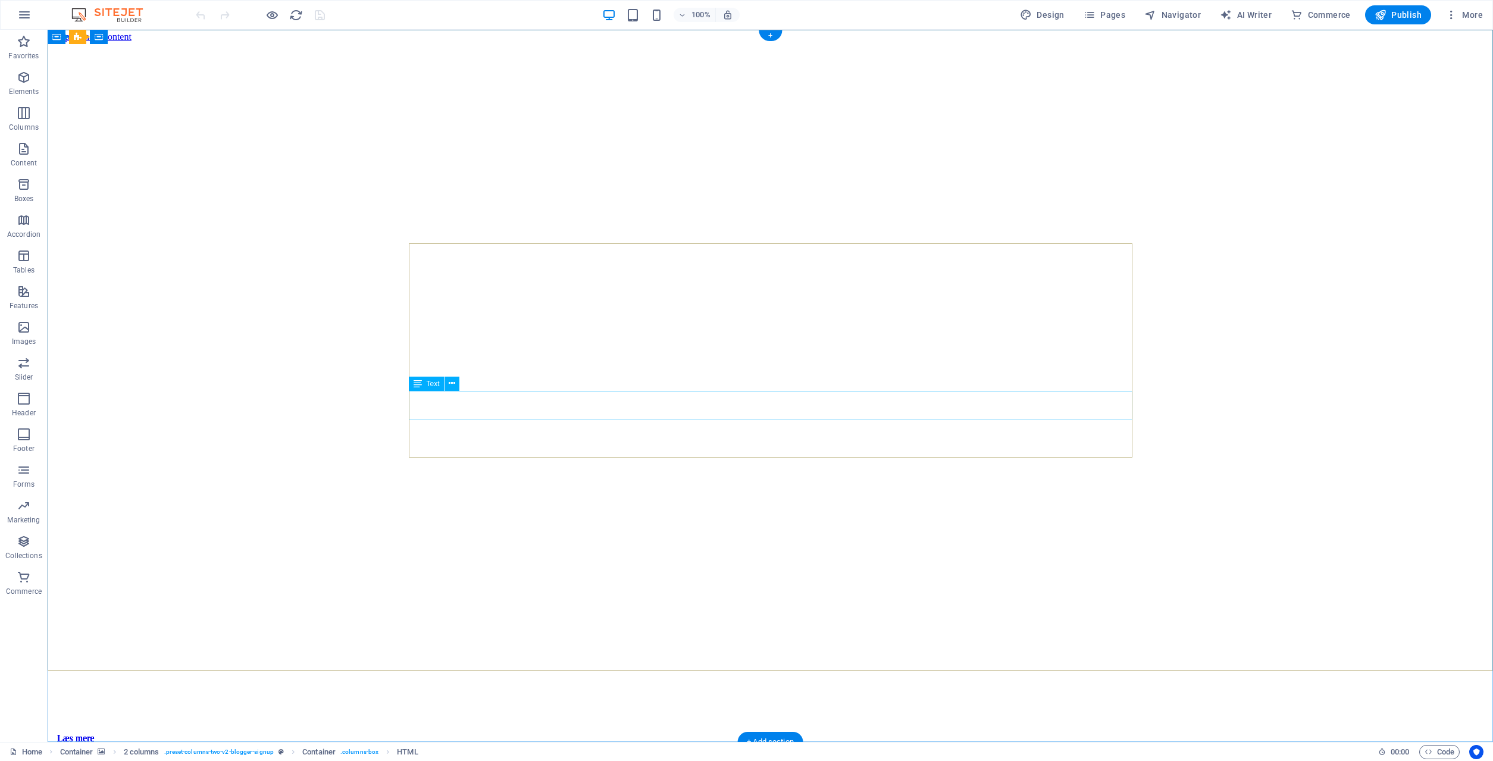
scroll to position [0, 0]
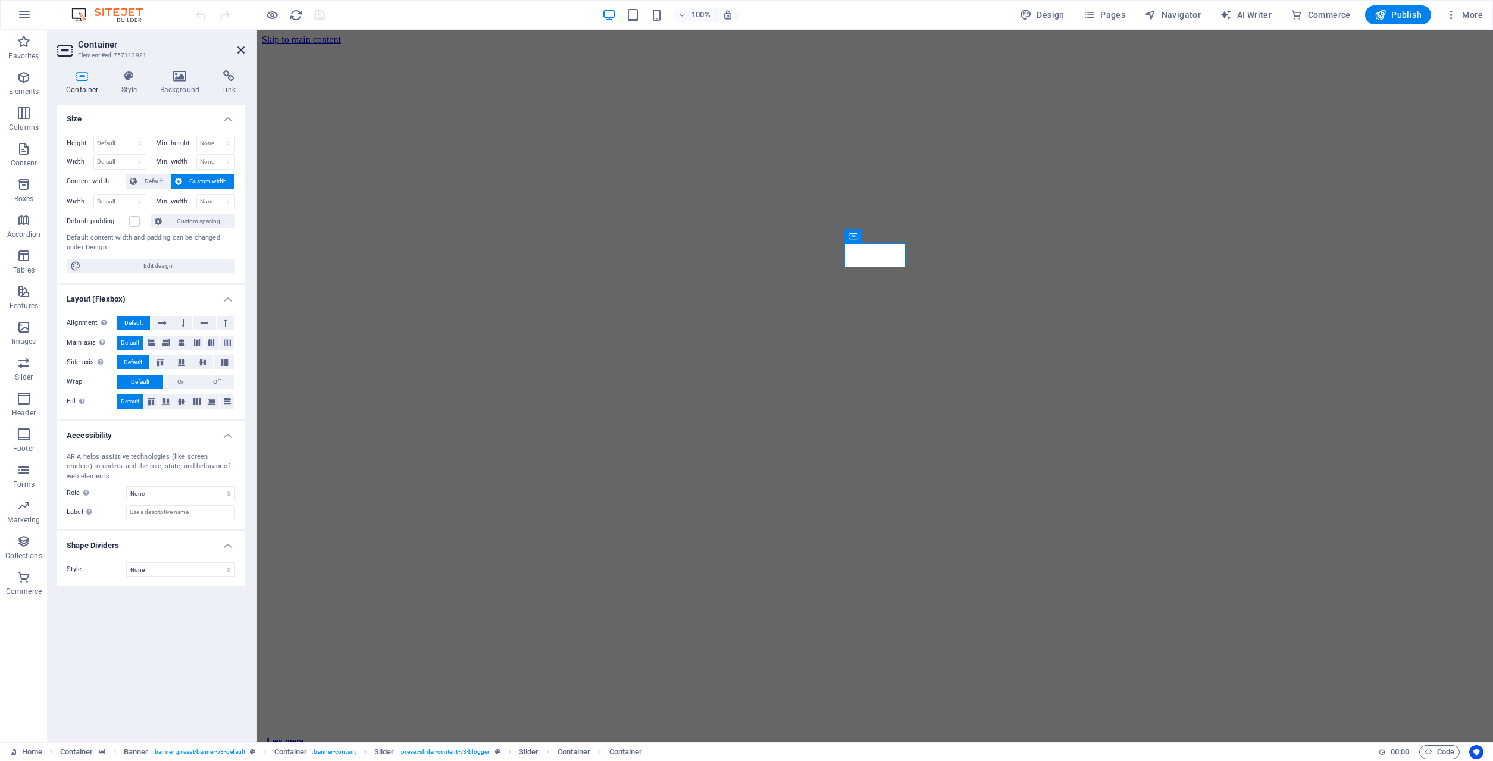
click at [240, 51] on icon at bounding box center [240, 50] width 7 height 10
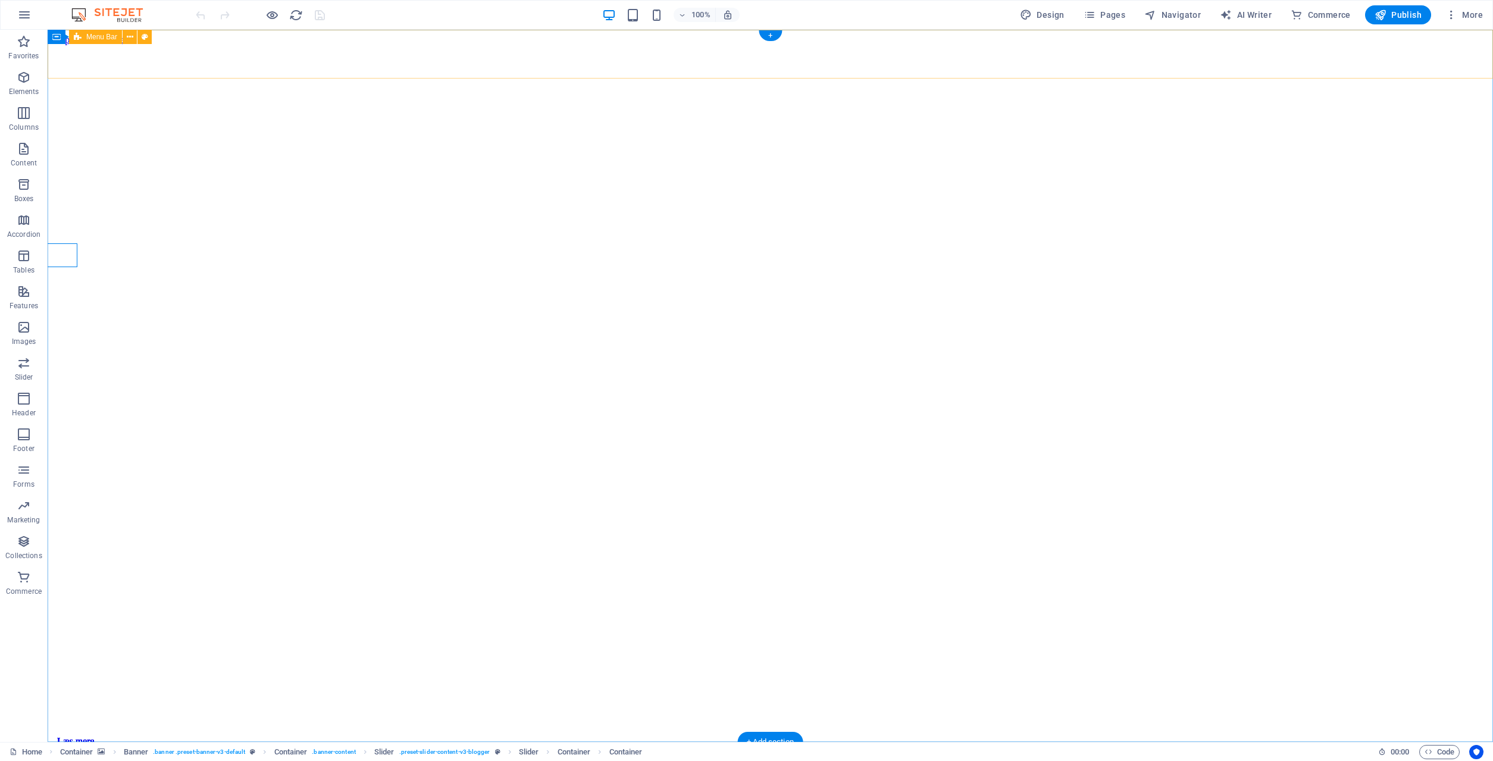
select select "%"
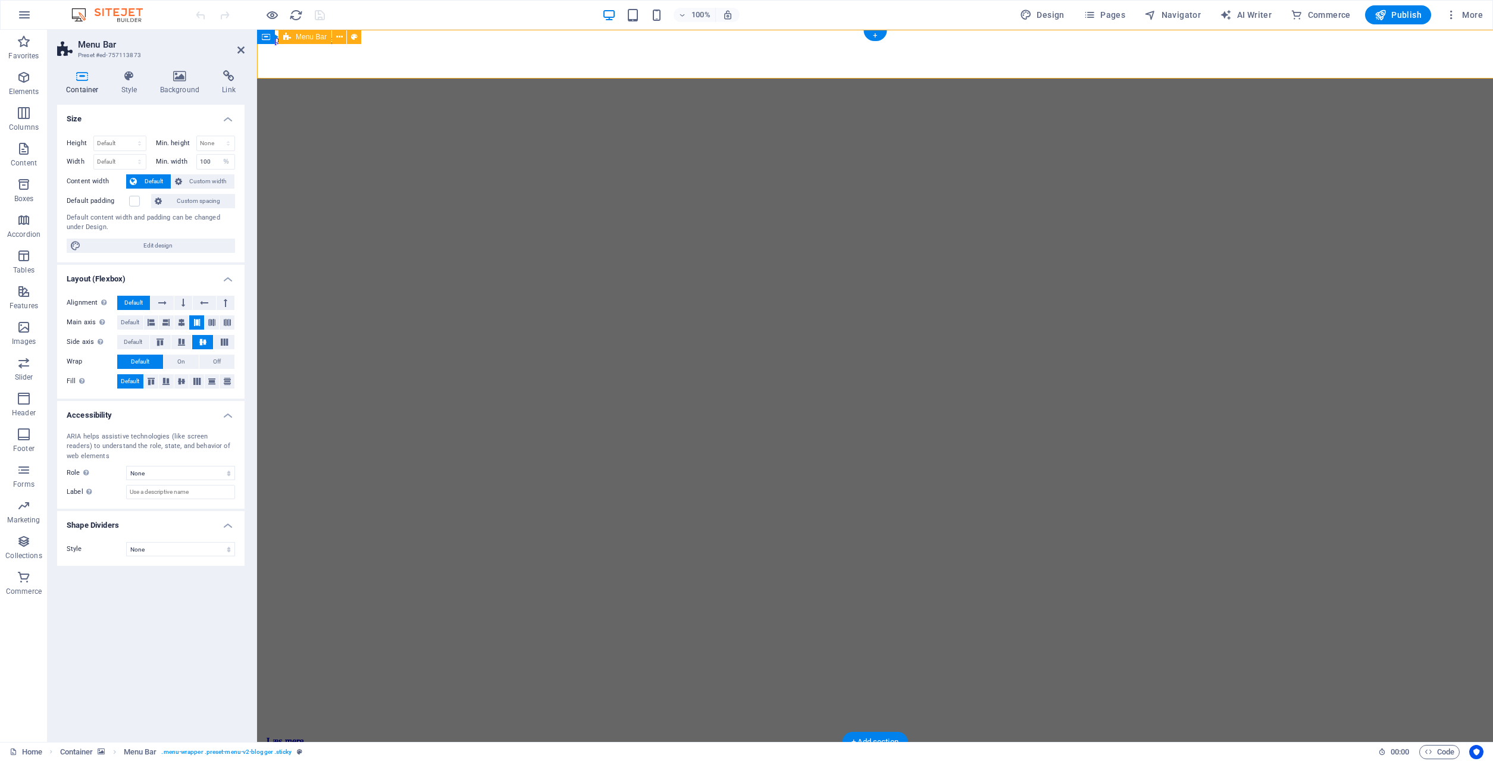
select select "rem"
click at [131, 82] on icon at bounding box center [129, 76] width 34 height 12
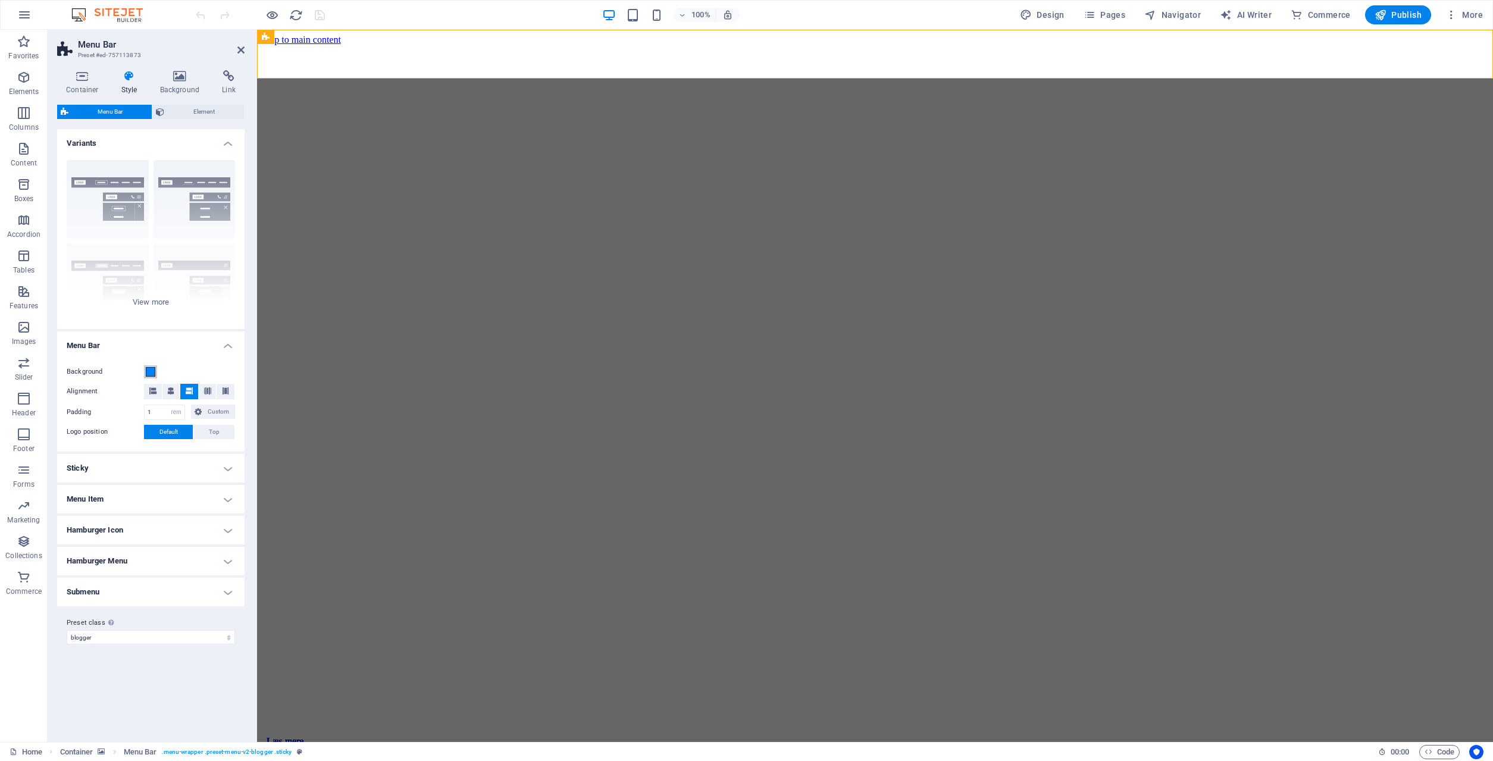
click at [147, 377] on button "Background" at bounding box center [150, 371] width 13 height 13
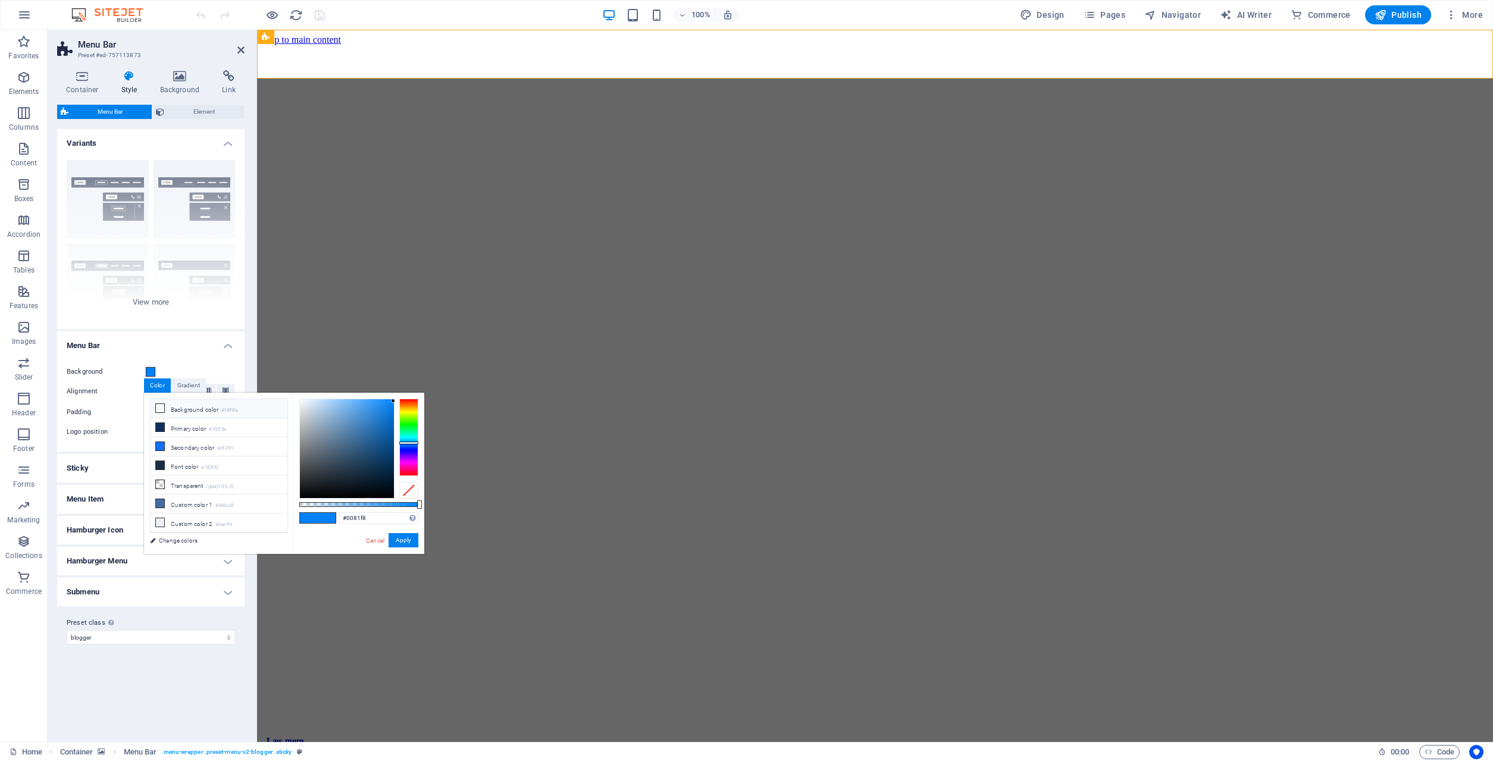
click at [176, 413] on li "Background color #f8f9fa" at bounding box center [219, 408] width 137 height 19
type input "#f8f9fa"
click at [403, 541] on button "Apply" at bounding box center [403, 540] width 30 height 14
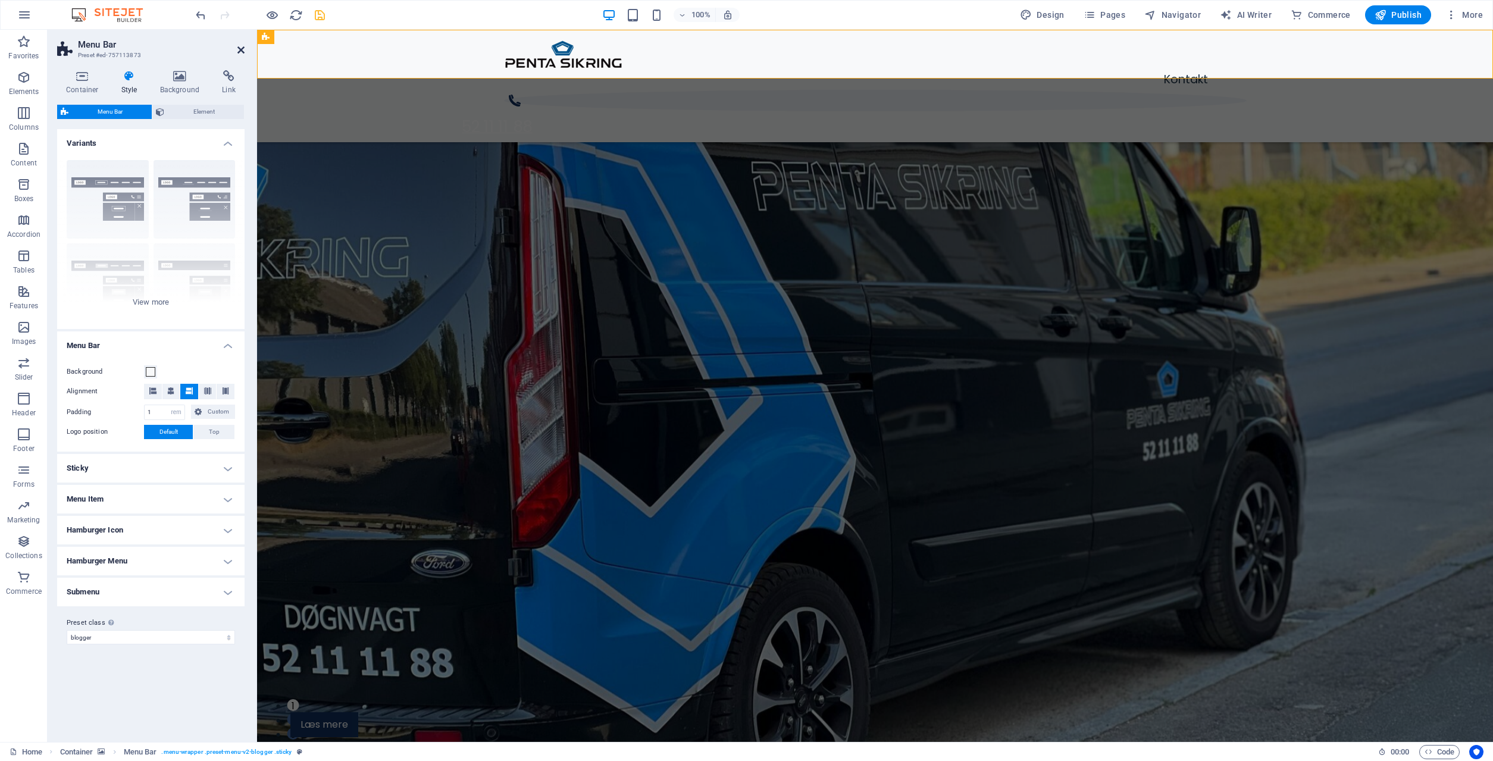
click at [244, 51] on icon at bounding box center [240, 50] width 7 height 10
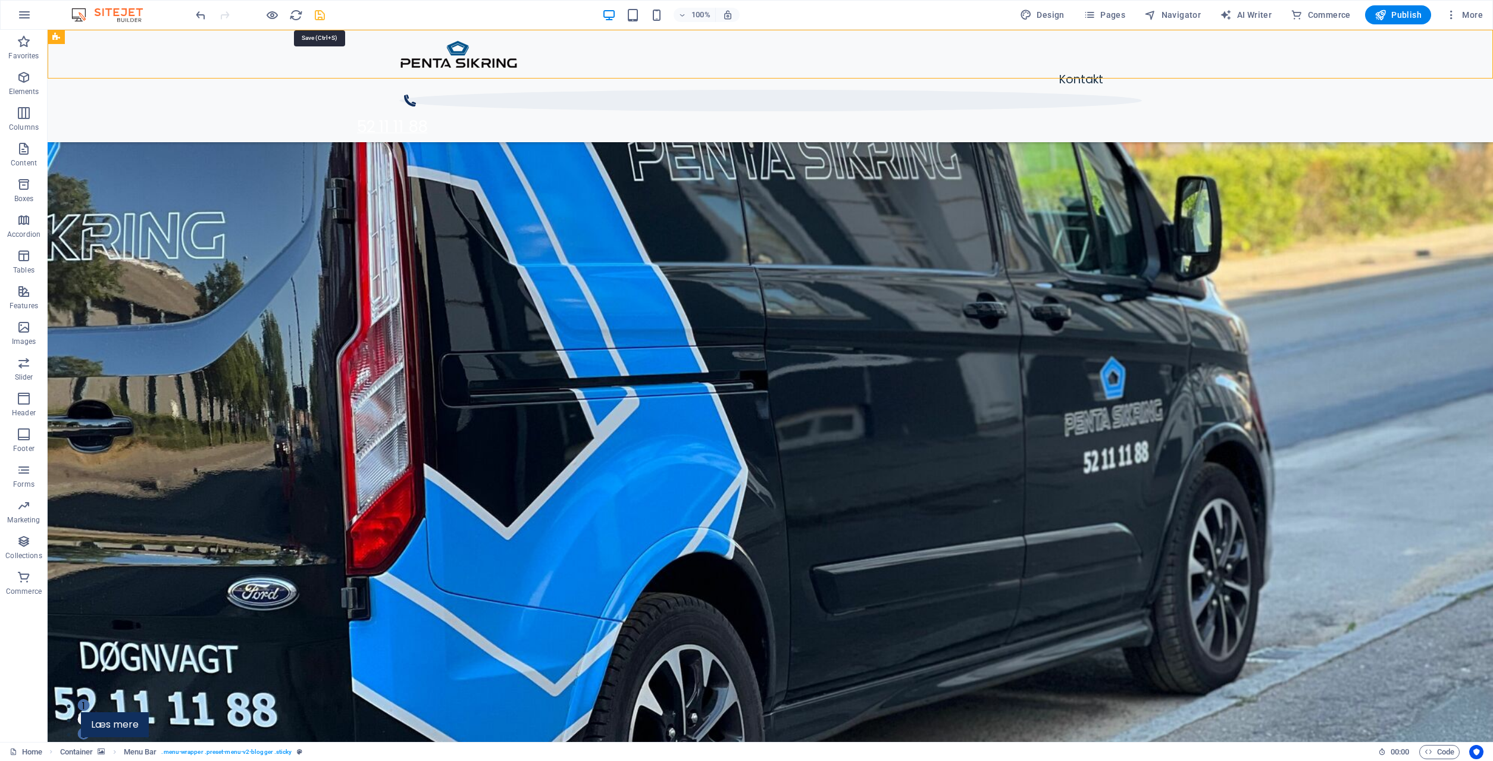
click at [318, 17] on icon "save" at bounding box center [320, 15] width 14 height 14
click at [295, 15] on icon "reload" at bounding box center [296, 15] width 14 height 14
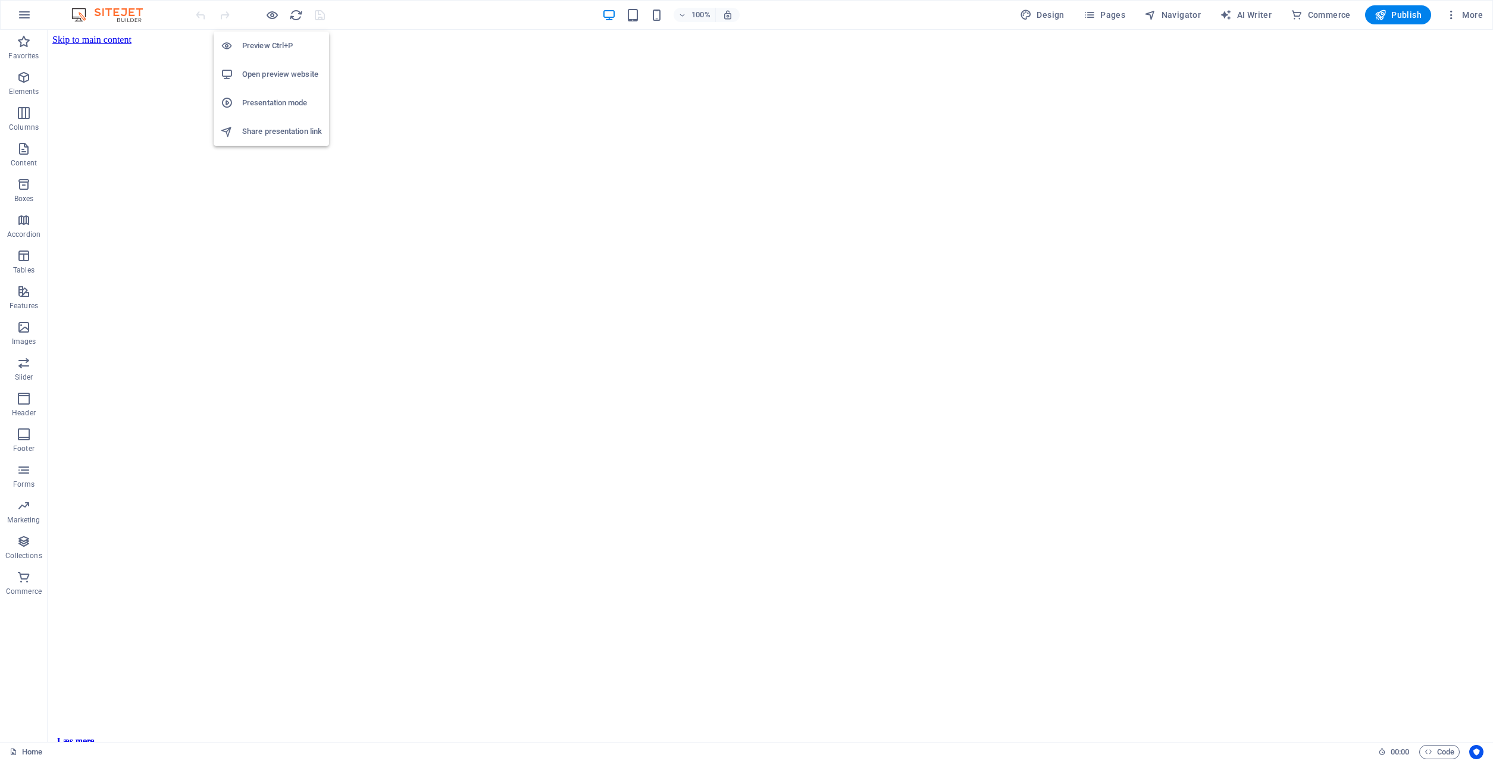
click at [261, 76] on h6 "Open preview website" at bounding box center [282, 74] width 80 height 14
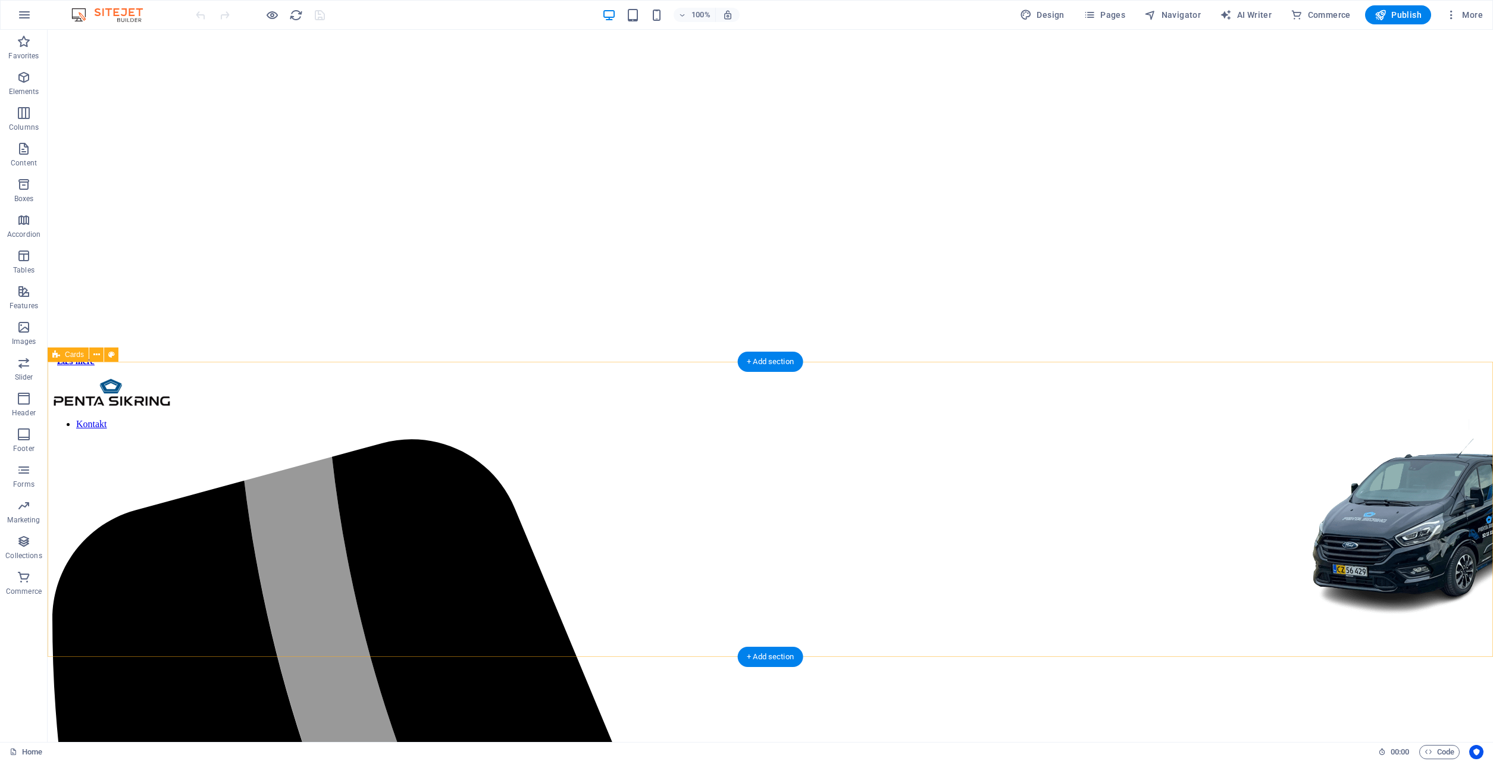
scroll to position [546, 0]
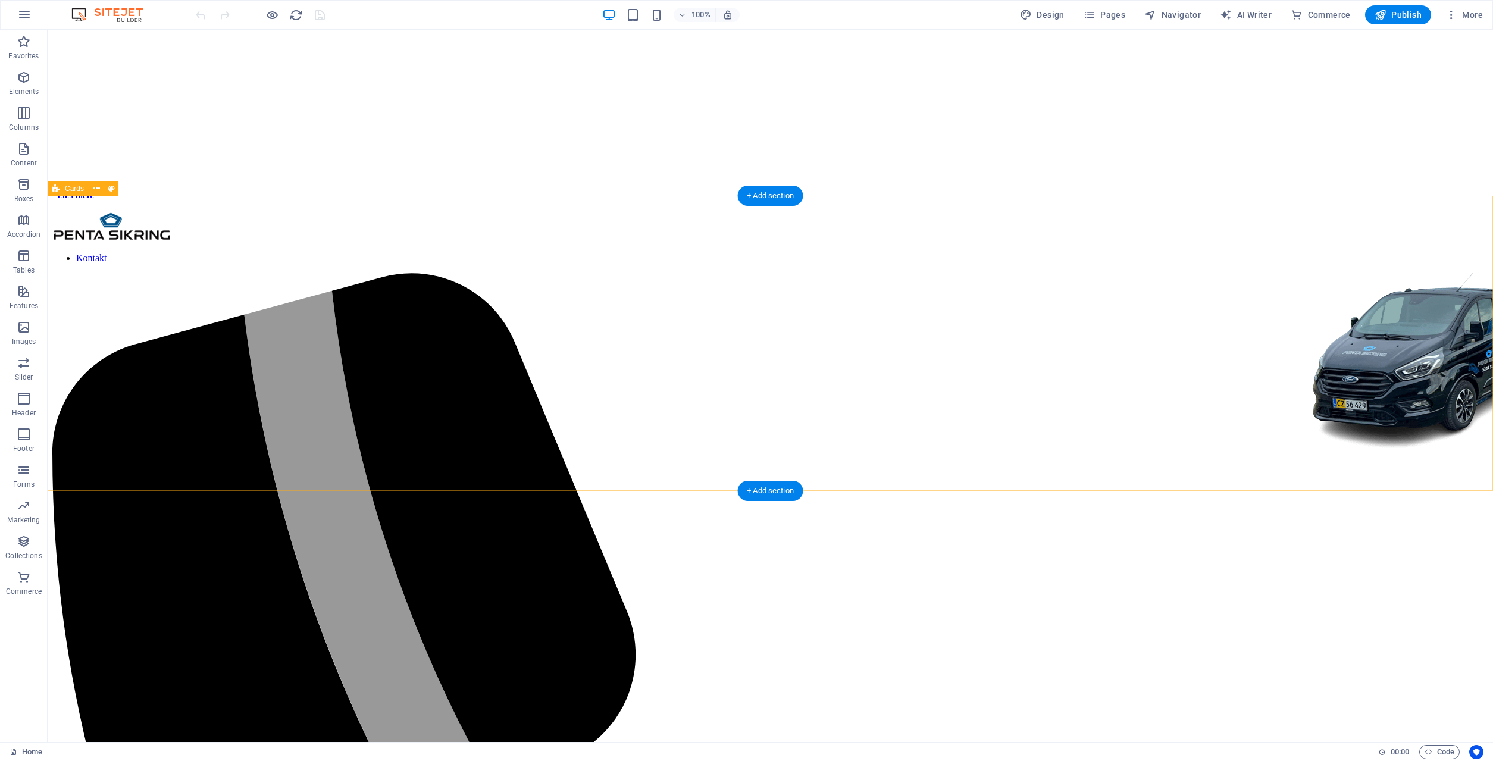
click at [1190, 17] on span "Navigator" at bounding box center [1172, 15] width 57 height 12
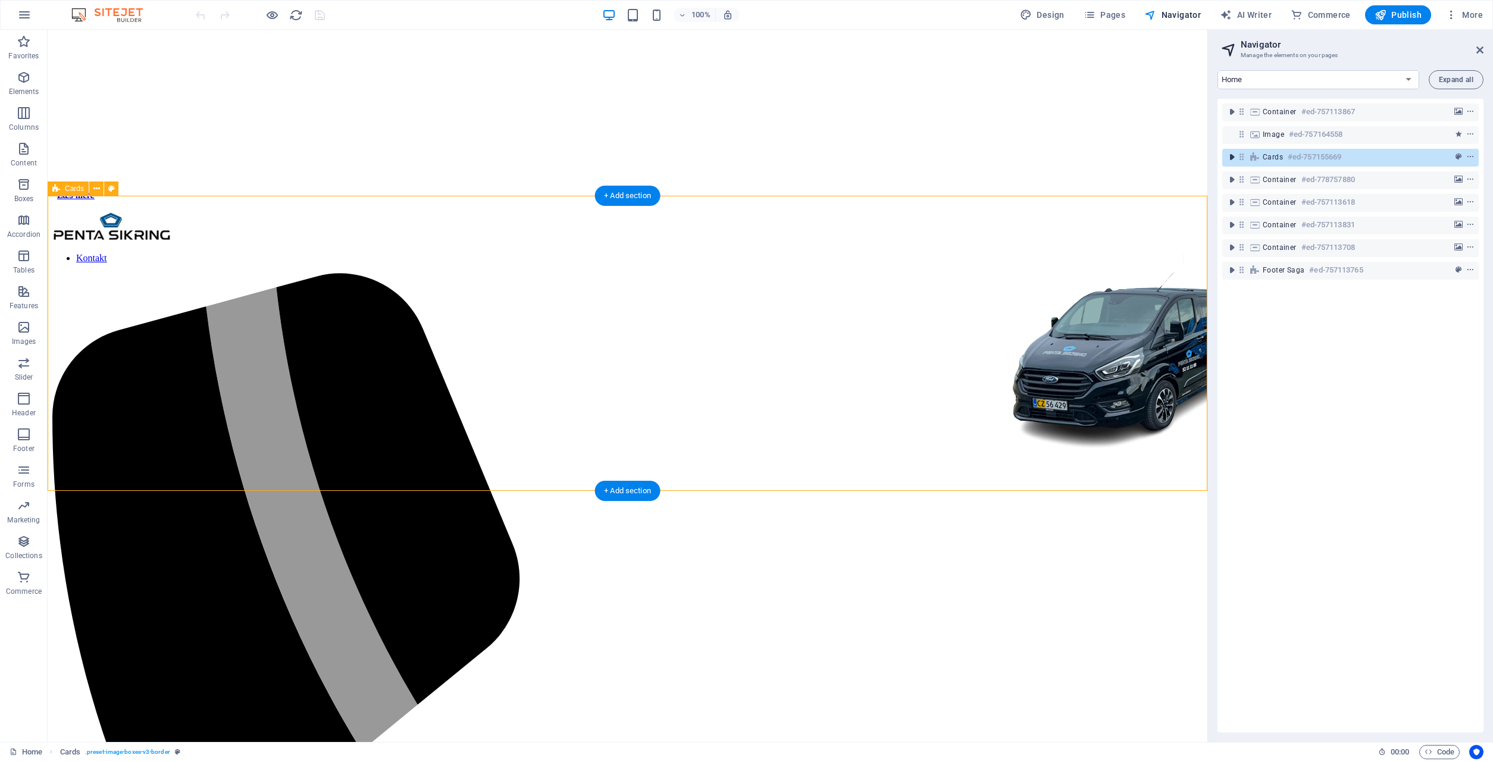
click at [1232, 160] on icon "toggle-expand" at bounding box center [1231, 157] width 12 height 12
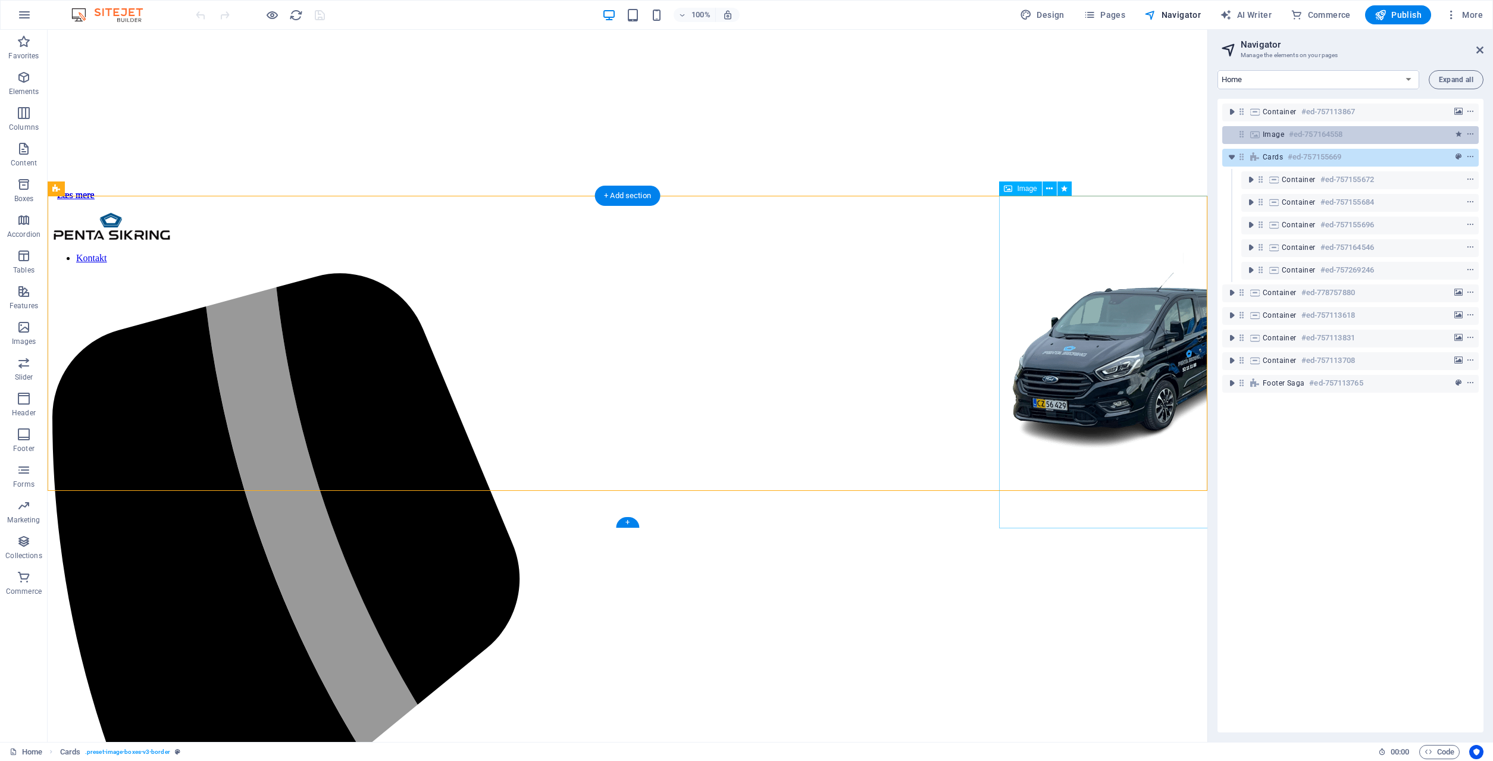
click at [1293, 134] on h6 "#ed-757164558" at bounding box center [1316, 134] width 54 height 14
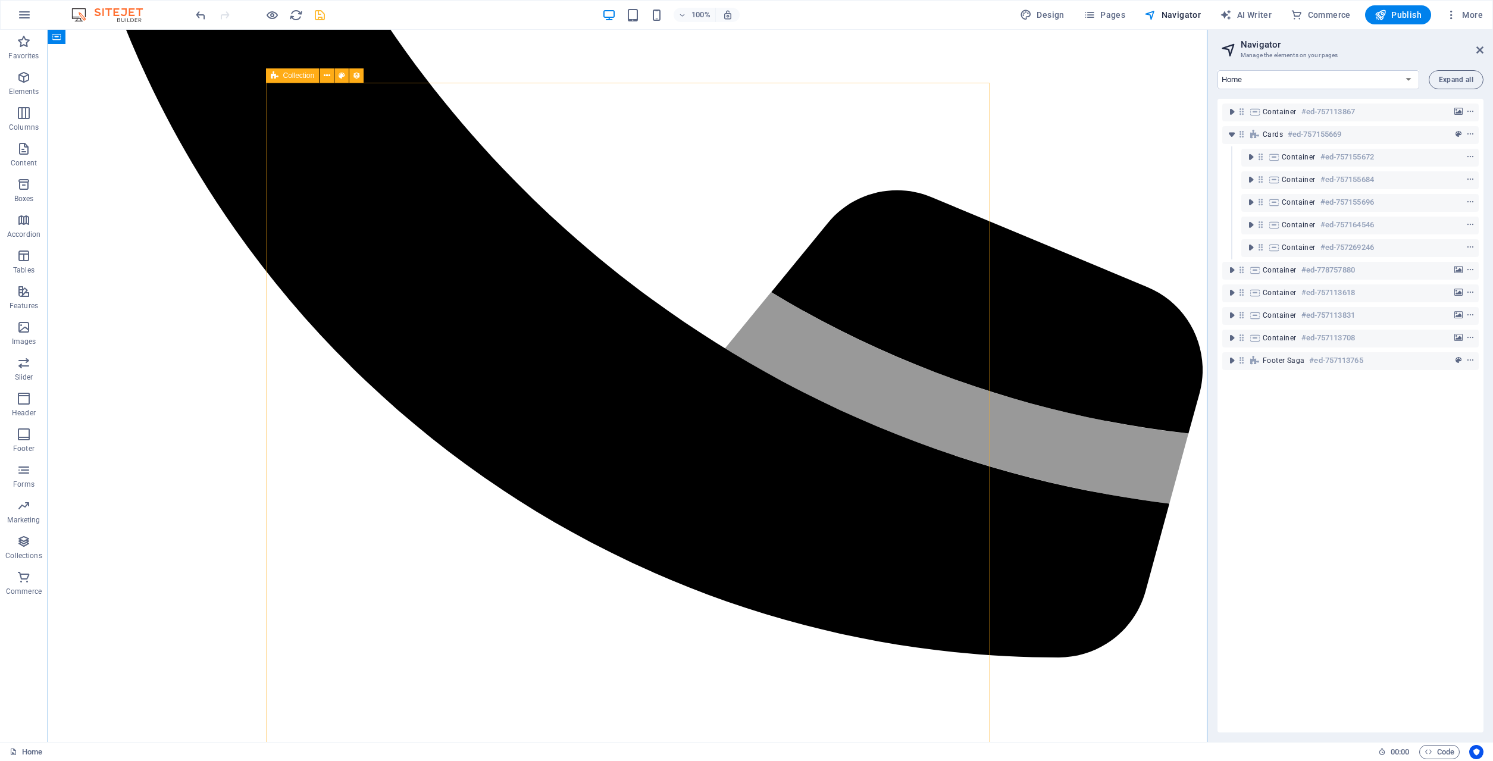
scroll to position [1311, 0]
click at [316, 10] on icon "save" at bounding box center [320, 15] width 14 height 14
checkbox input "false"
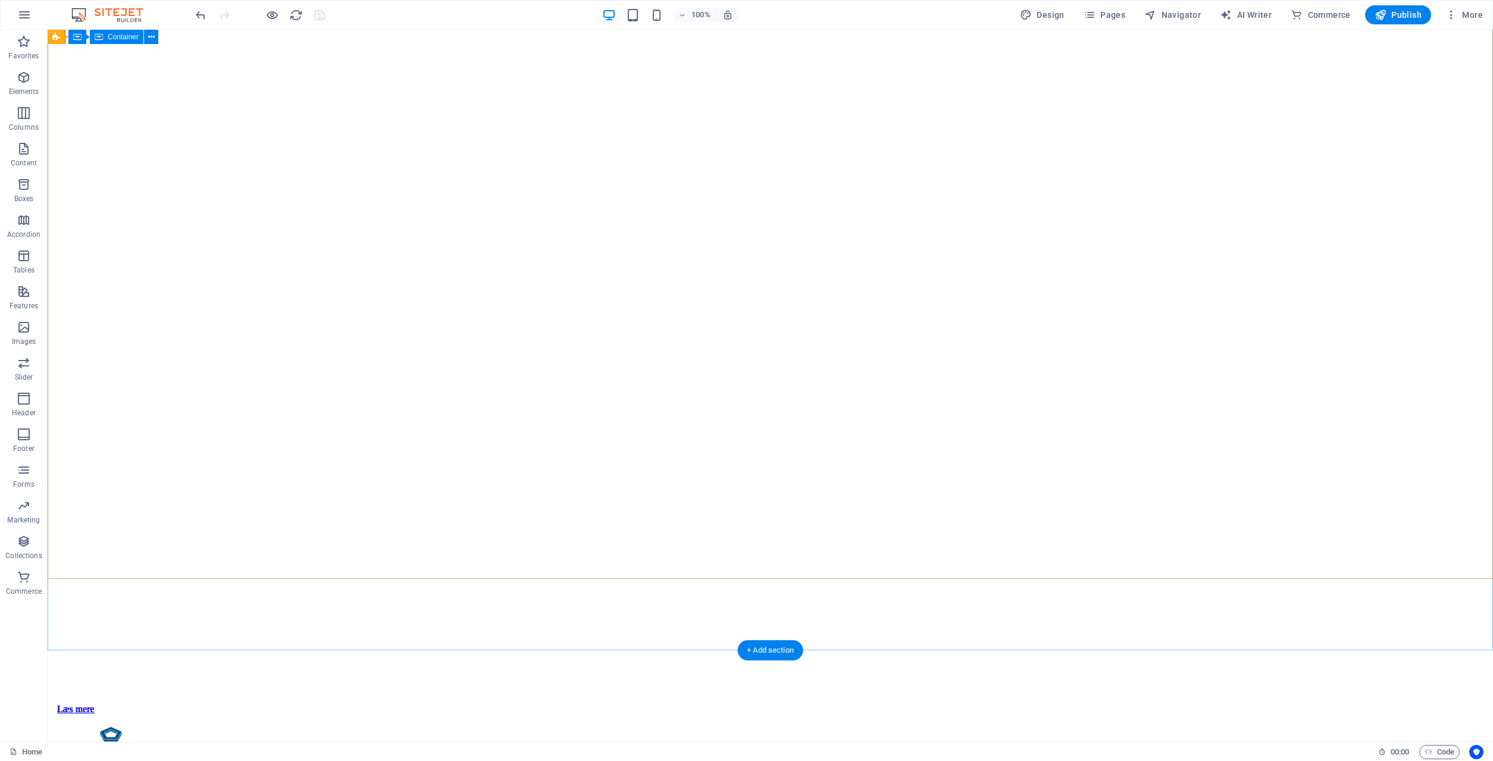
scroll to position [0, 0]
click at [1189, 11] on span "Navigator" at bounding box center [1172, 15] width 57 height 12
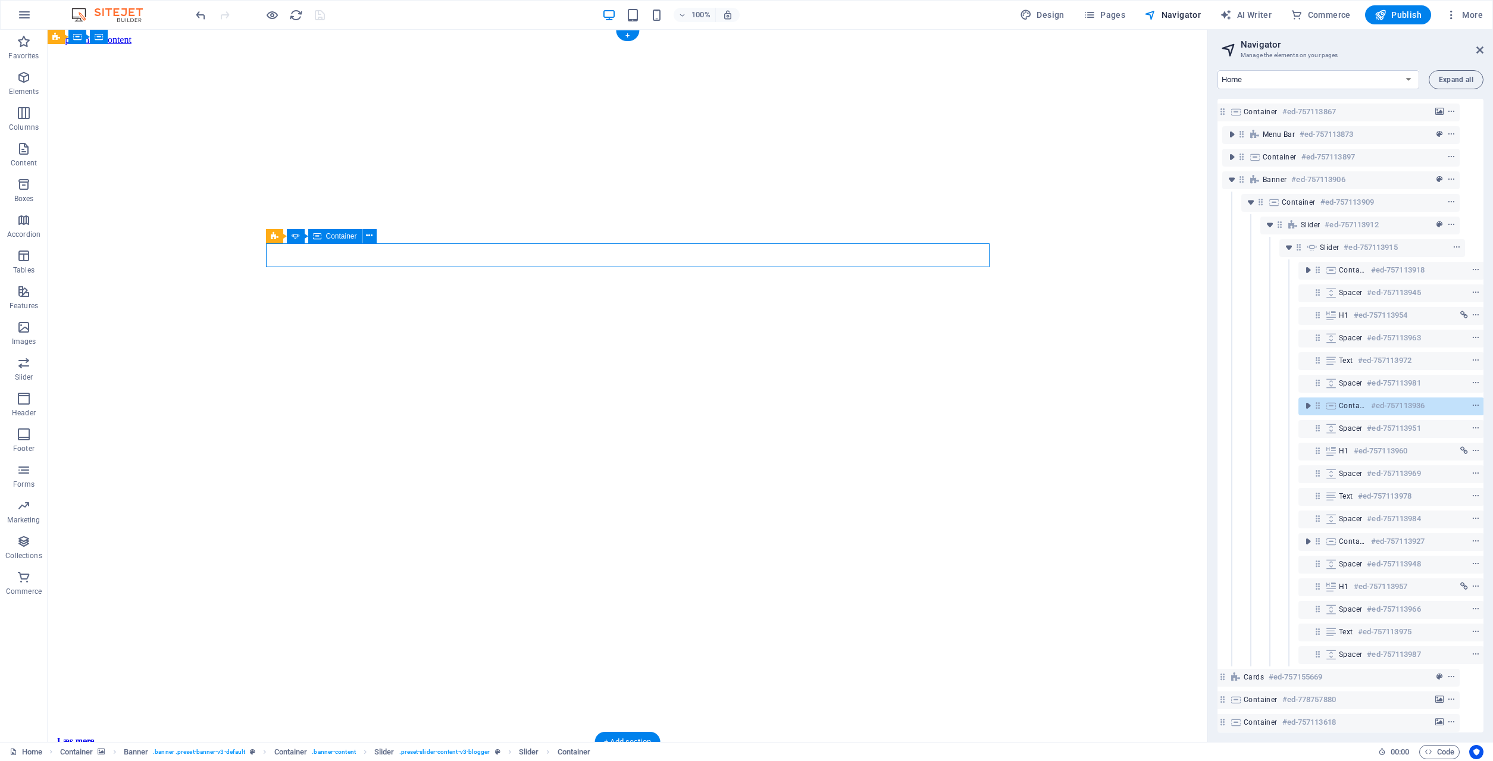
scroll to position [0, 20]
click at [1324, 226] on h6 "#ed-757113912" at bounding box center [1351, 225] width 54 height 14
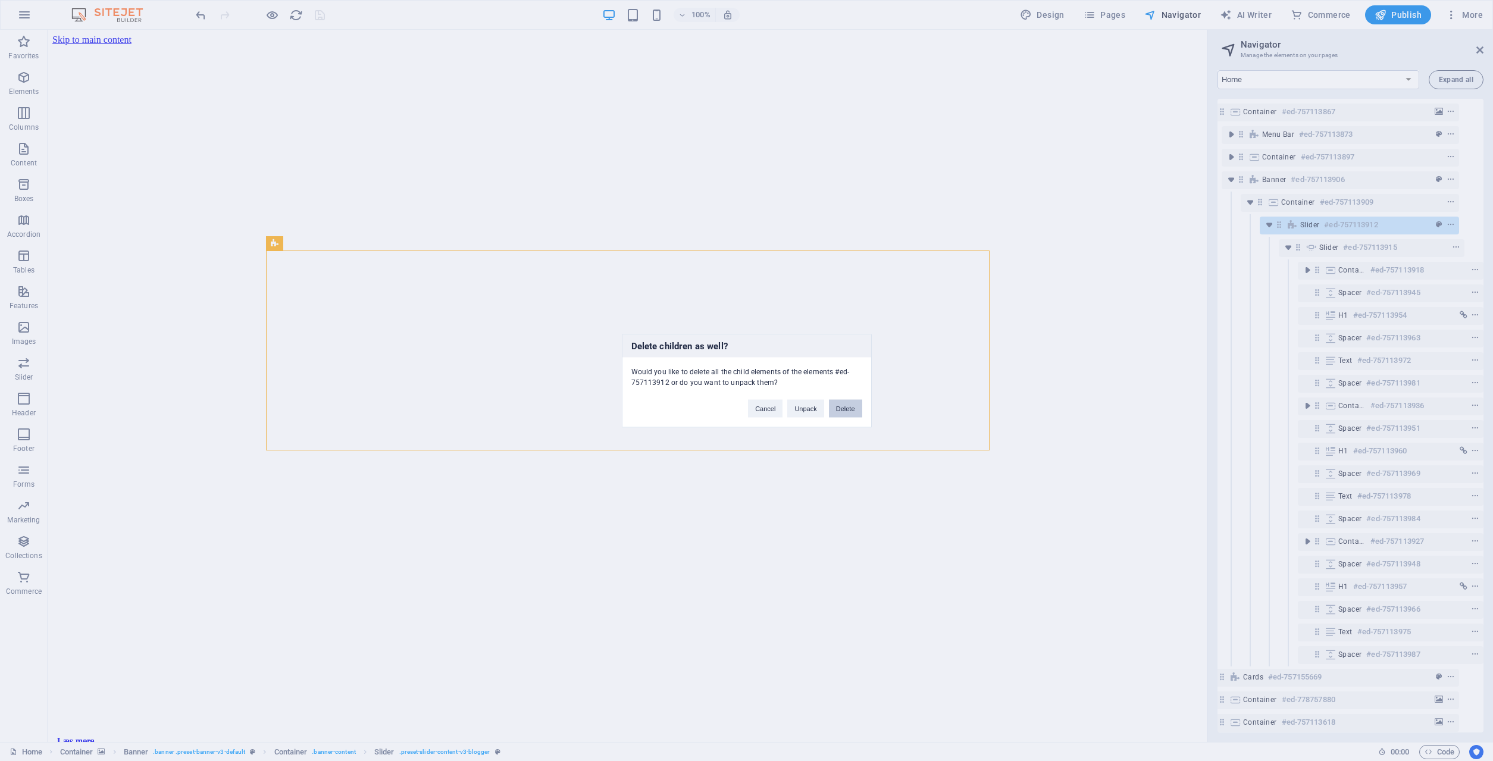
drag, startPoint x: 848, startPoint y: 400, endPoint x: 801, endPoint y: 378, distance: 51.6
click at [848, 400] on button "Delete" at bounding box center [845, 408] width 33 height 18
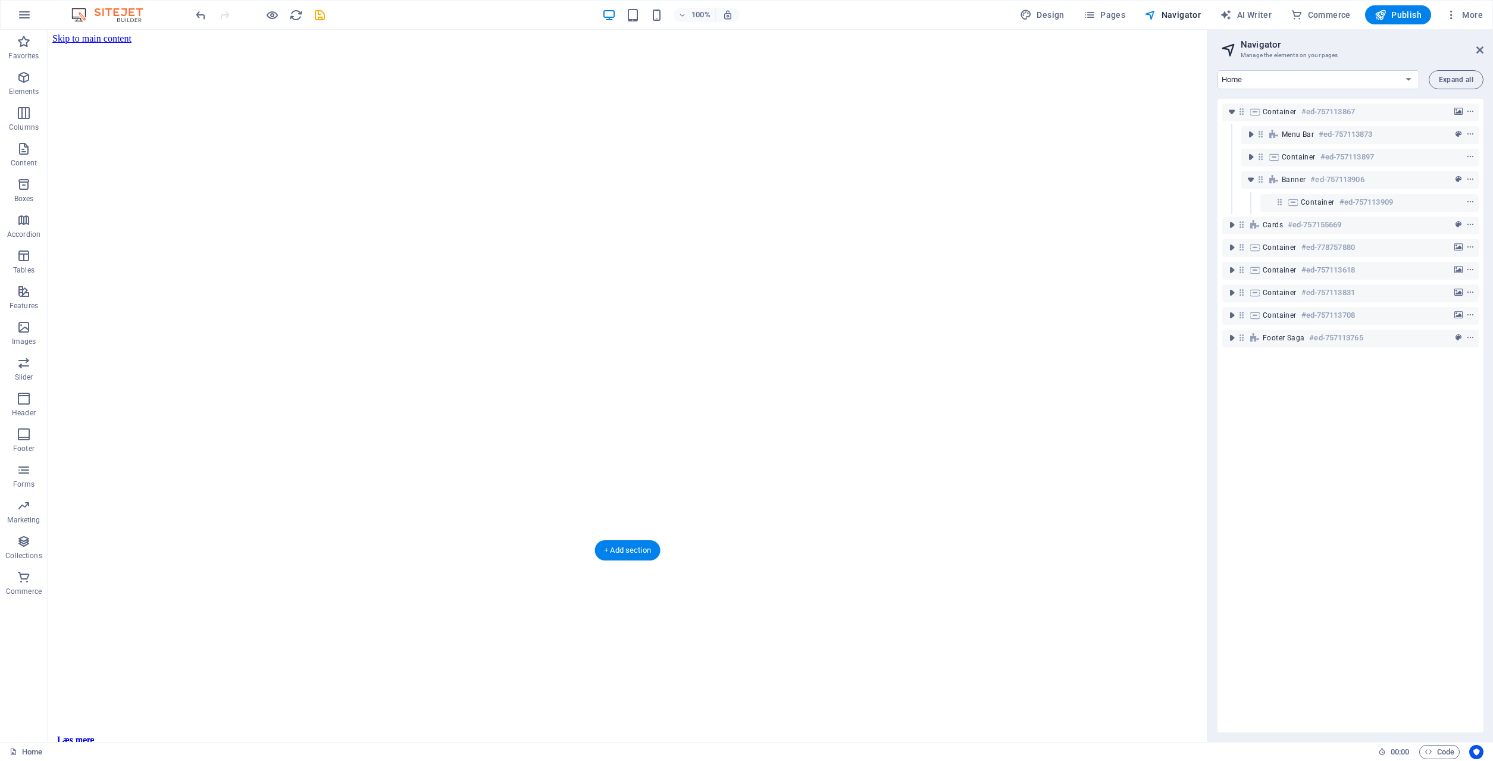
scroll to position [0, 0]
click at [24, 90] on p "Elements" at bounding box center [24, 92] width 30 height 10
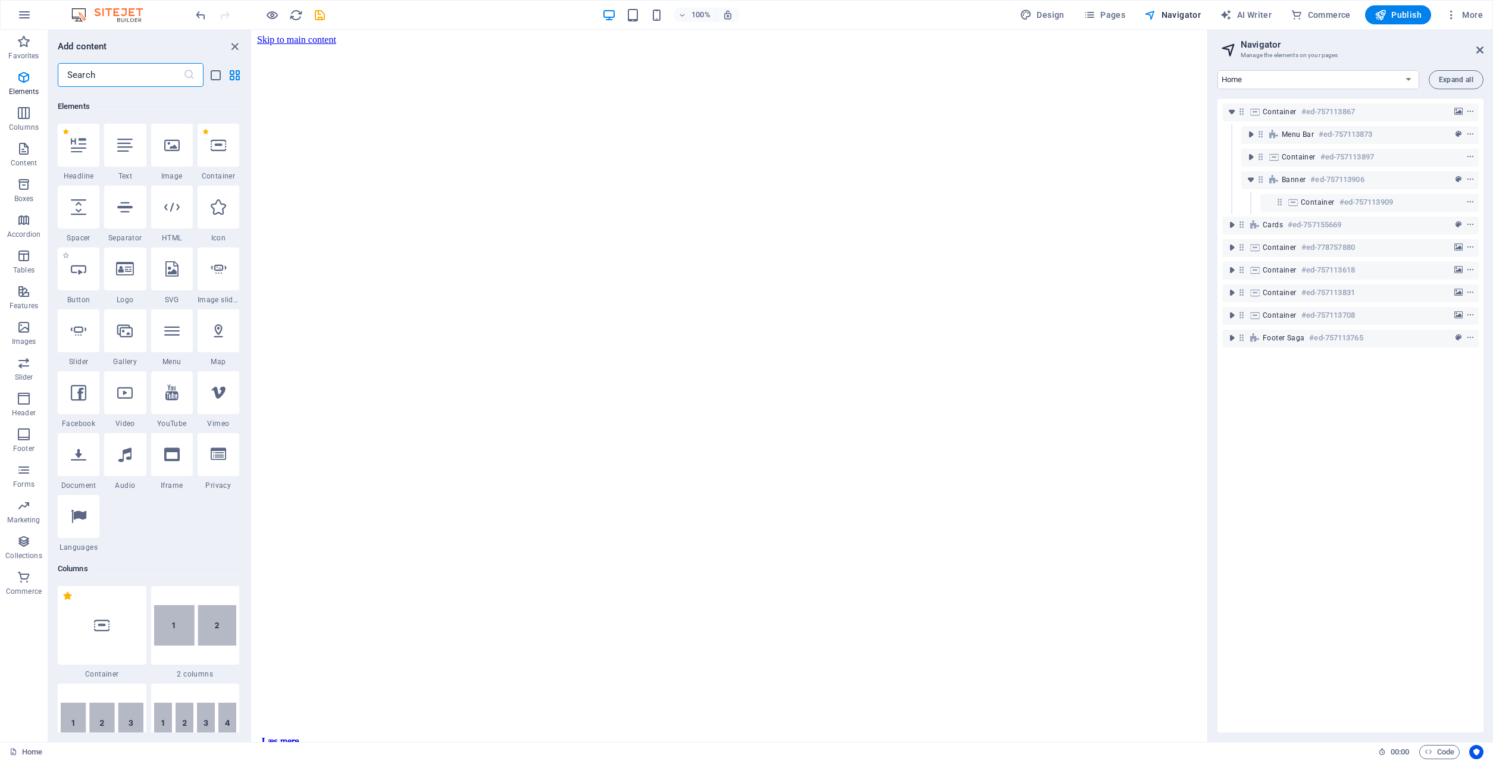
scroll to position [127, 0]
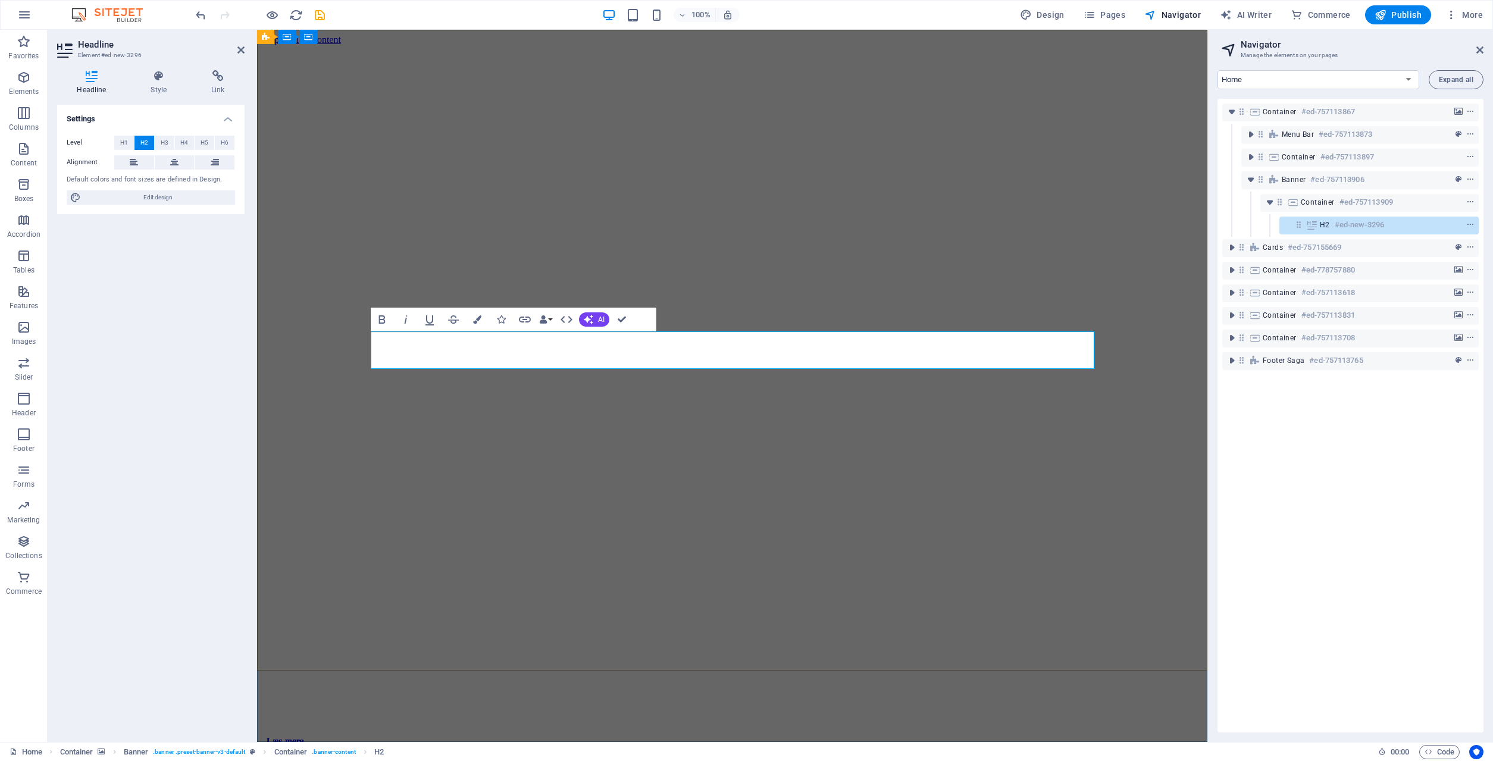
click at [477, 323] on icon "button" at bounding box center [477, 319] width 8 height 8
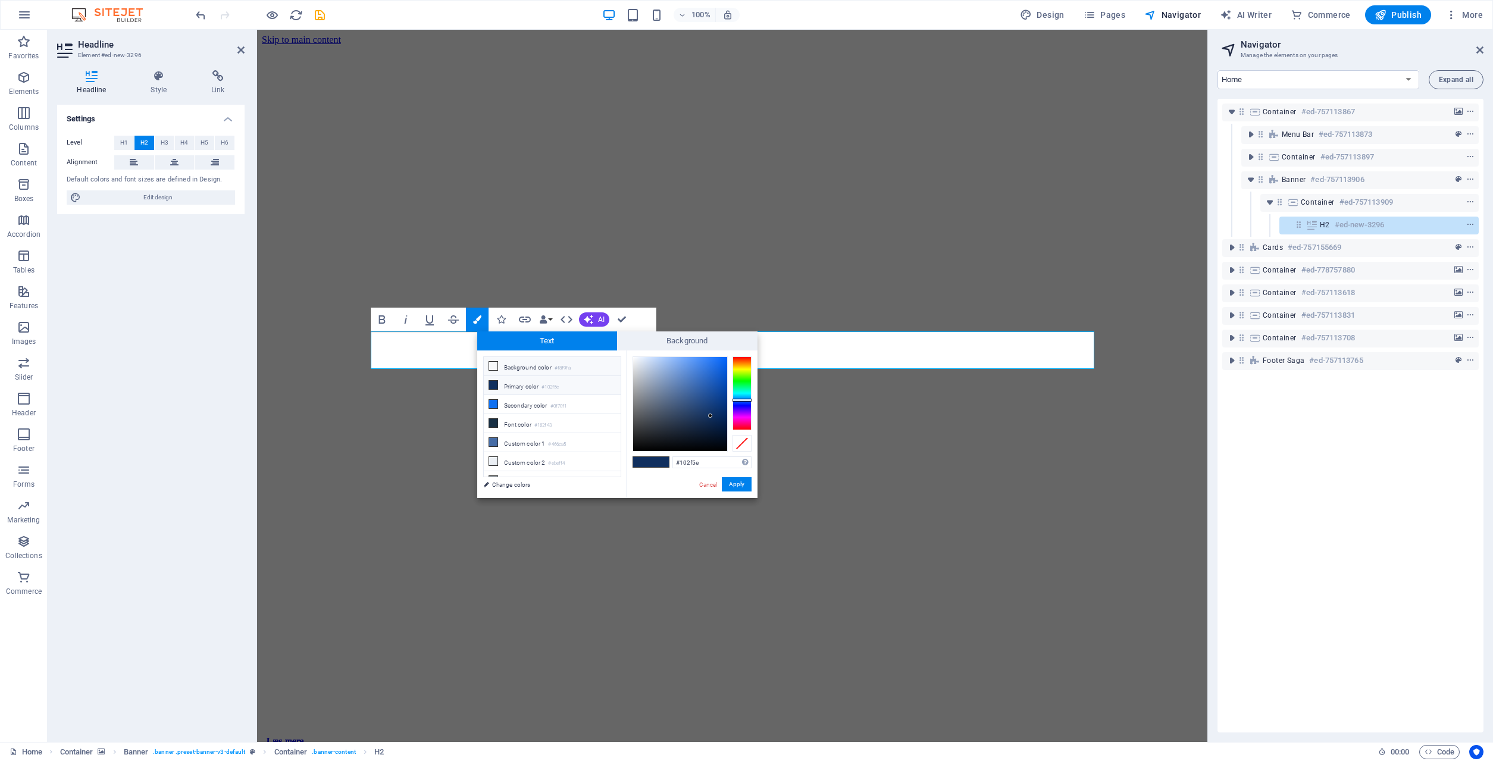
click at [535, 366] on li "Background color #f8f9fa" at bounding box center [552, 366] width 137 height 19
type input "#f8f9fa"
click at [738, 479] on button "Apply" at bounding box center [737, 484] width 30 height 14
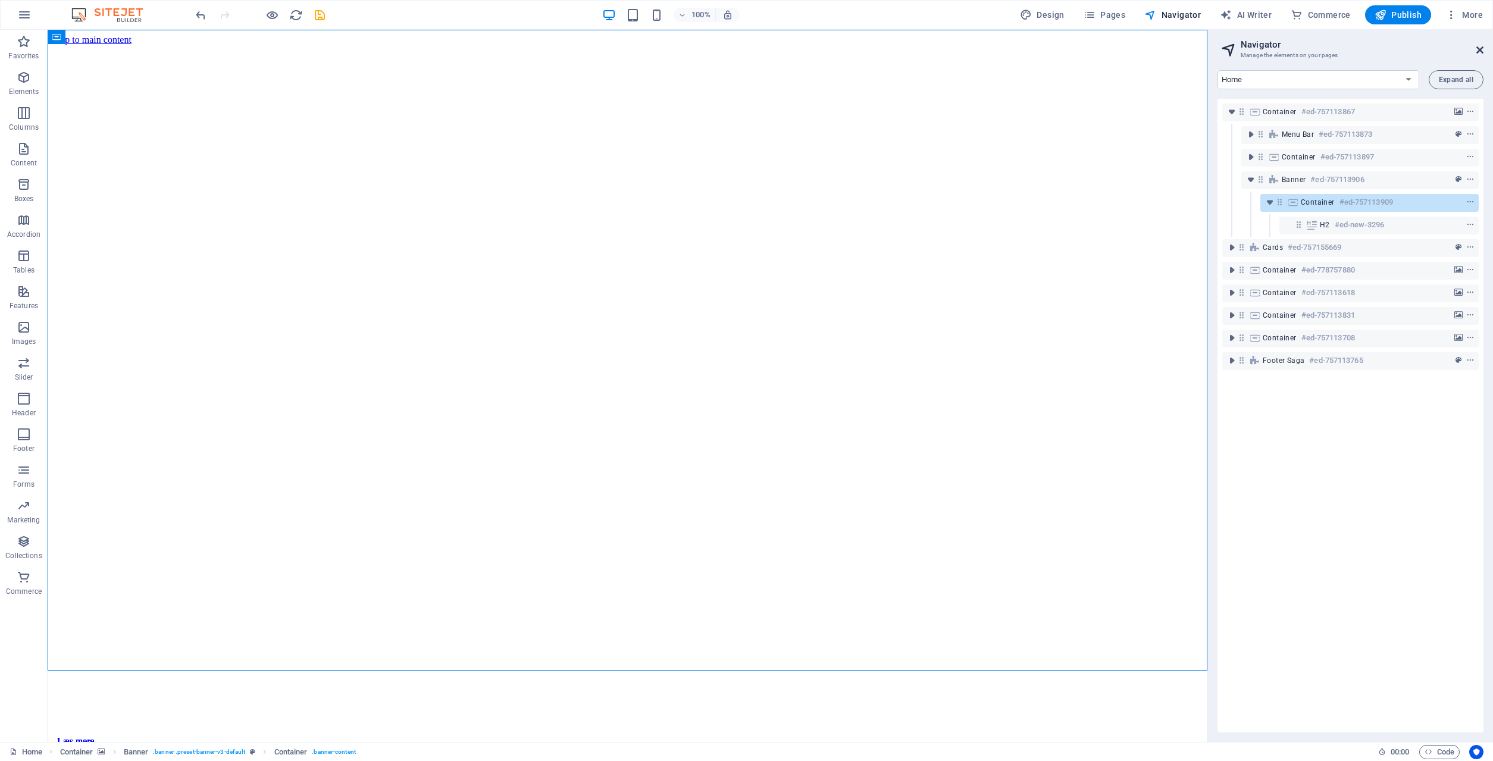
drag, startPoint x: 1477, startPoint y: 51, endPoint x: 1293, endPoint y: 121, distance: 196.8
click at [1477, 51] on icon at bounding box center [1479, 50] width 7 height 10
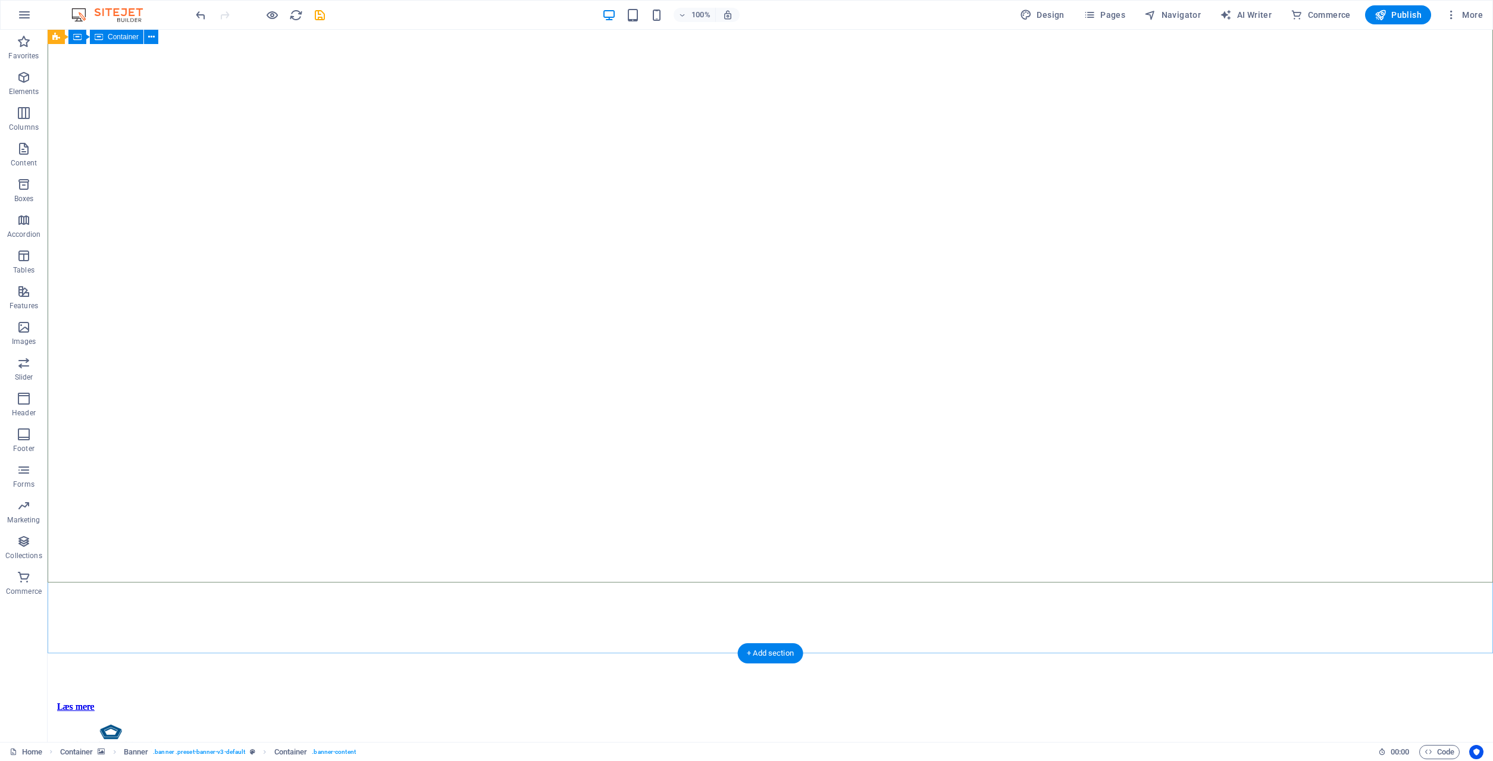
scroll to position [0, 0]
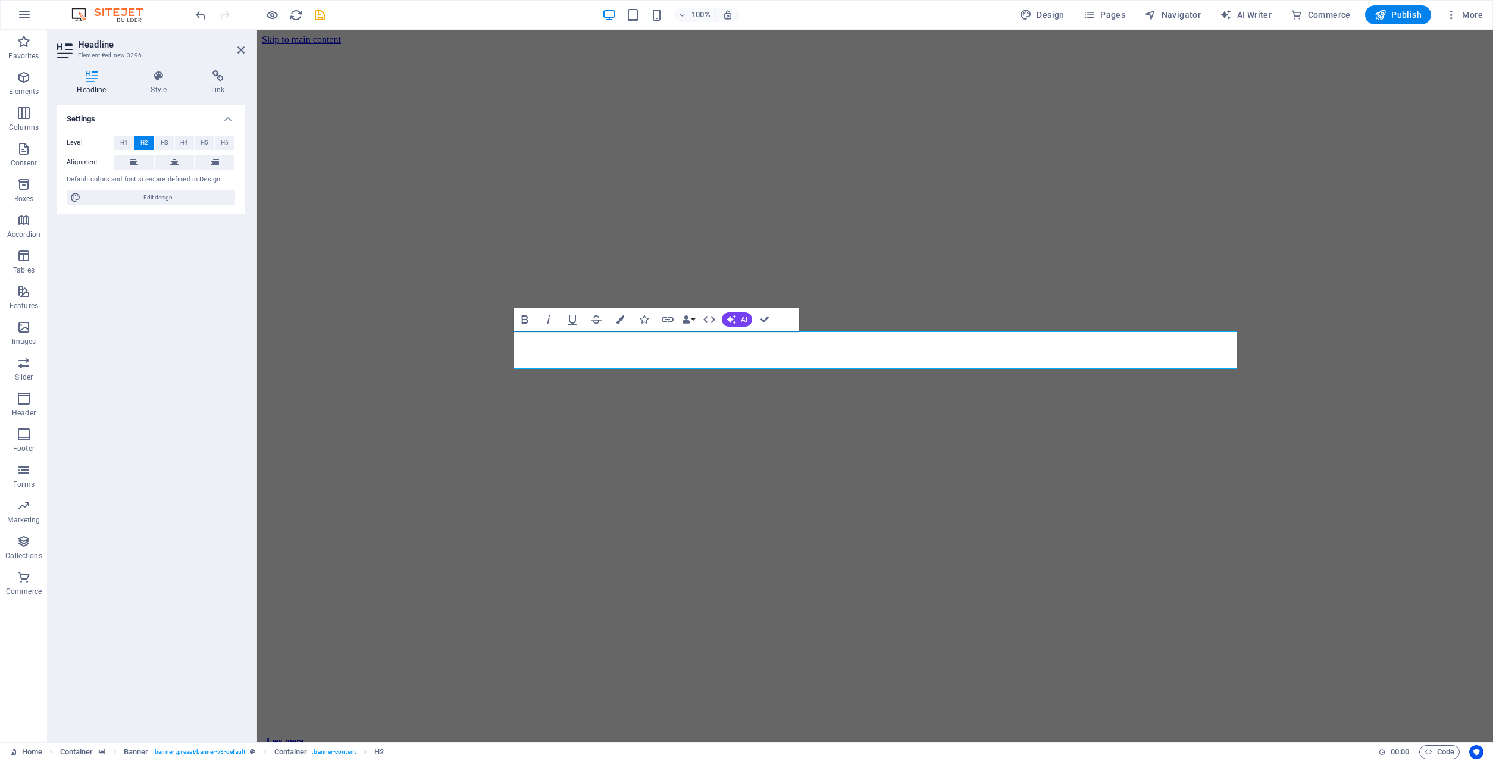
click at [175, 164] on icon at bounding box center [174, 162] width 8 height 14
click at [245, 51] on aside "Headline Element #ed-new-3296 Headline Style Link Settings Level H1 H2 H3 H4 H5…" at bounding box center [152, 386] width 209 height 712
drag, startPoint x: 243, startPoint y: 49, endPoint x: 276, endPoint y: 117, distance: 76.1
click at [243, 49] on icon at bounding box center [240, 50] width 7 height 10
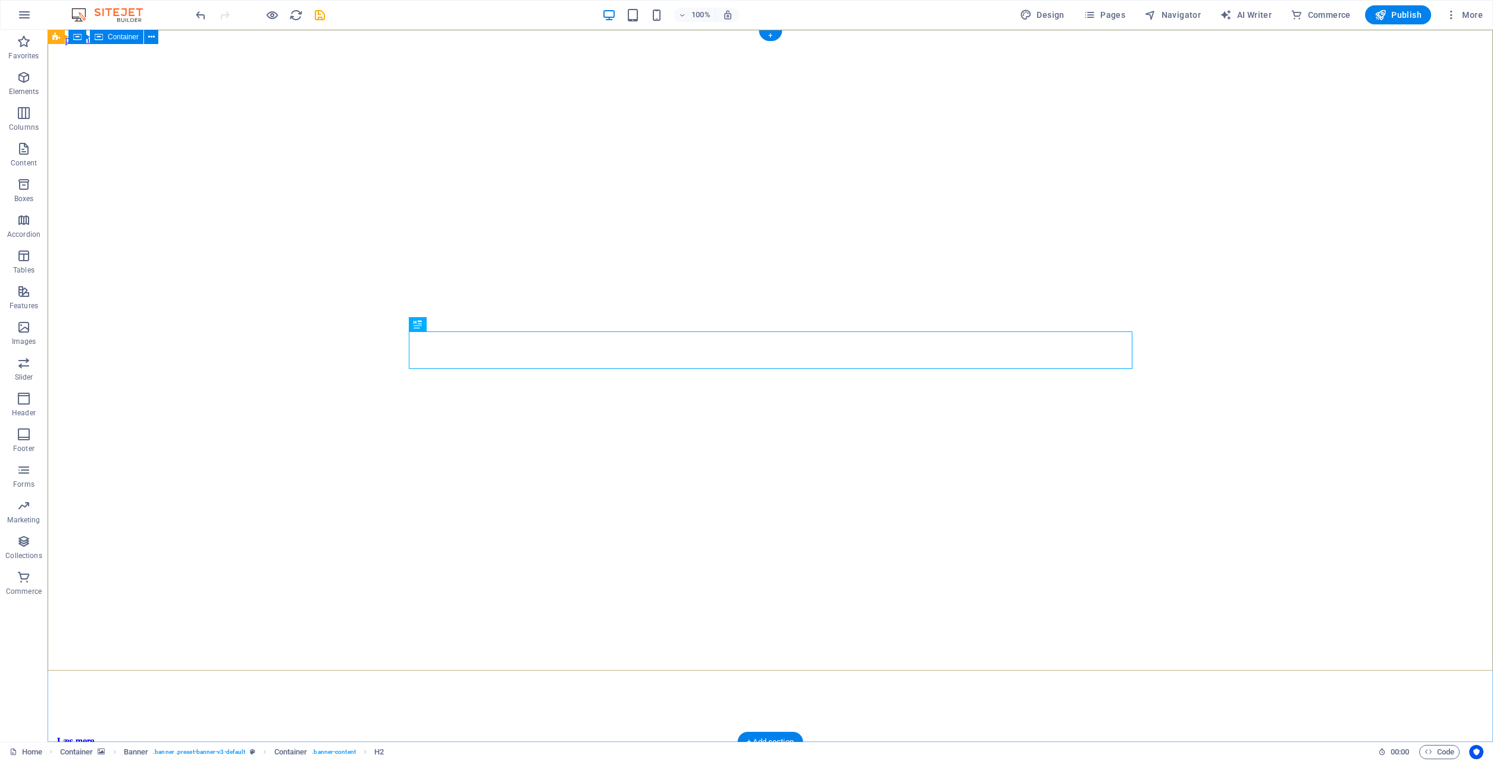
click at [319, 18] on icon "save" at bounding box center [320, 15] width 14 height 14
checkbox input "false"
